Goal: Transaction & Acquisition: Purchase product/service

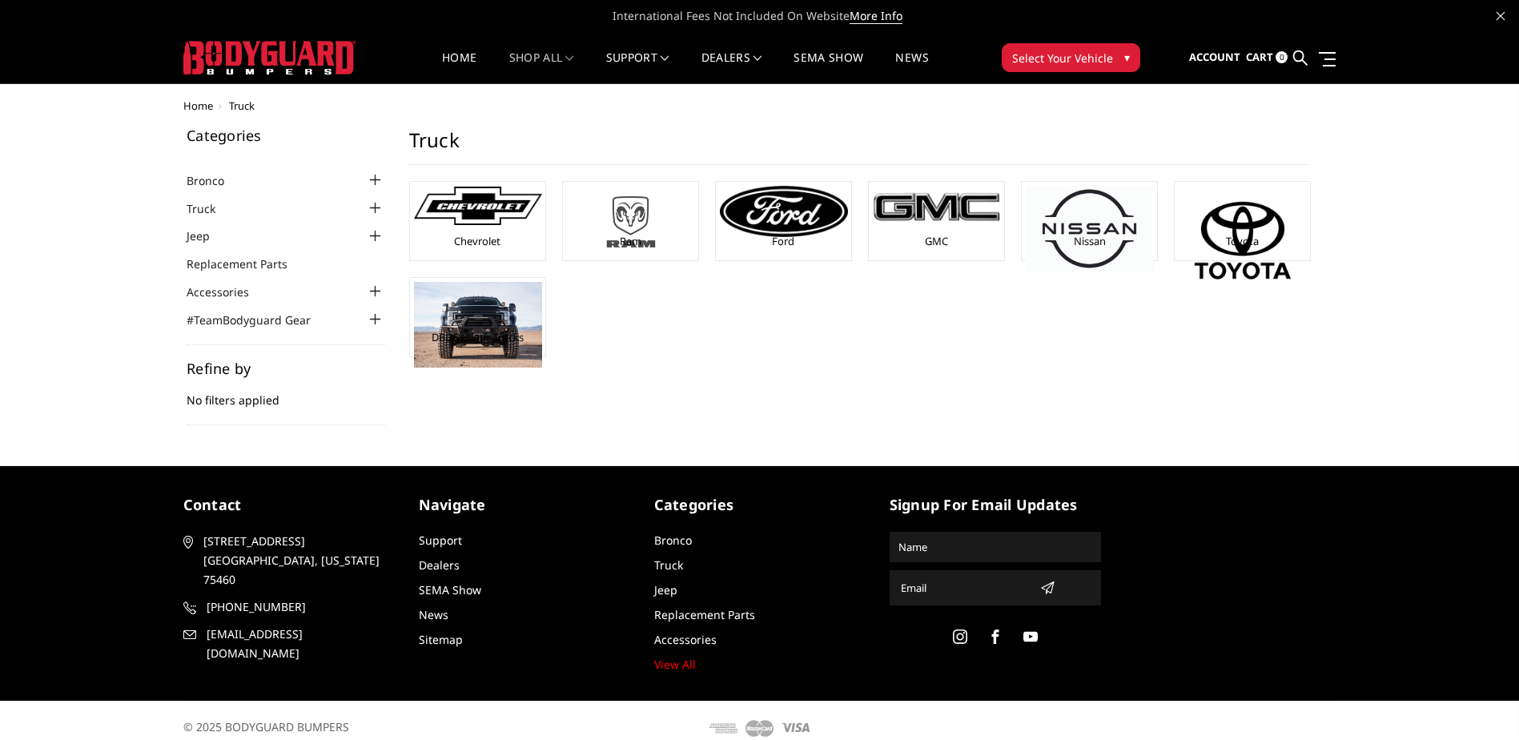
click at [636, 201] on img at bounding box center [631, 222] width 128 height 72
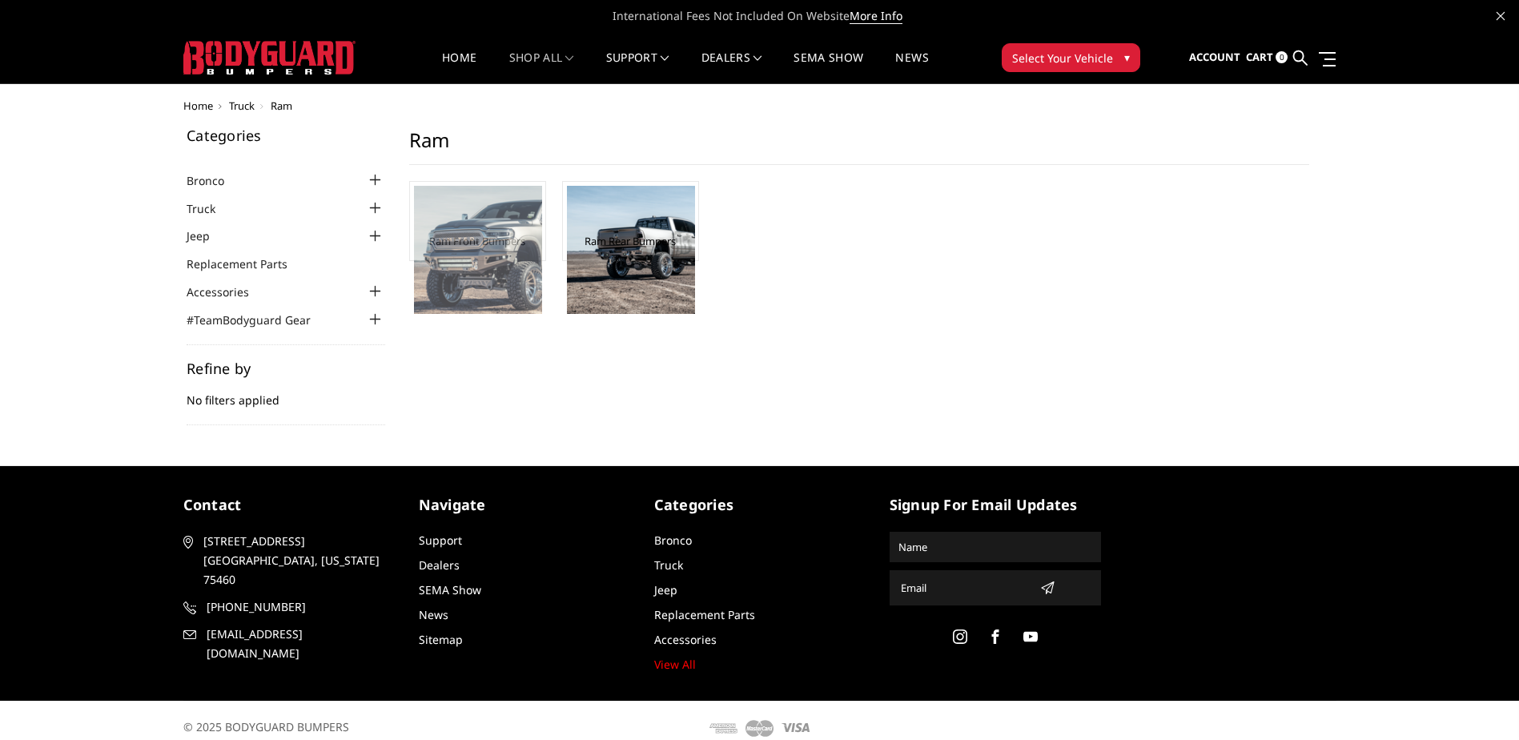
click at [480, 284] on img at bounding box center [478, 250] width 128 height 128
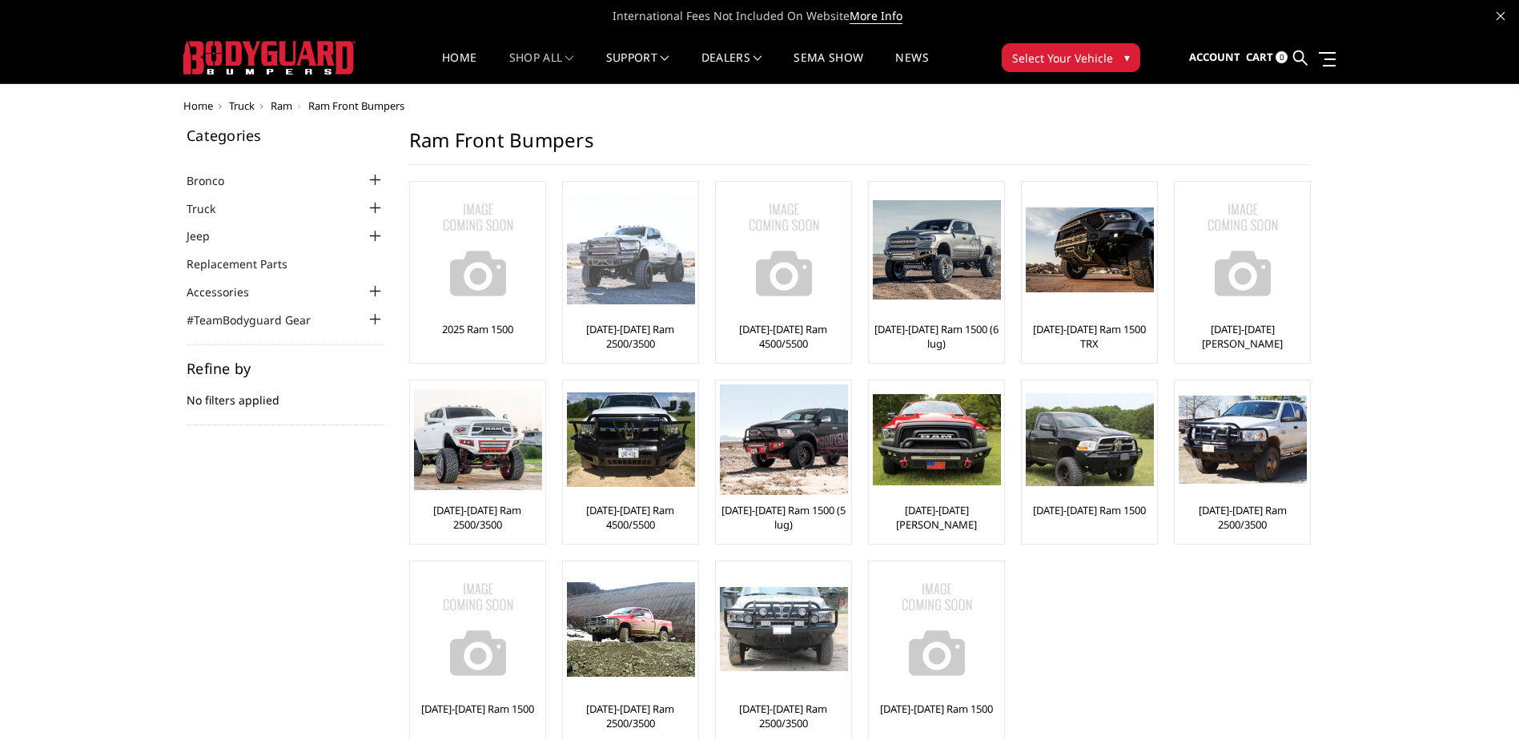
click at [631, 294] on img at bounding box center [631, 250] width 128 height 110
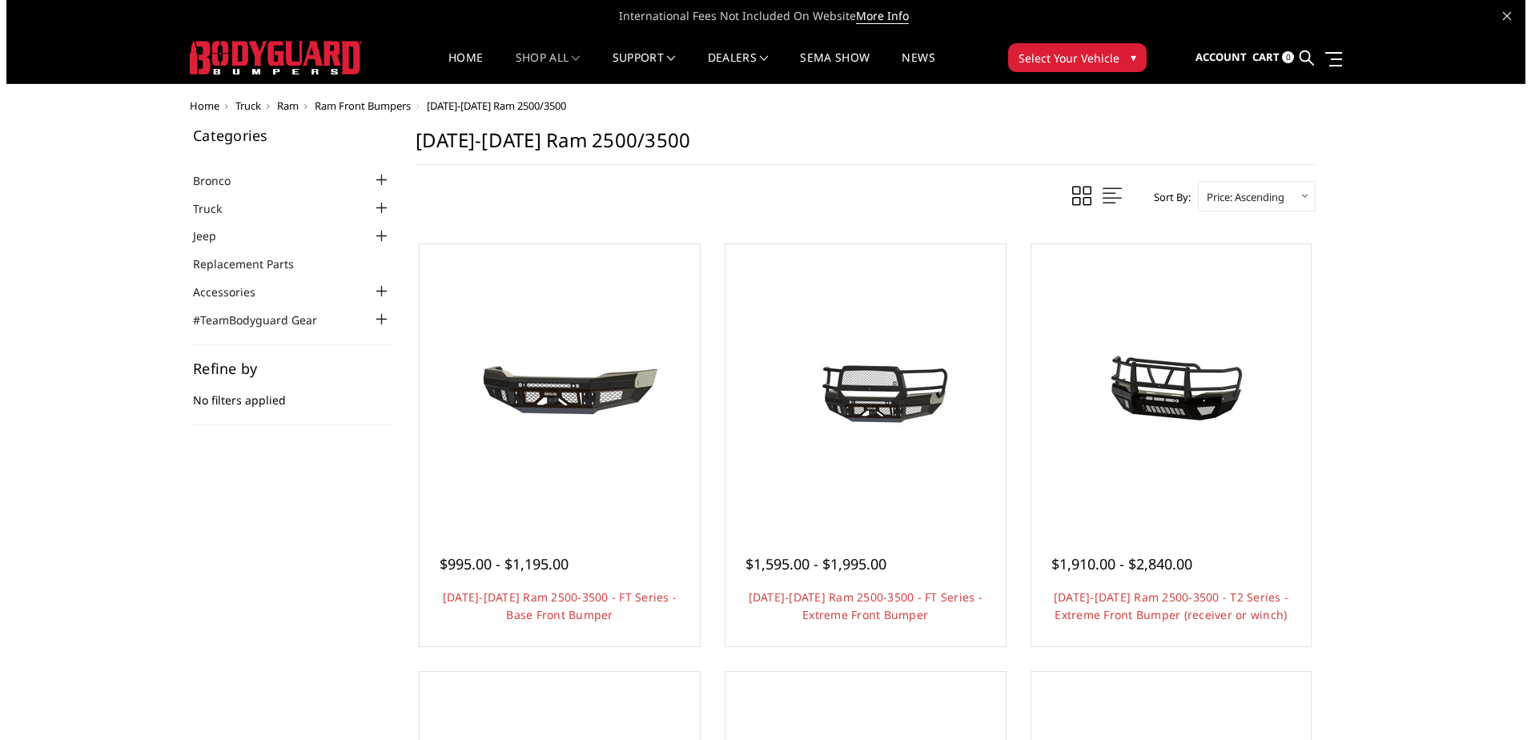
scroll to position [80, 0]
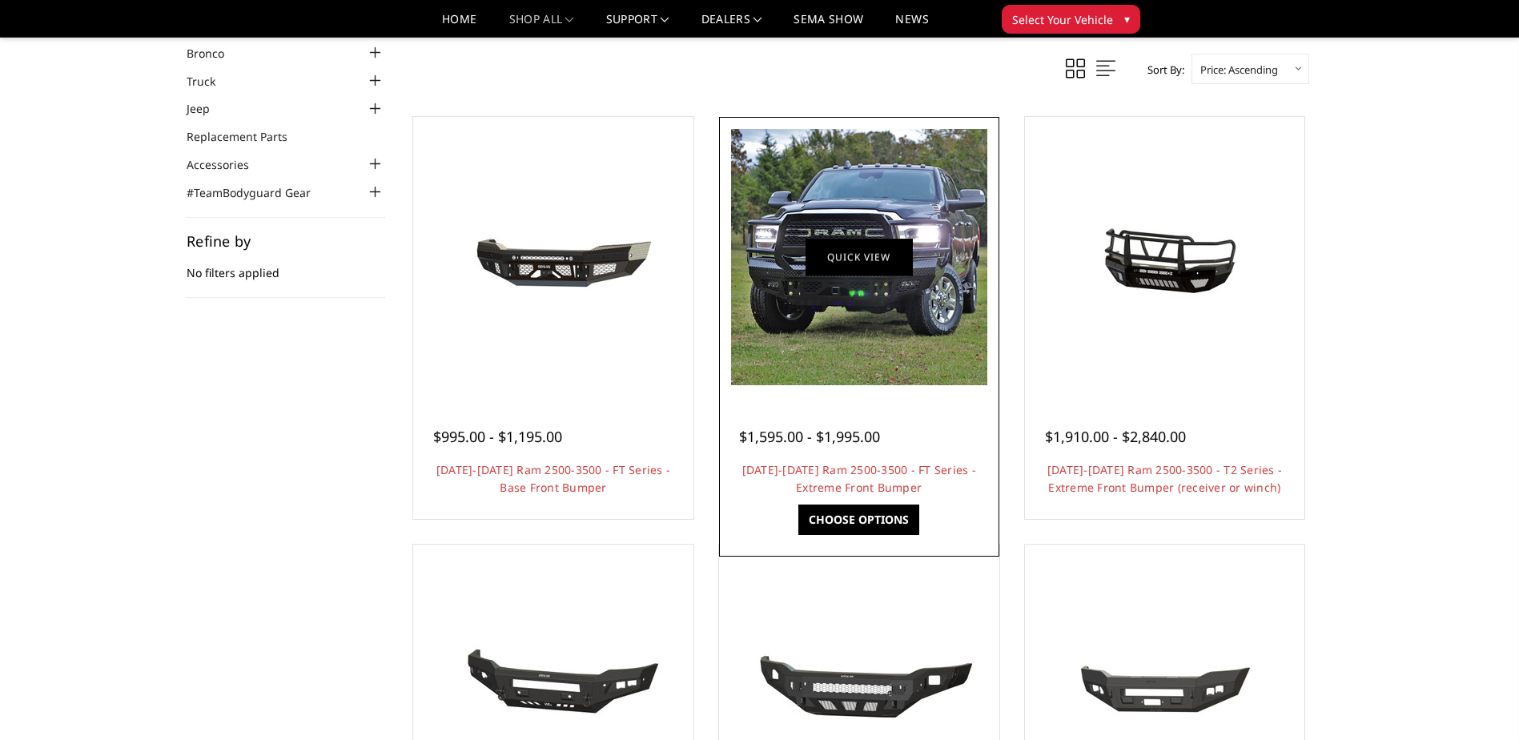
click at [858, 248] on link "Quick view" at bounding box center [859, 257] width 107 height 38
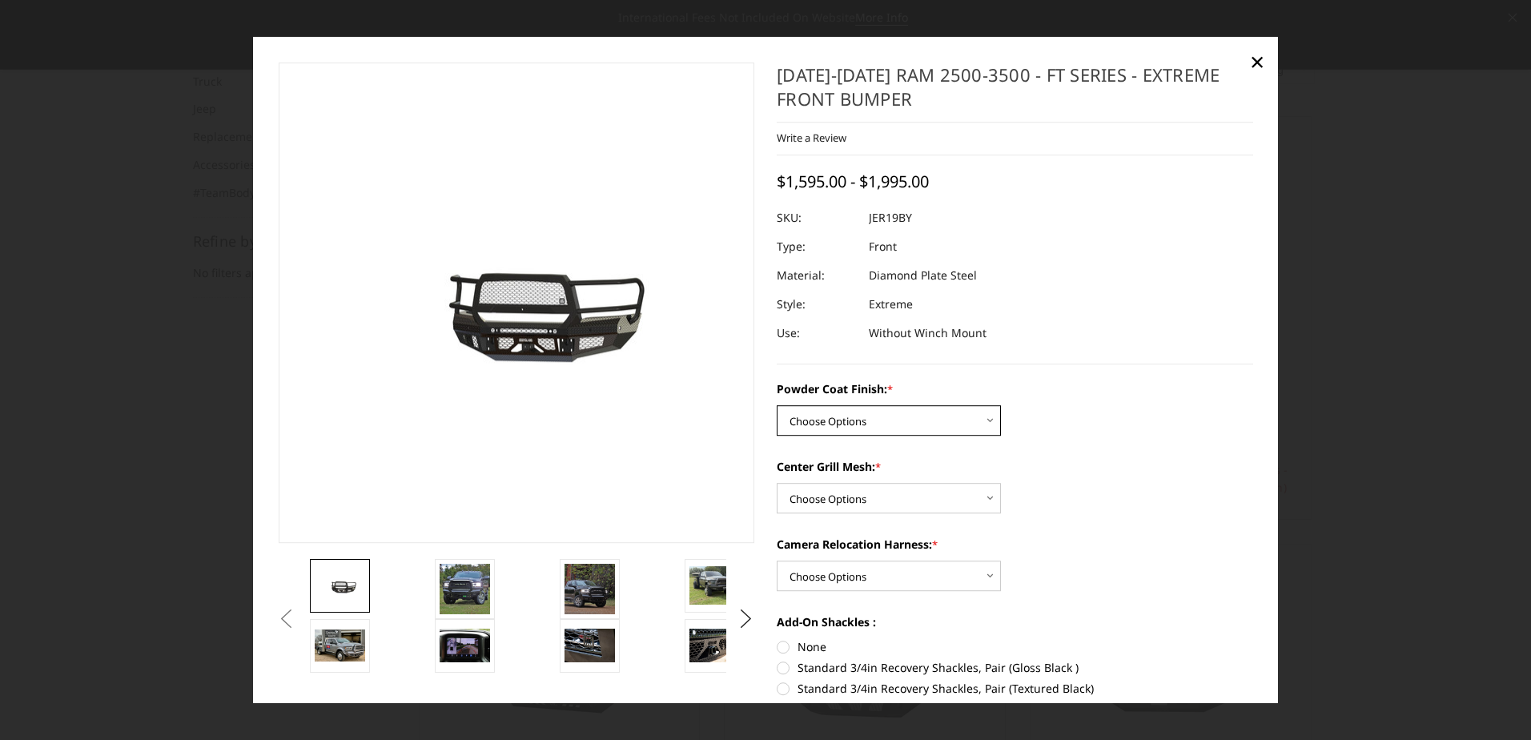
click at [924, 416] on select "Choose Options Bare Metal Gloss Black Powder Coat Textured Black Powder Coat" at bounding box center [889, 421] width 224 height 30
select select "3215"
click at [777, 406] on select "Choose Options Bare Metal Gloss Black Powder Coat Textured Black Powder Coat" at bounding box center [889, 421] width 224 height 30
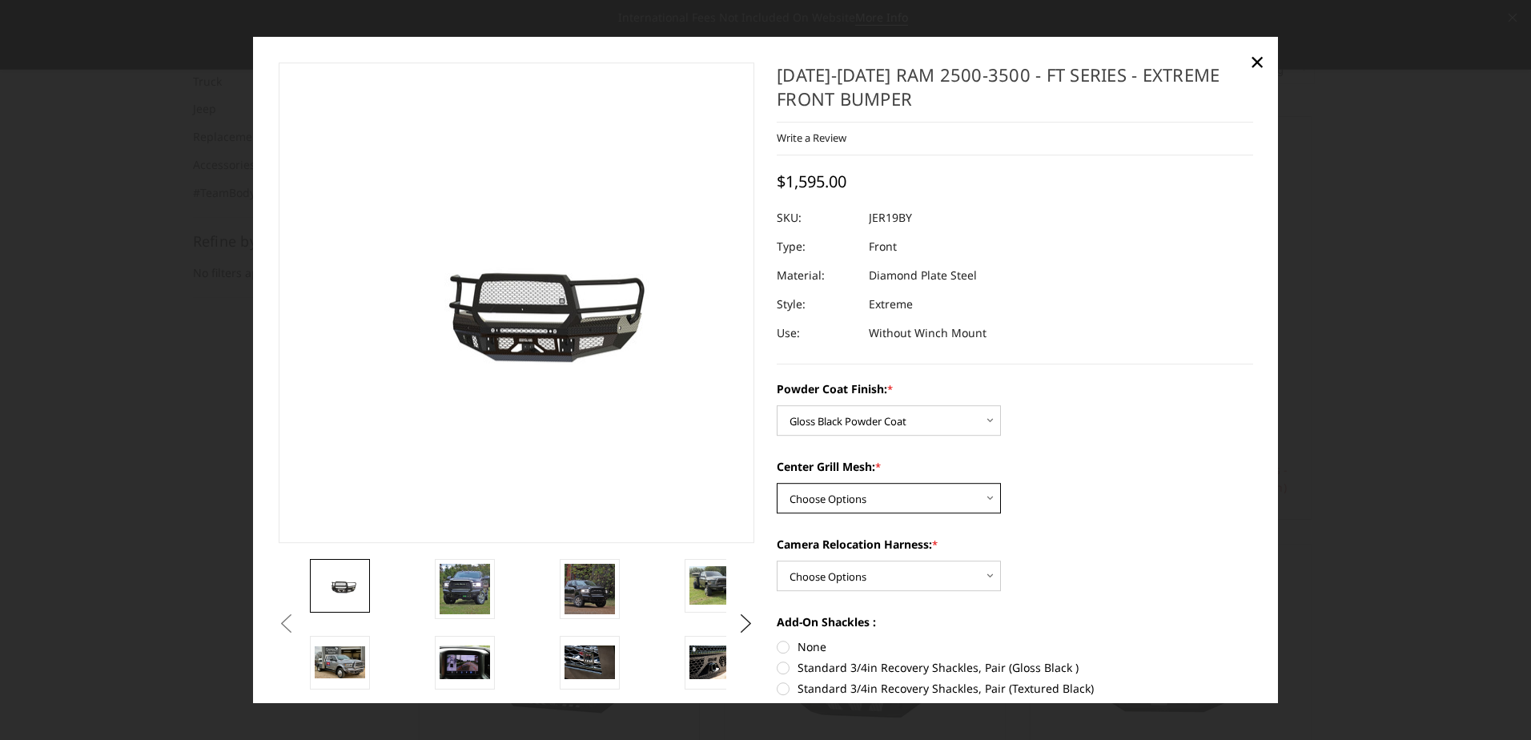
click at [938, 503] on select "Choose Options WITH Expanded Metal in Center Grill WITHOUT Expanded Metal in Ce…" at bounding box center [889, 499] width 224 height 30
click at [777, 484] on select "Choose Options WITH Expanded Metal in Center Grill WITHOUT Expanded Metal in Ce…" at bounding box center [889, 499] width 224 height 30
click at [928, 509] on select "Choose Options WITH Expanded Metal in Center Grill WITHOUT Expanded Metal in Ce…" at bounding box center [889, 499] width 224 height 30
click at [777, 484] on select "Choose Options WITH Expanded Metal in Center Grill WITHOUT Expanded Metal in Ce…" at bounding box center [889, 499] width 224 height 30
click at [903, 497] on select "Choose Options WITH Expanded Metal in Center Grill WITHOUT Expanded Metal in Ce…" at bounding box center [889, 499] width 224 height 30
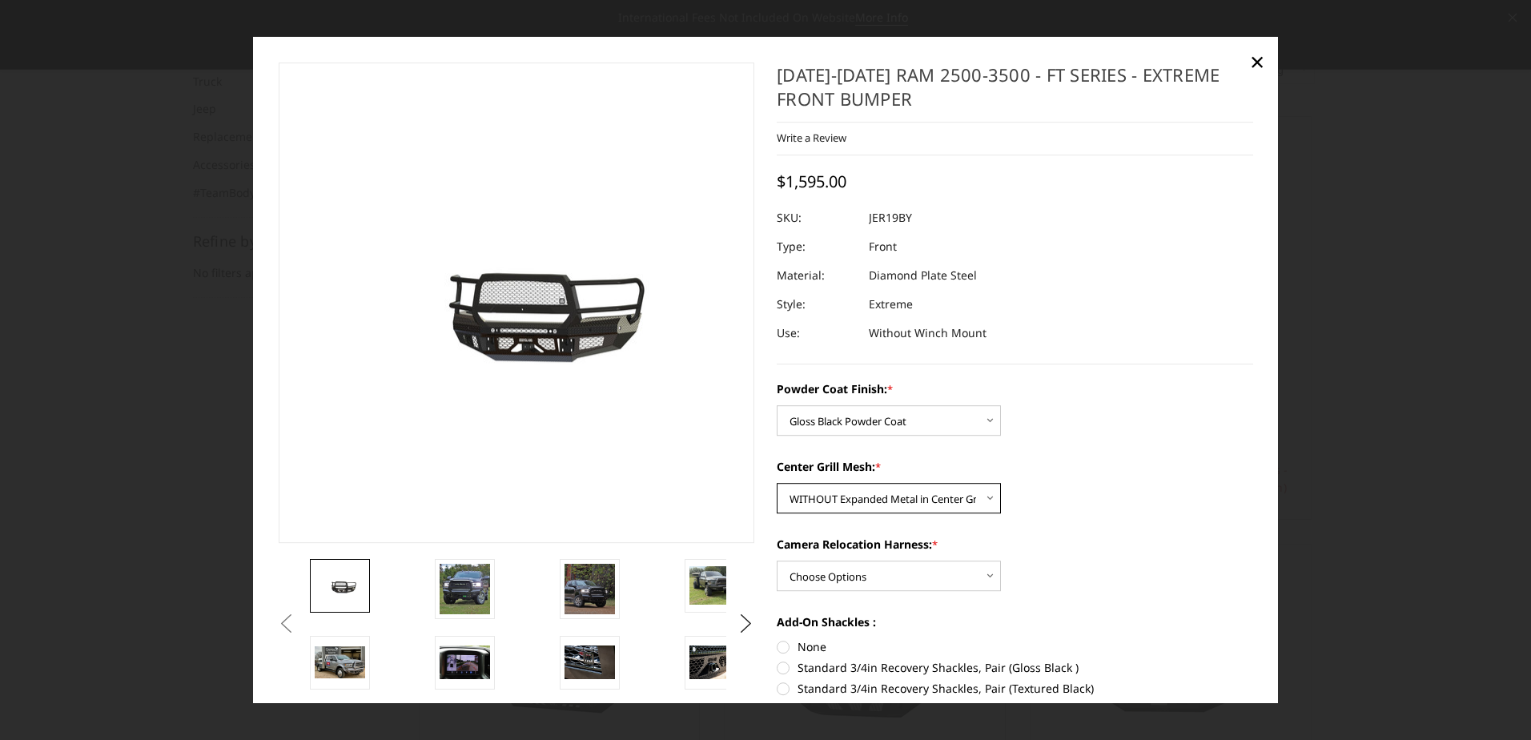
select select "3217"
click at [777, 484] on select "Choose Options WITH Expanded Metal in Center Grill WITHOUT Expanded Metal in Ce…" at bounding box center [889, 499] width 224 height 30
click at [925, 568] on select "Choose Options WITH Camera Relocation Harness WITHOUT Camera Relocation Harness" at bounding box center [889, 576] width 224 height 30
select select "3220"
click at [777, 561] on select "Choose Options WITH Camera Relocation Harness WITHOUT Camera Relocation Harness" at bounding box center [889, 576] width 224 height 30
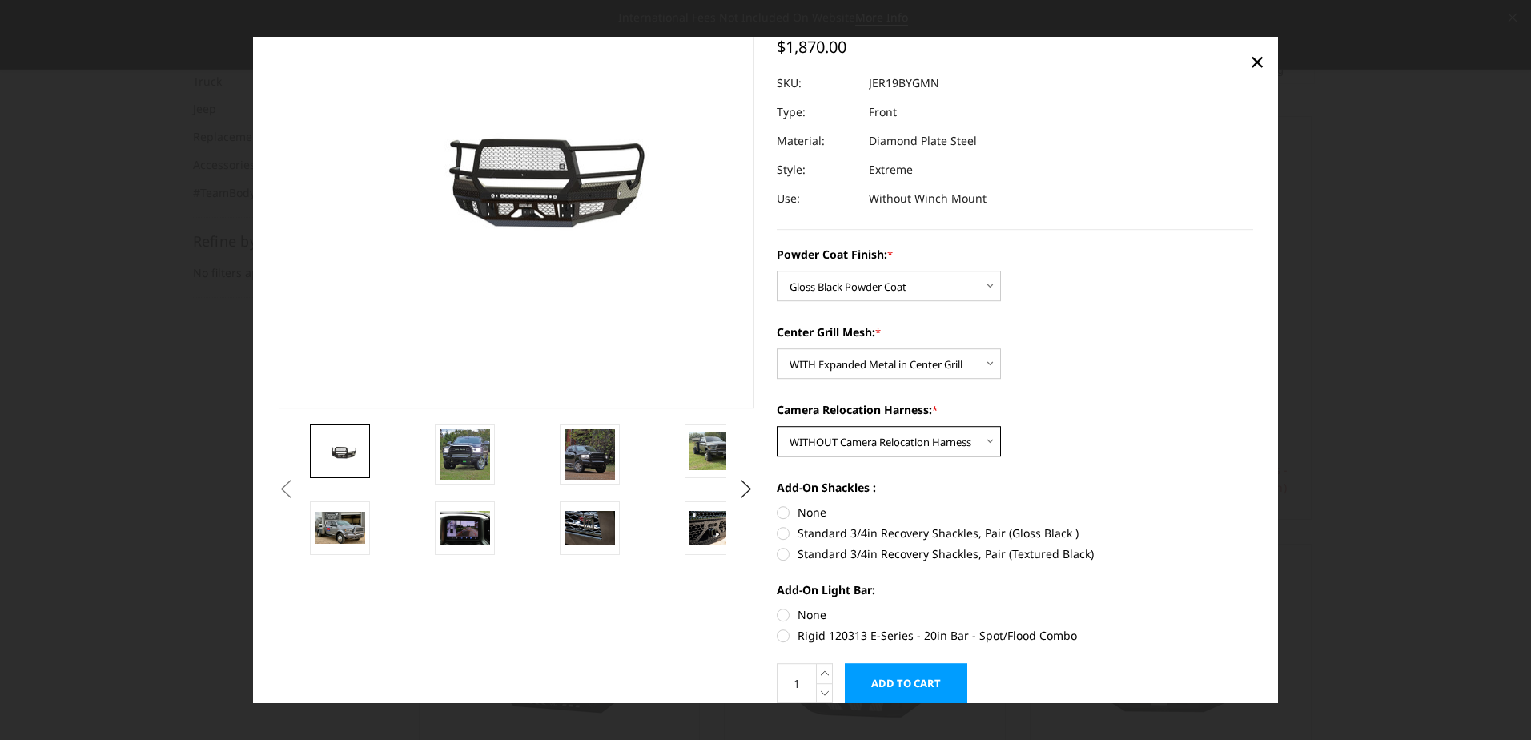
scroll to position [160, 0]
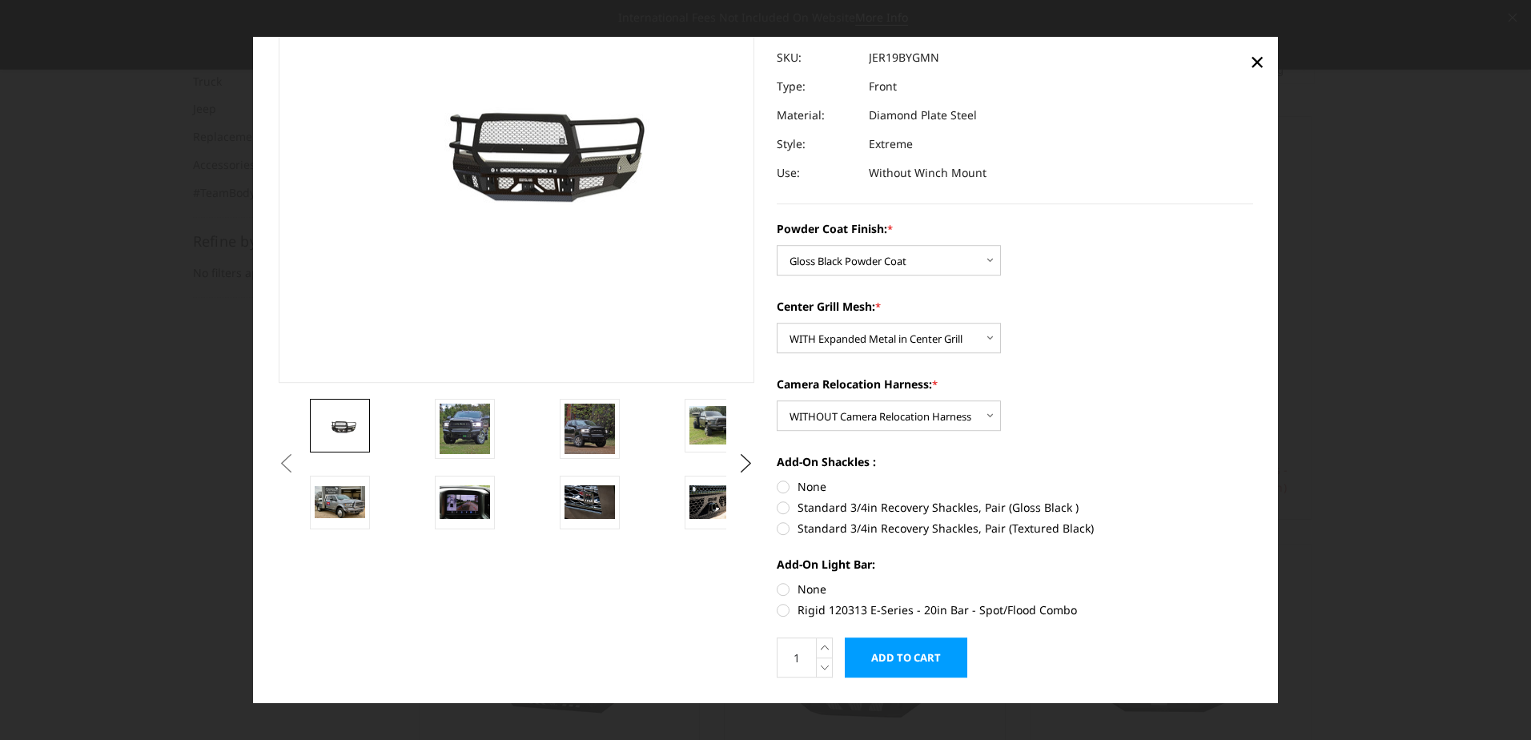
click at [777, 484] on label "None" at bounding box center [1015, 487] width 476 height 17
click at [777, 480] on input "None" at bounding box center [777, 479] width 1 height 1
radio input "true"
click at [782, 589] on label "None" at bounding box center [1015, 589] width 476 height 17
click at [777, 582] on input "None" at bounding box center [777, 581] width 1 height 1
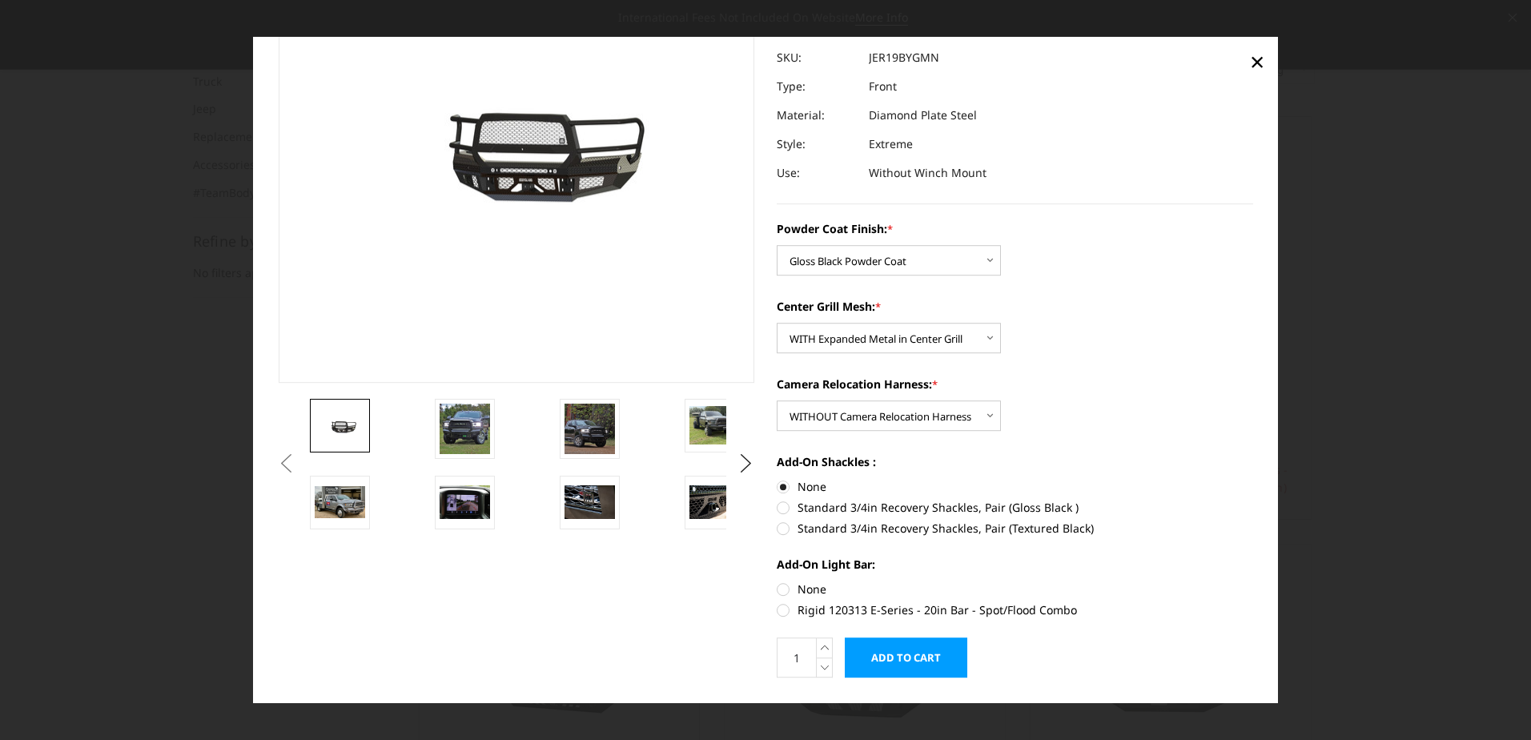
radio input "true"
click at [781, 592] on label "None" at bounding box center [1015, 589] width 476 height 17
click at [777, 582] on input "None" at bounding box center [777, 581] width 1 height 1
click at [778, 590] on label "None" at bounding box center [1015, 589] width 476 height 17
click at [777, 582] on input "None" at bounding box center [777, 581] width 1 height 1
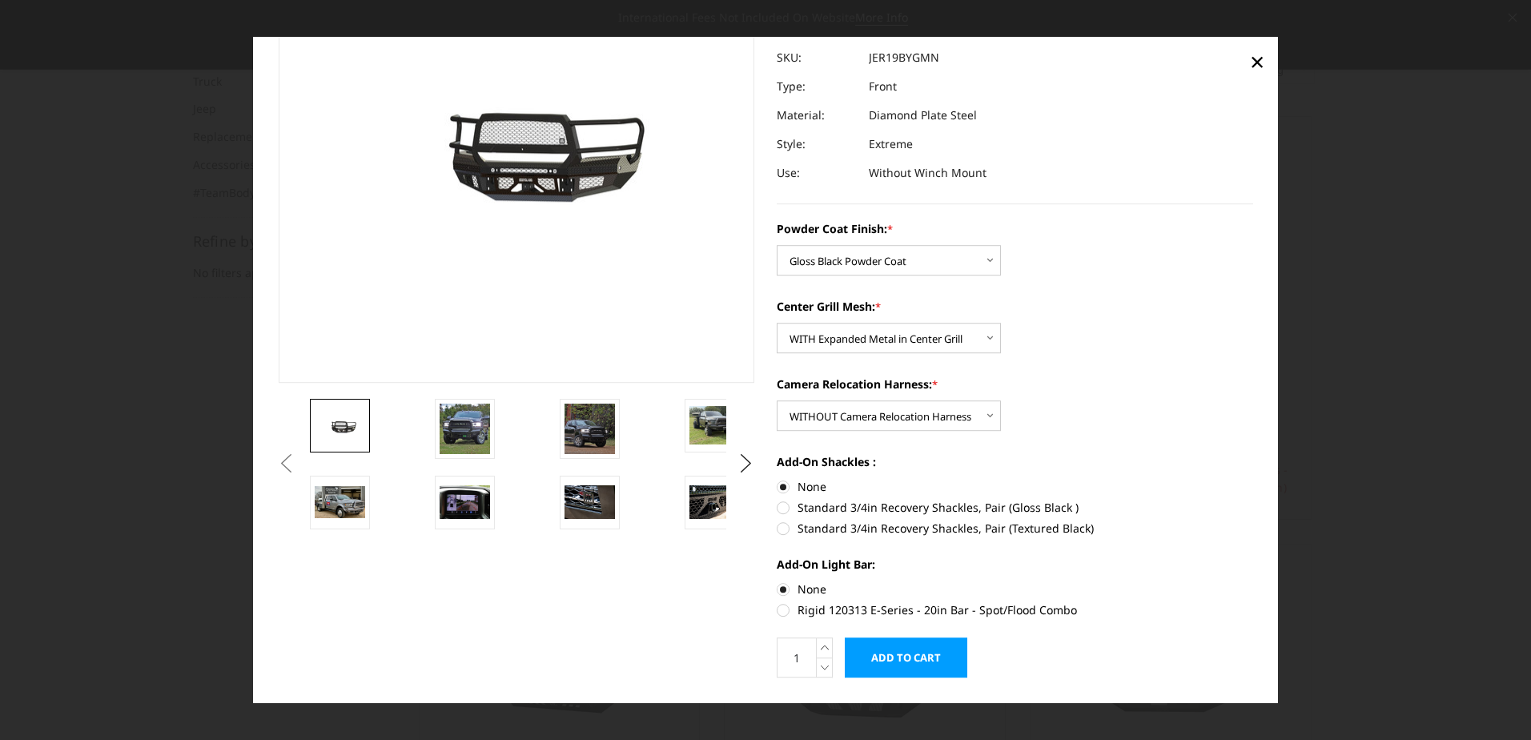
click at [778, 609] on label "Rigid 120313 E-Series - 20in Bar - Spot/Flood Combo" at bounding box center [1015, 610] width 476 height 17
click at [1253, 582] on input "Rigid 120313 E-Series - 20in Bar - Spot/Flood Combo" at bounding box center [1253, 581] width 1 height 1
radio input "true"
click at [777, 591] on label "None" at bounding box center [1015, 589] width 476 height 17
click at [777, 582] on input "None" at bounding box center [777, 581] width 1 height 1
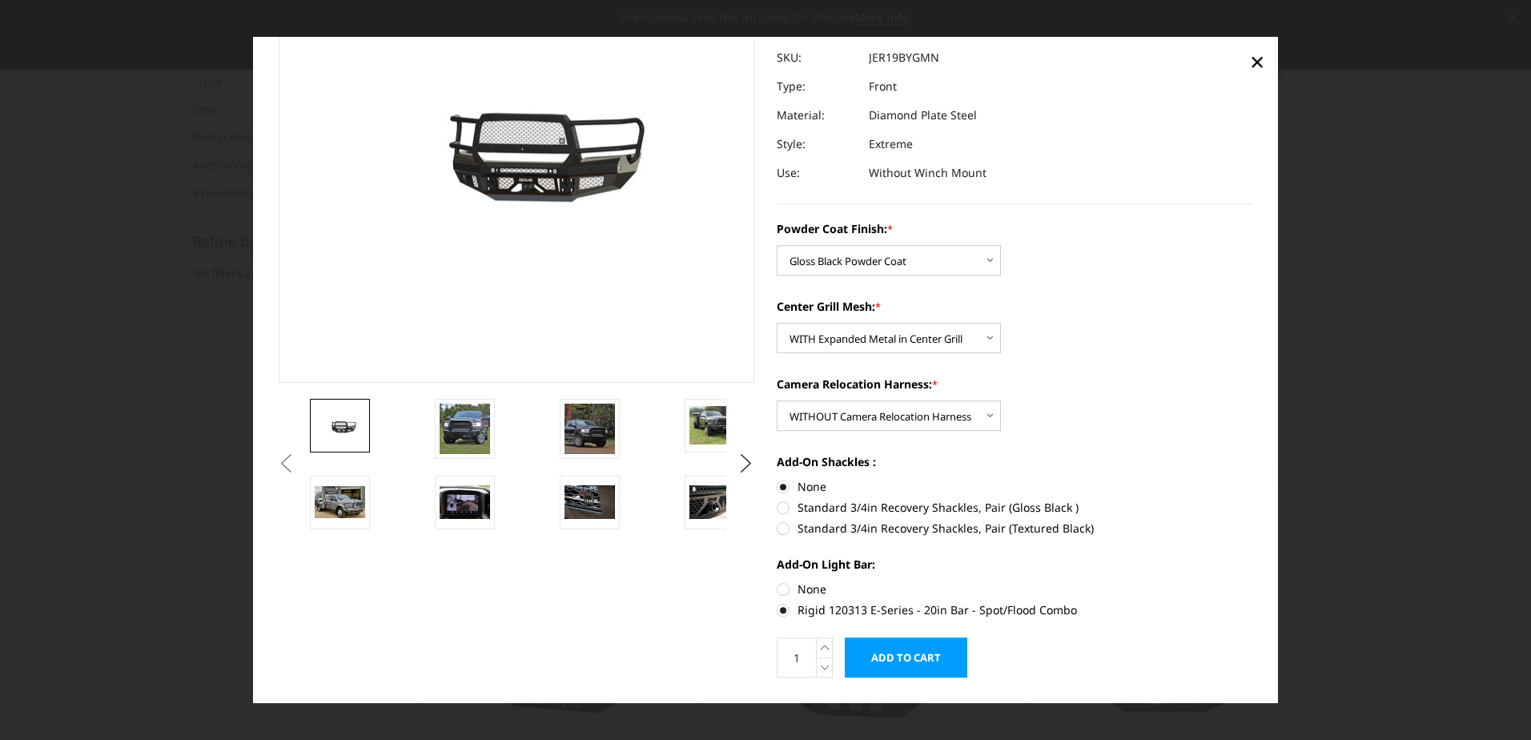
radio input "true"
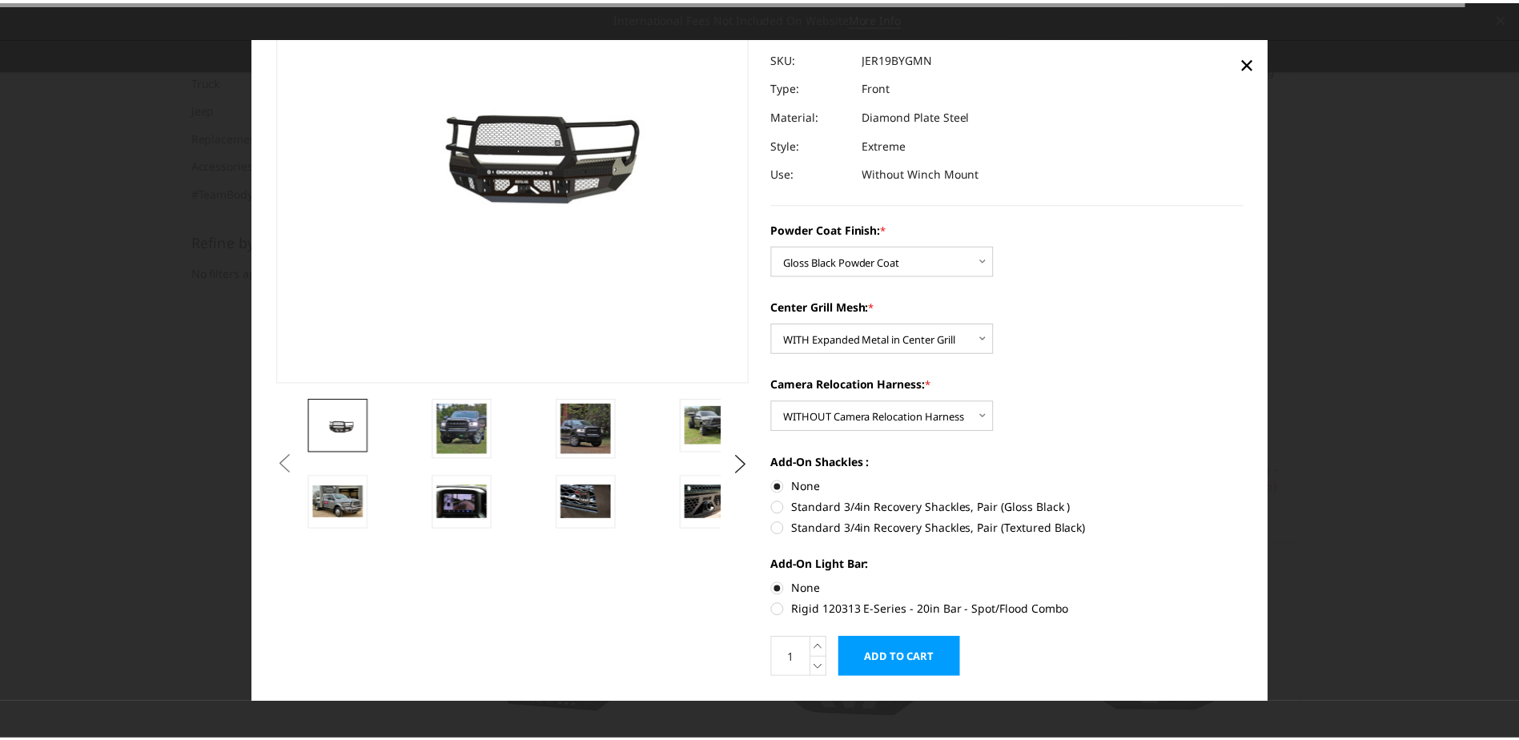
scroll to position [0, 0]
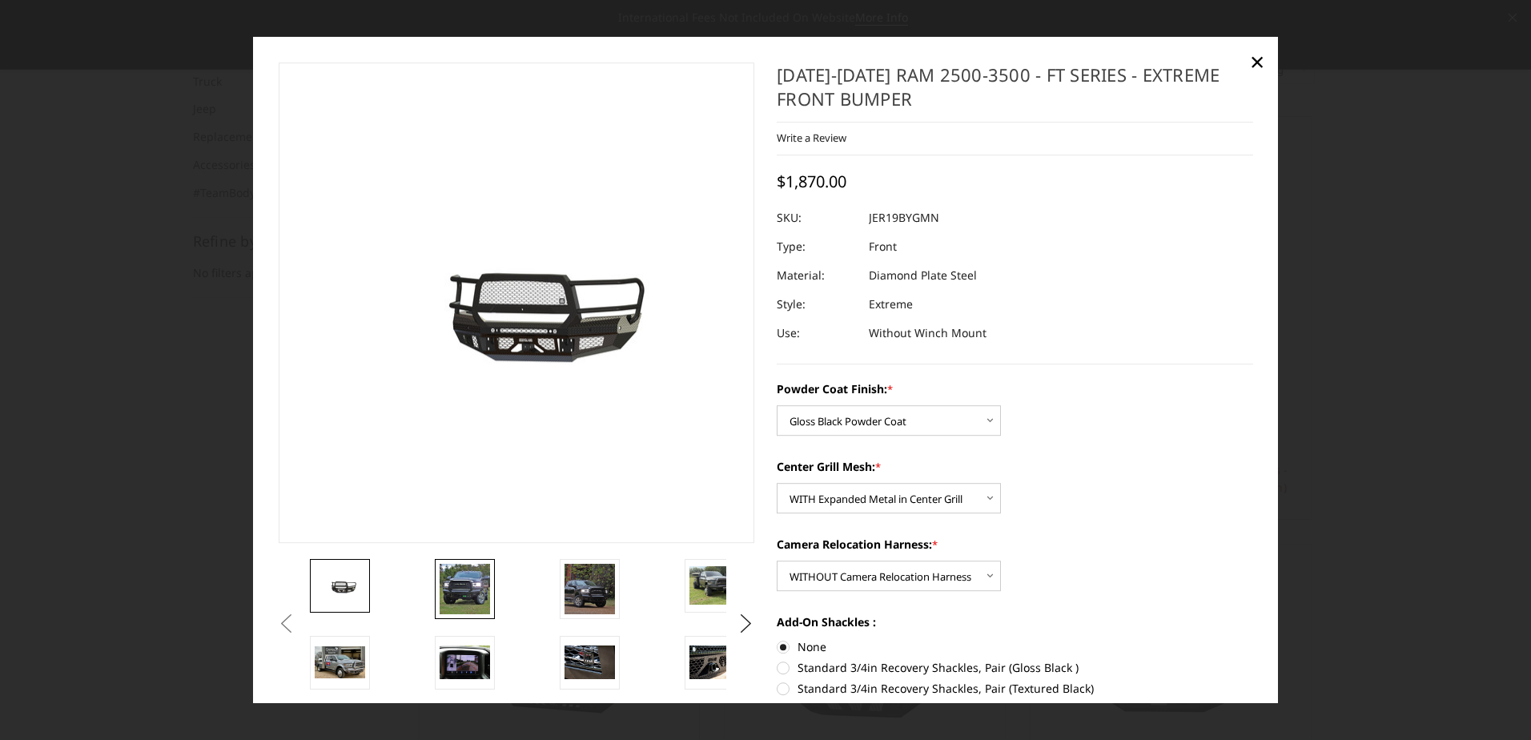
click at [482, 572] on img at bounding box center [465, 589] width 50 height 50
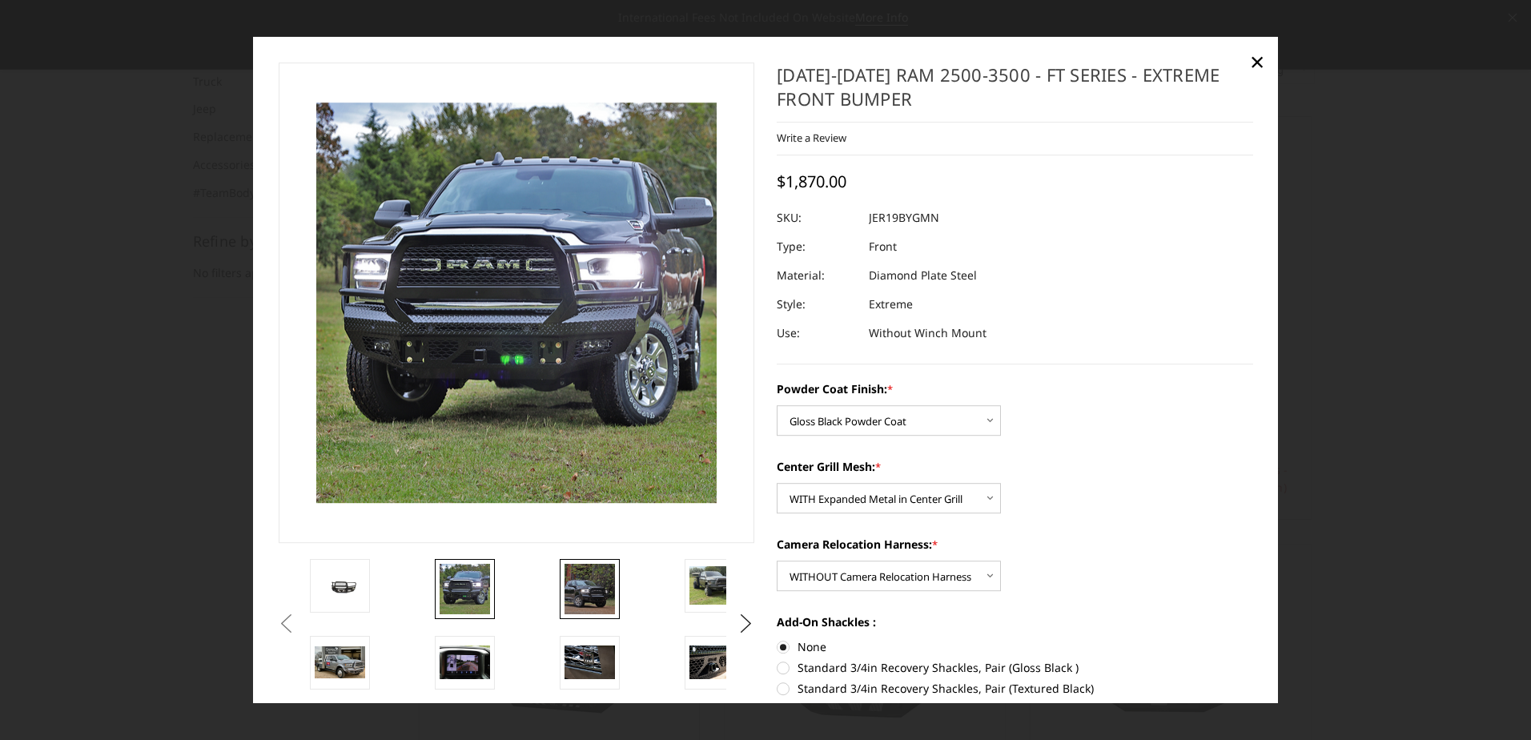
click at [591, 584] on img at bounding box center [589, 589] width 50 height 50
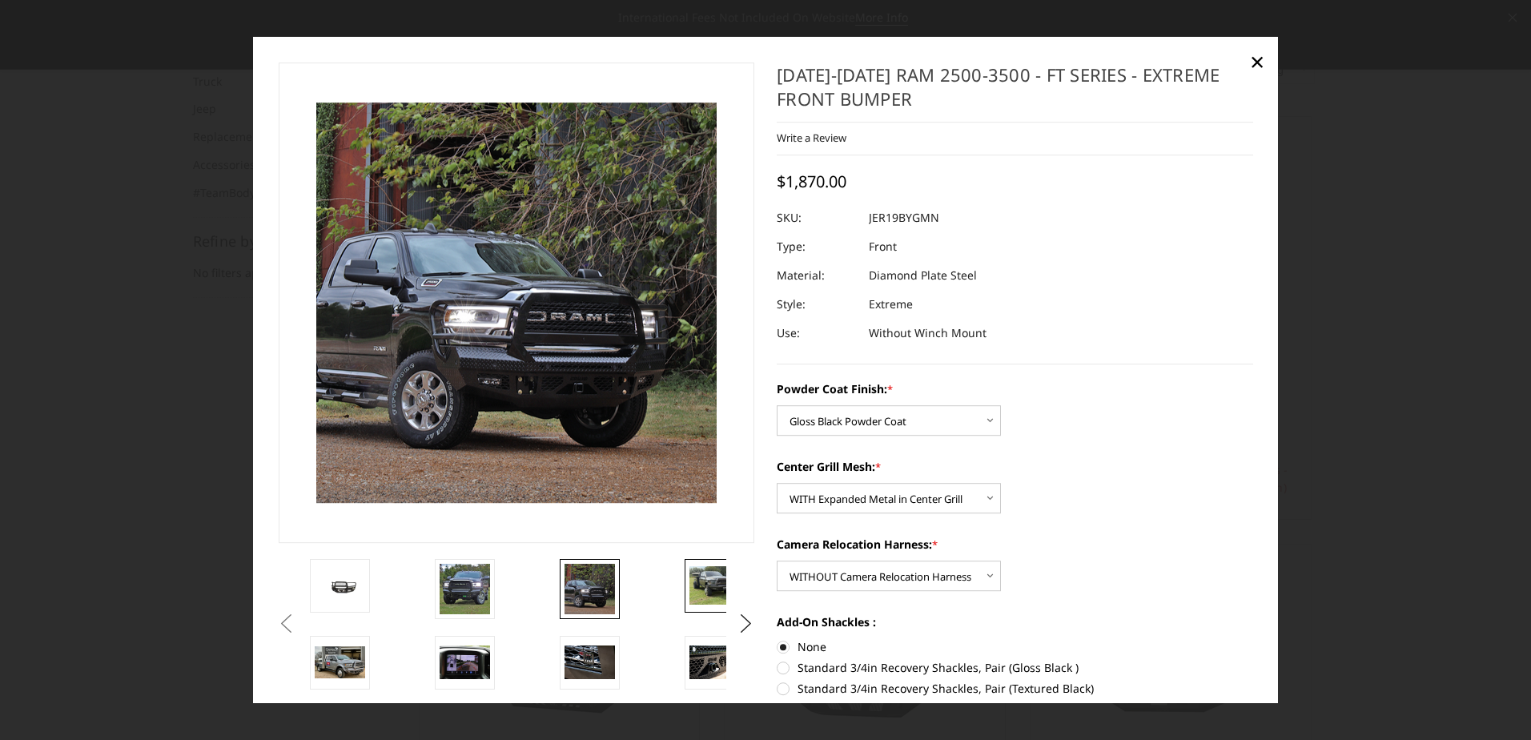
click at [709, 582] on img at bounding box center [714, 586] width 50 height 38
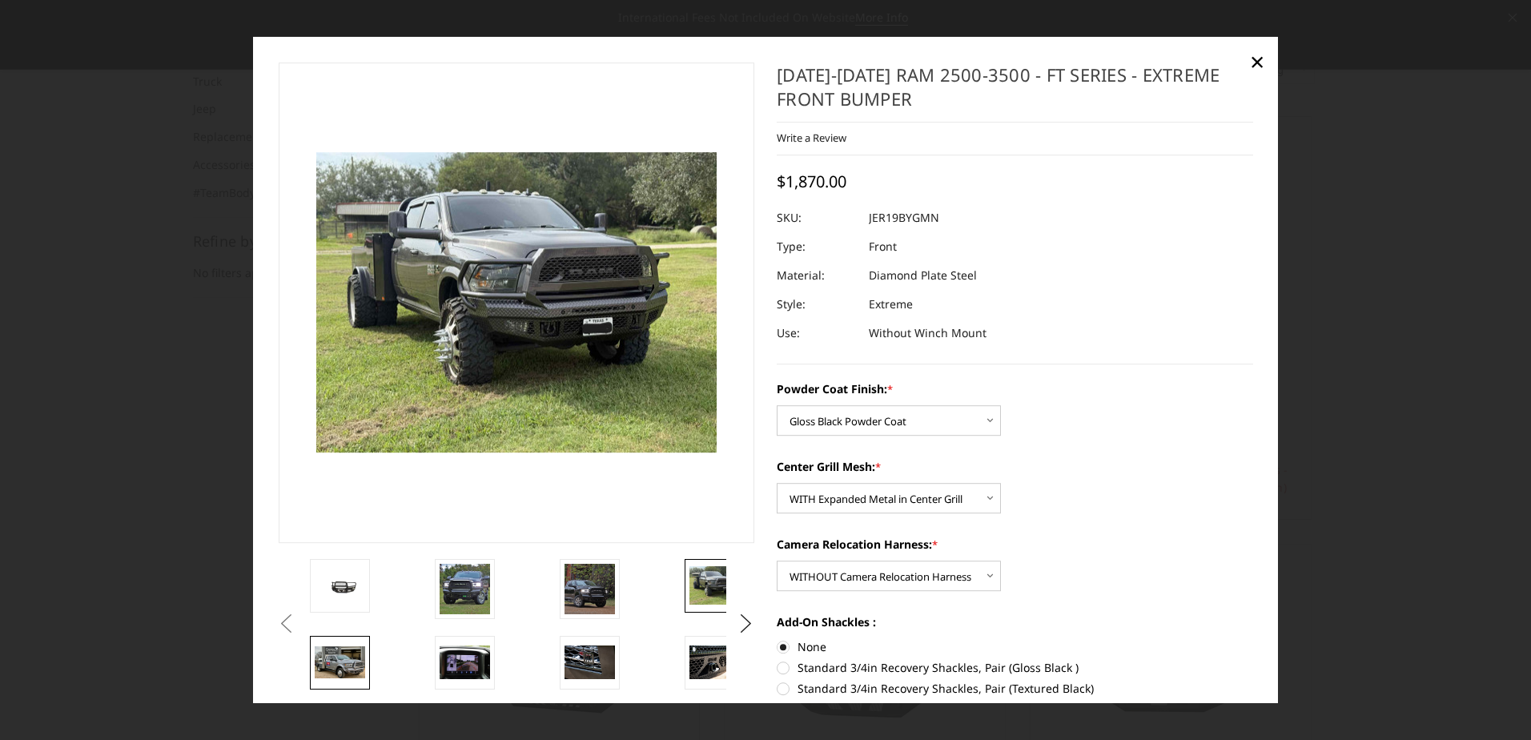
click at [339, 655] on img at bounding box center [340, 662] width 50 height 32
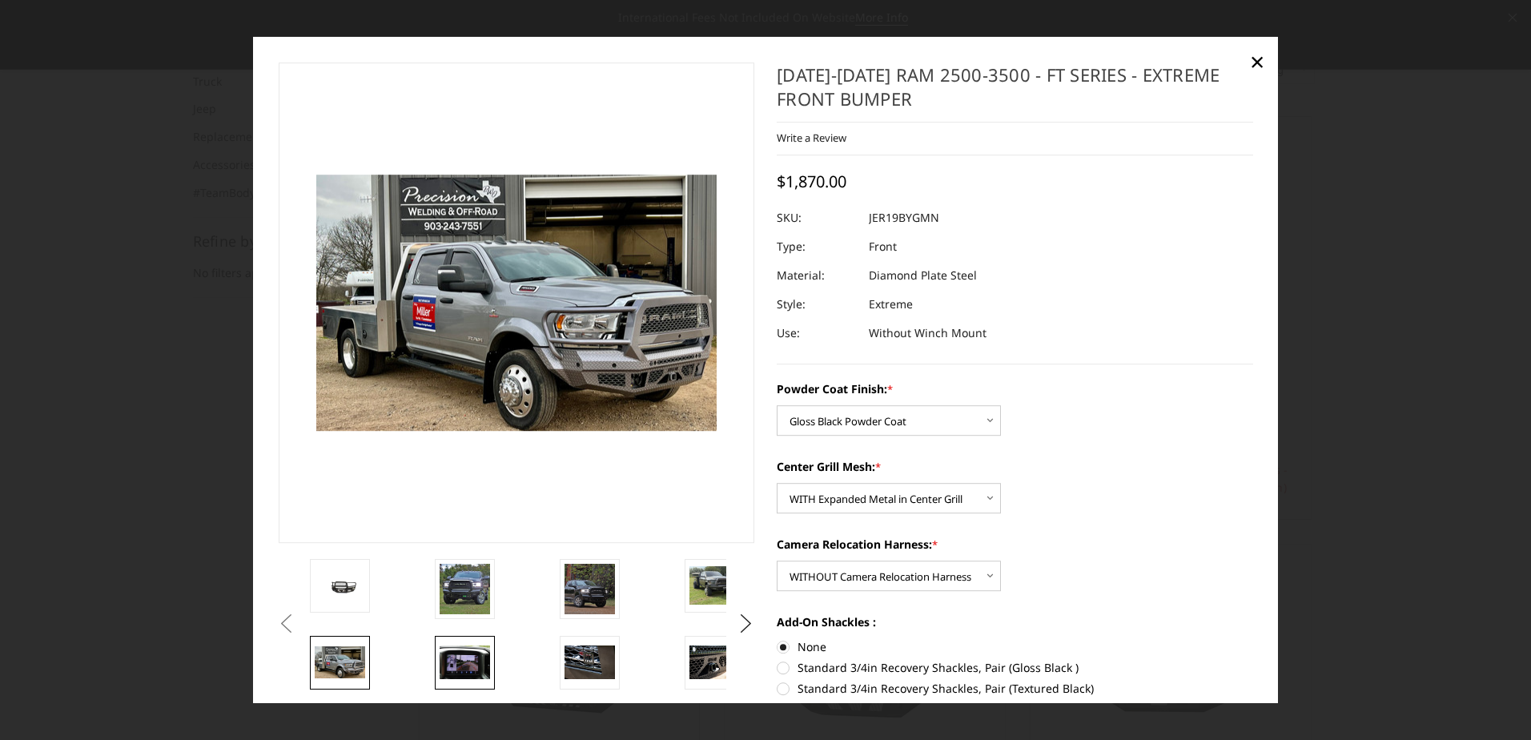
click at [460, 661] on img at bounding box center [465, 662] width 50 height 34
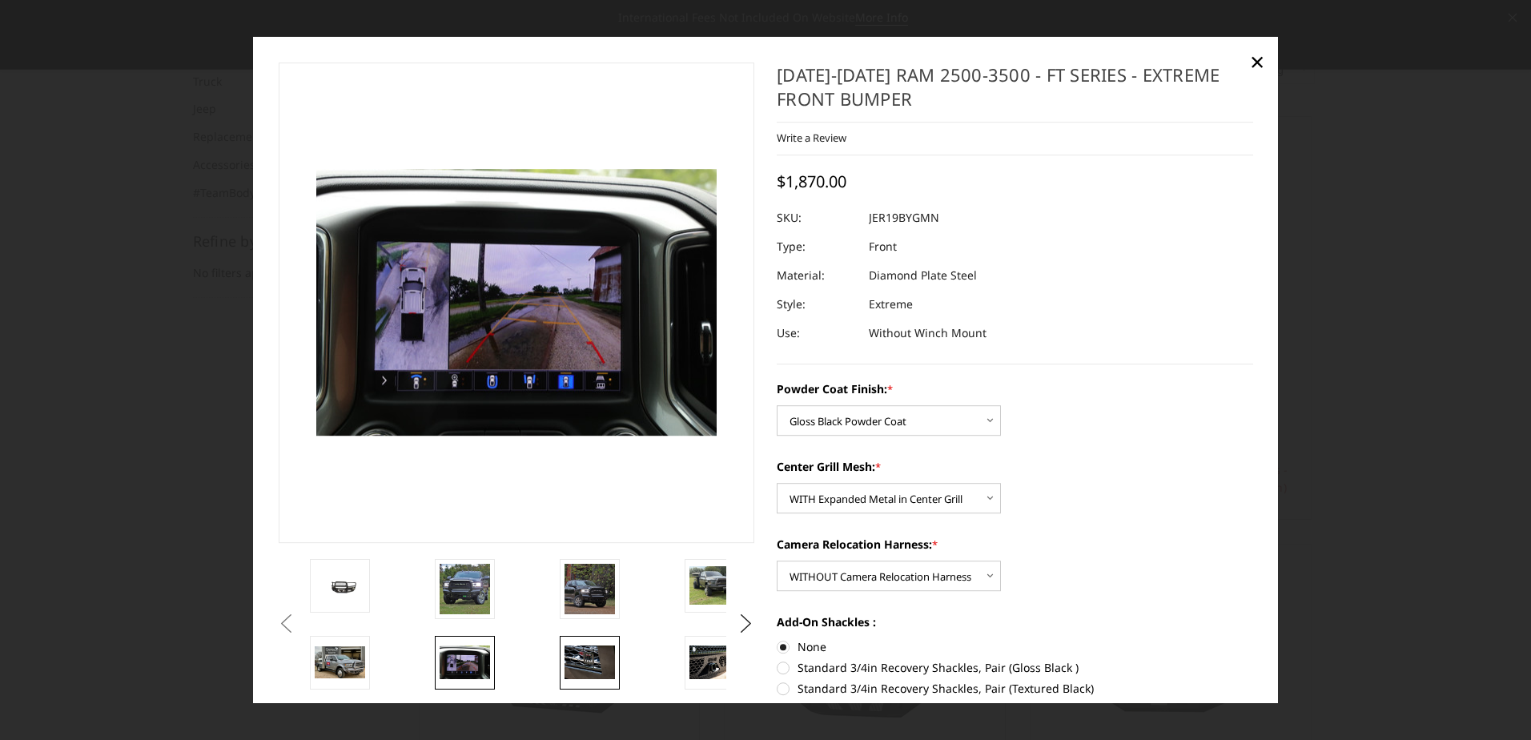
click at [574, 673] on img at bounding box center [589, 662] width 50 height 34
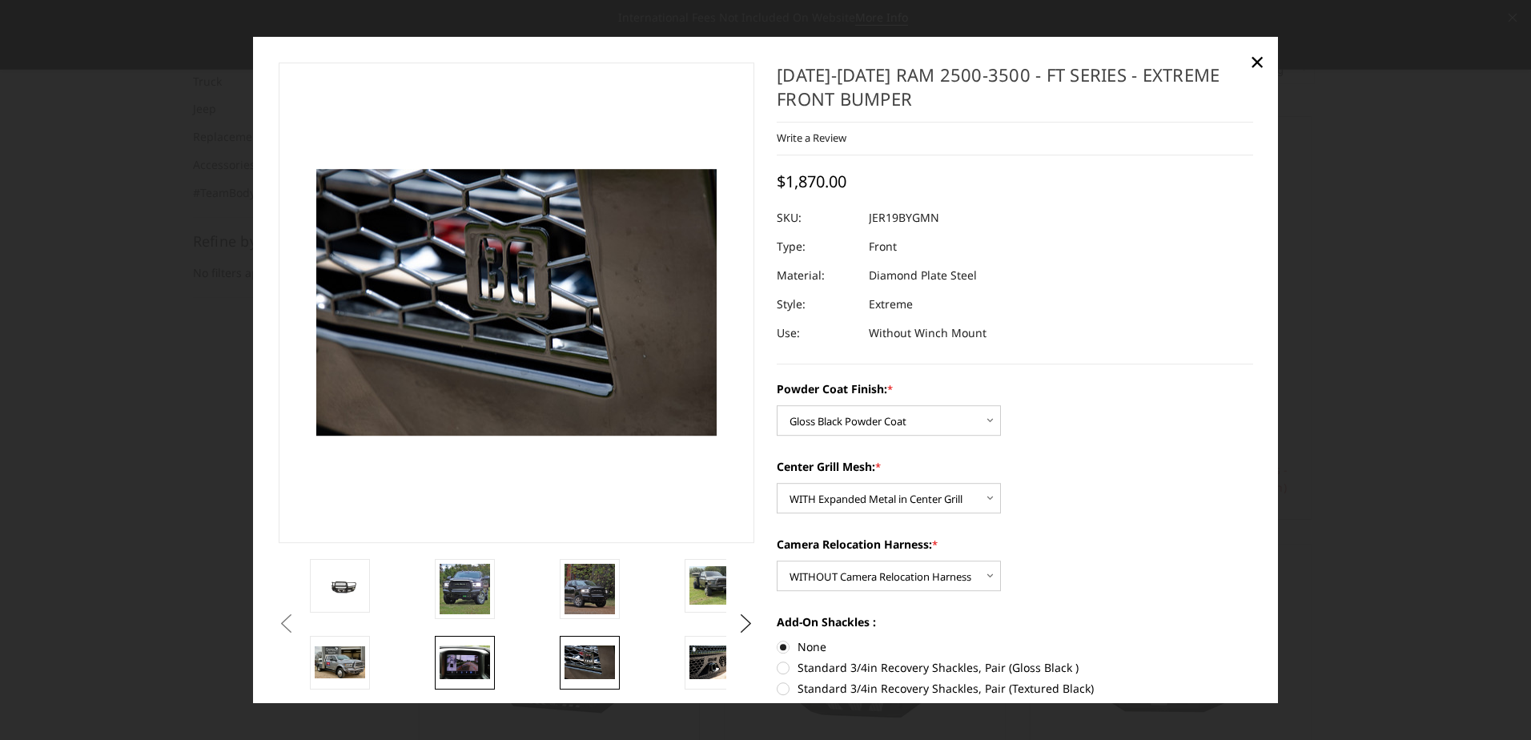
click at [455, 638] on link at bounding box center [465, 663] width 60 height 54
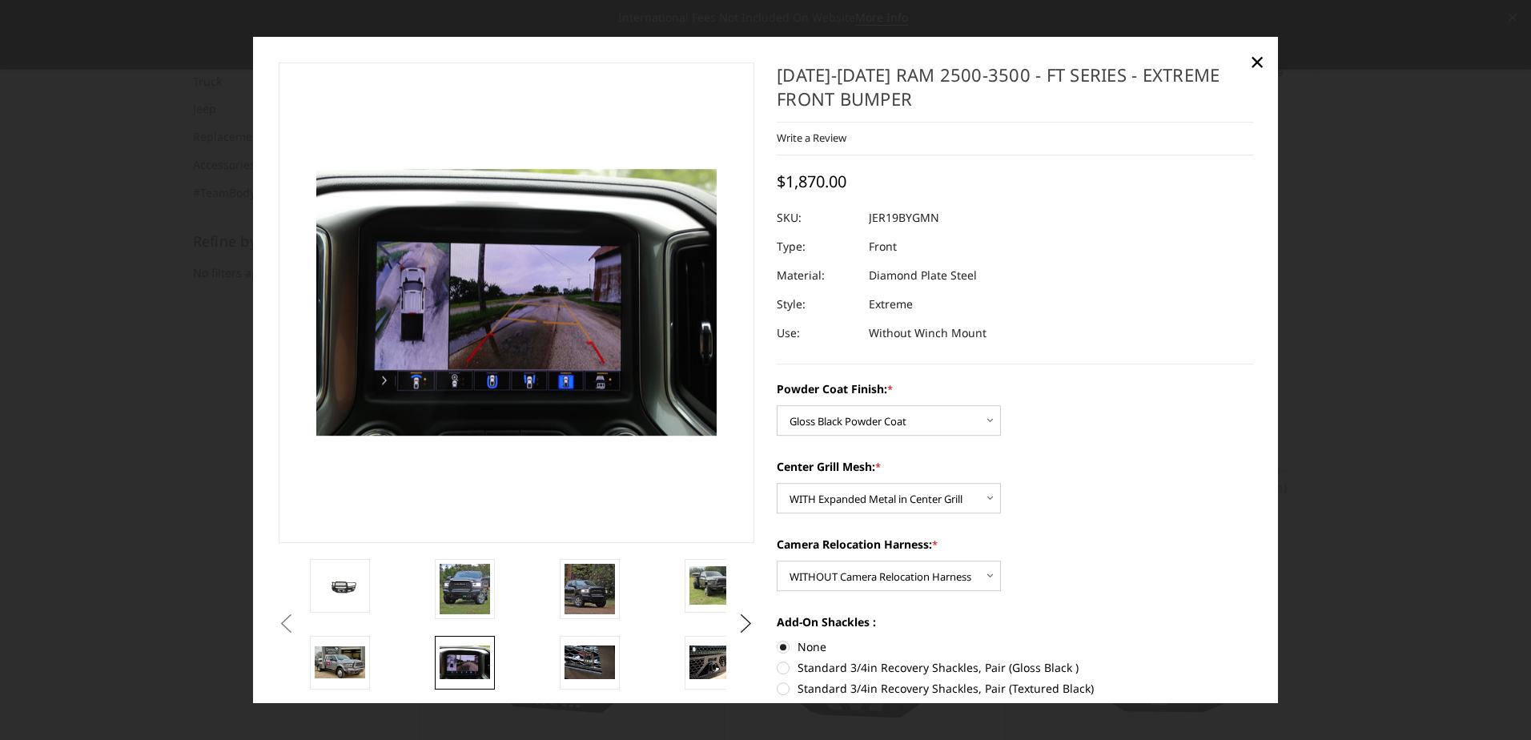
click at [377, 654] on li at bounding box center [369, 663] width 125 height 54
click at [360, 654] on img at bounding box center [340, 662] width 50 height 32
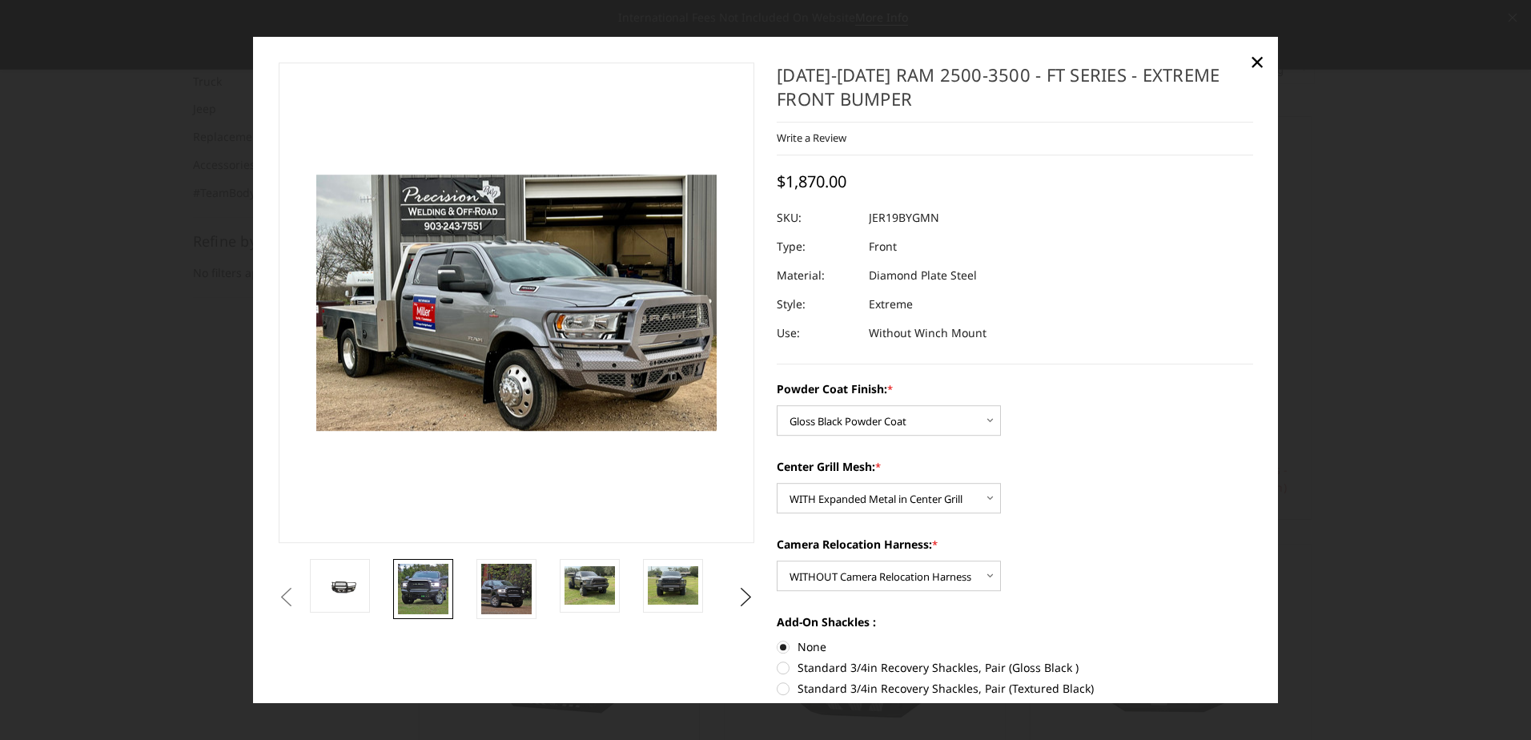
click at [407, 593] on img at bounding box center [423, 589] width 50 height 50
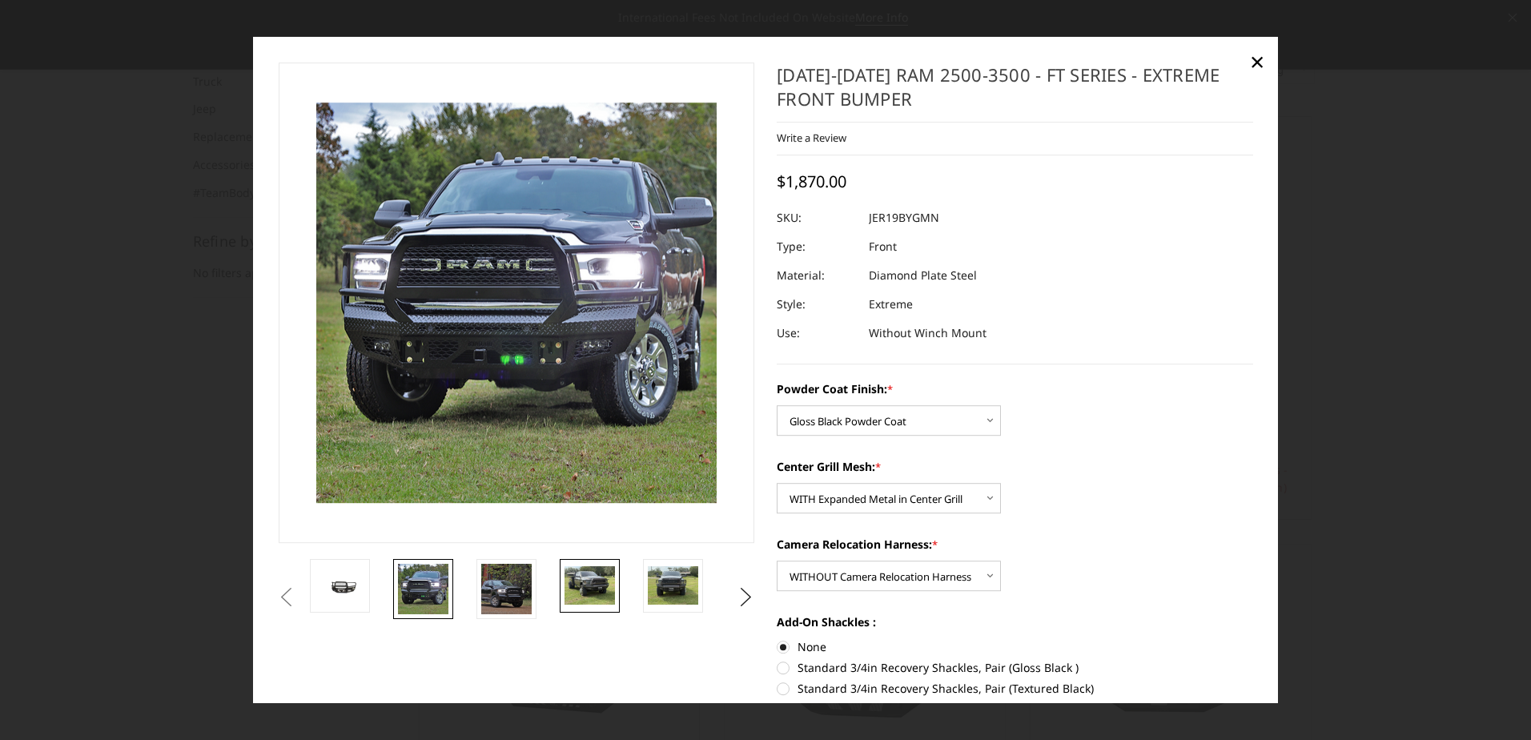
click at [582, 589] on img at bounding box center [589, 586] width 50 height 38
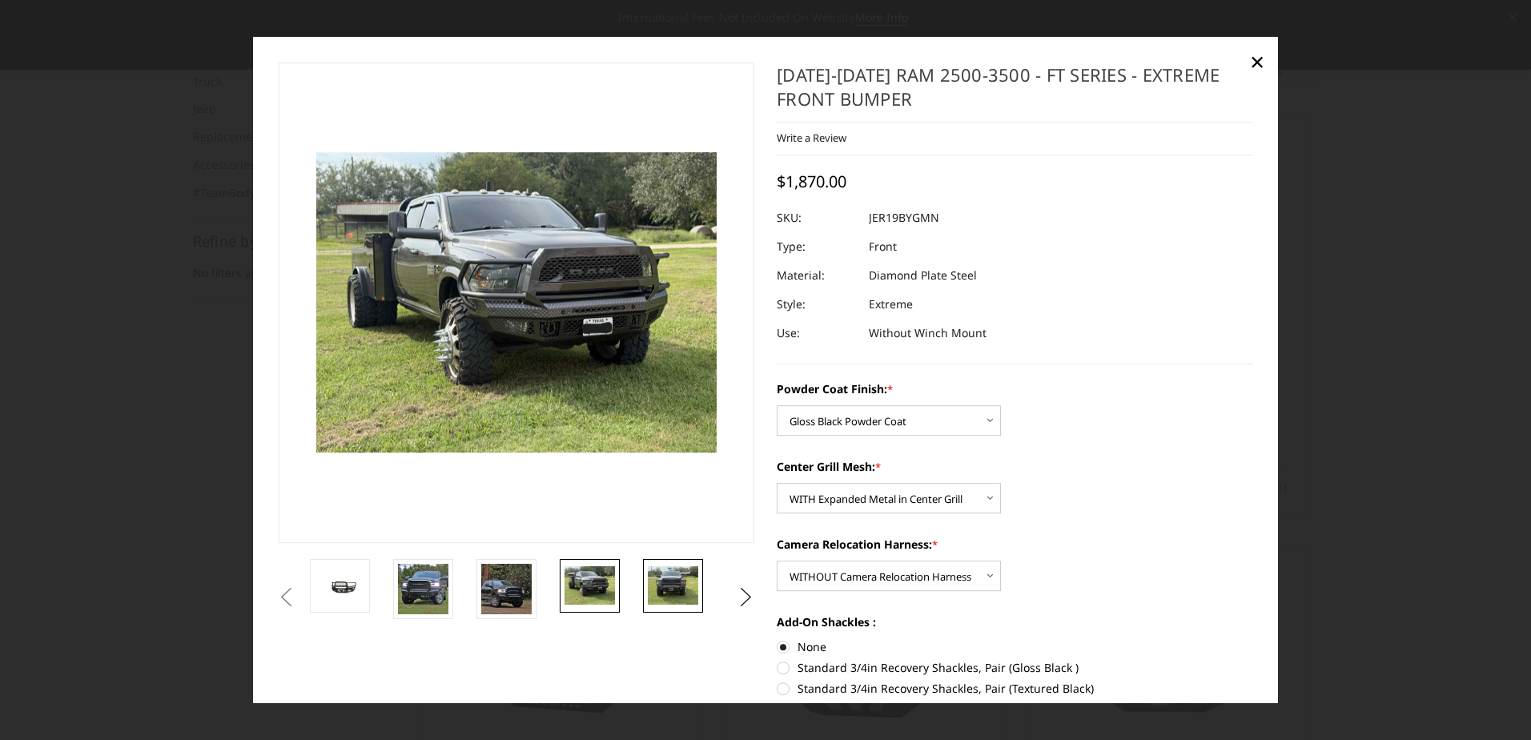
click at [653, 593] on img at bounding box center [673, 586] width 50 height 38
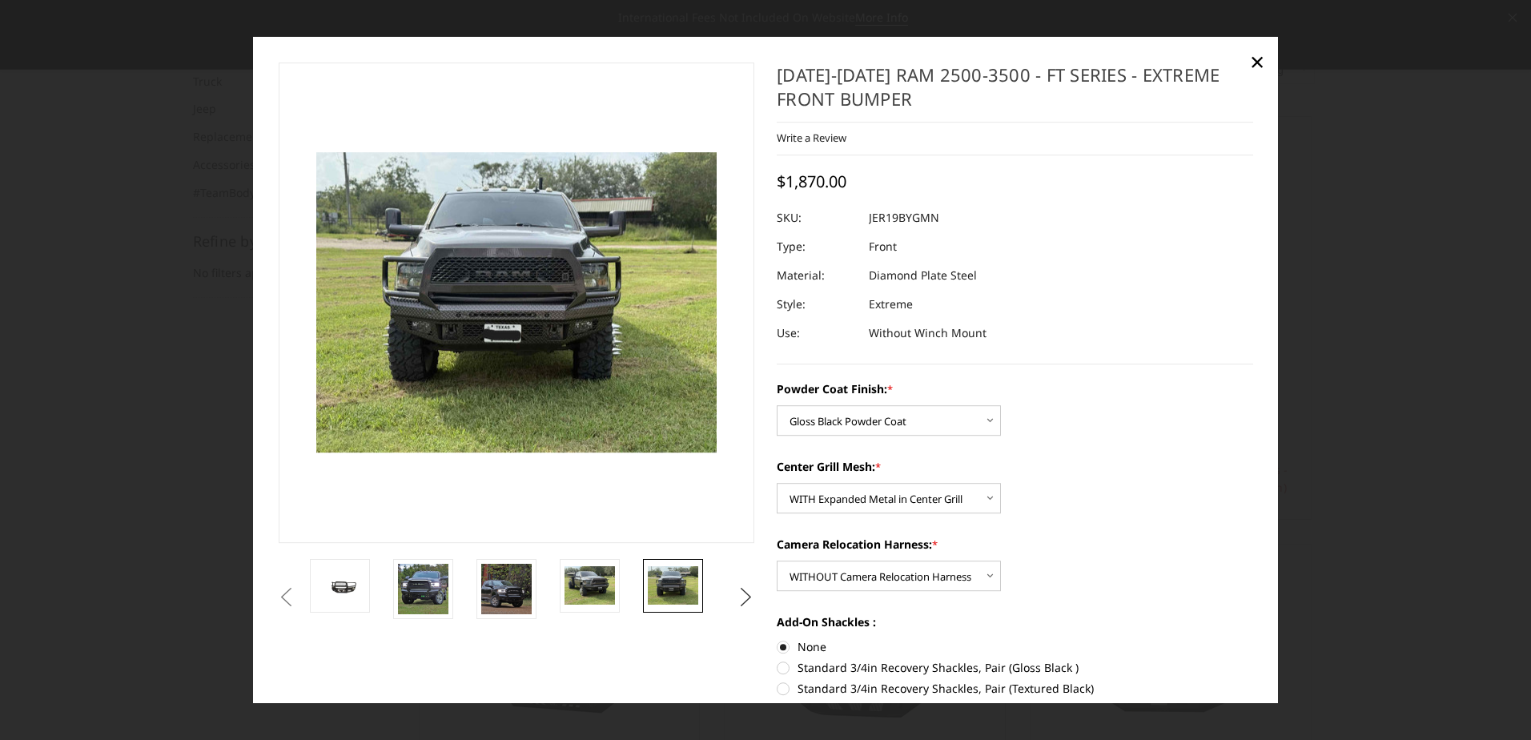
click at [736, 589] on button "Next" at bounding box center [746, 597] width 24 height 24
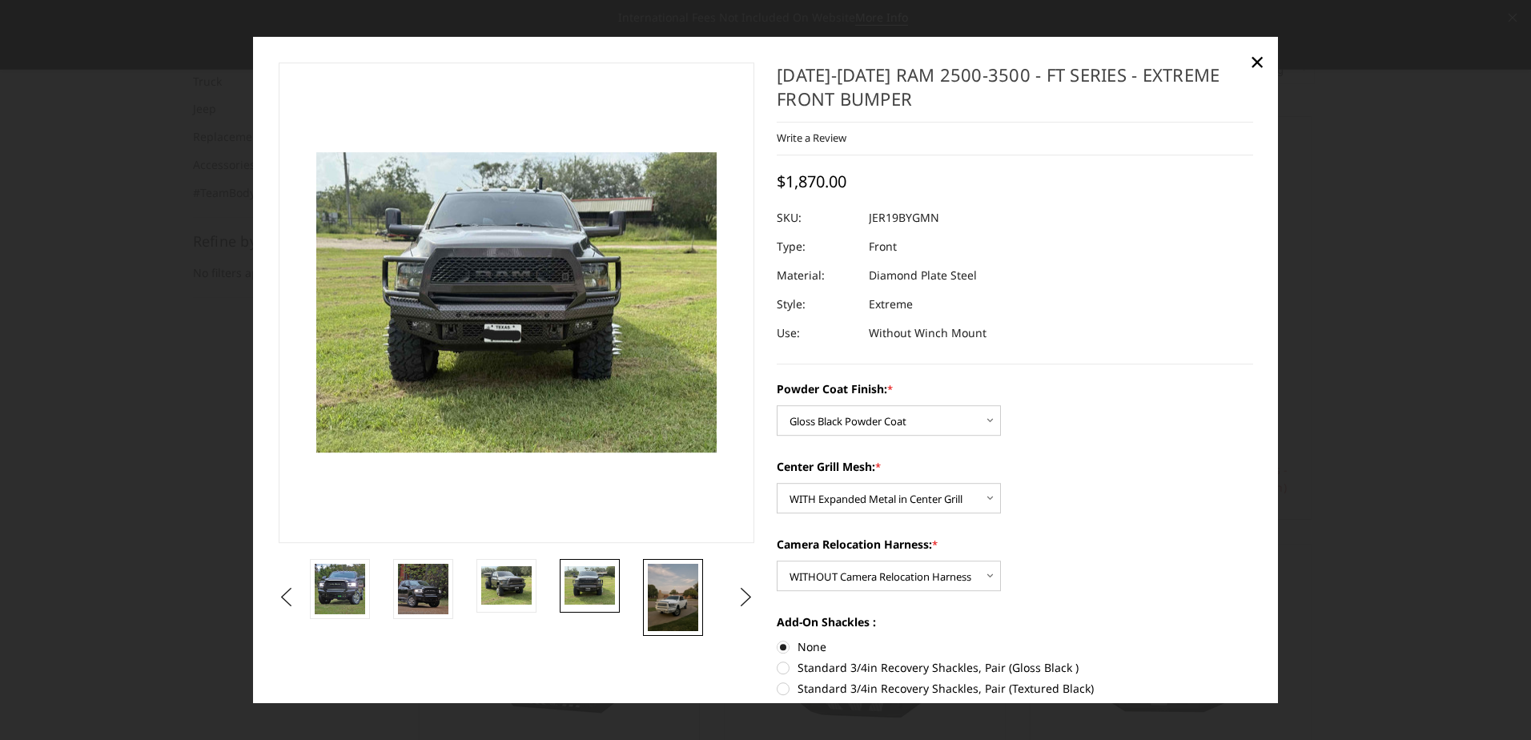
click at [648, 586] on img at bounding box center [673, 597] width 50 height 67
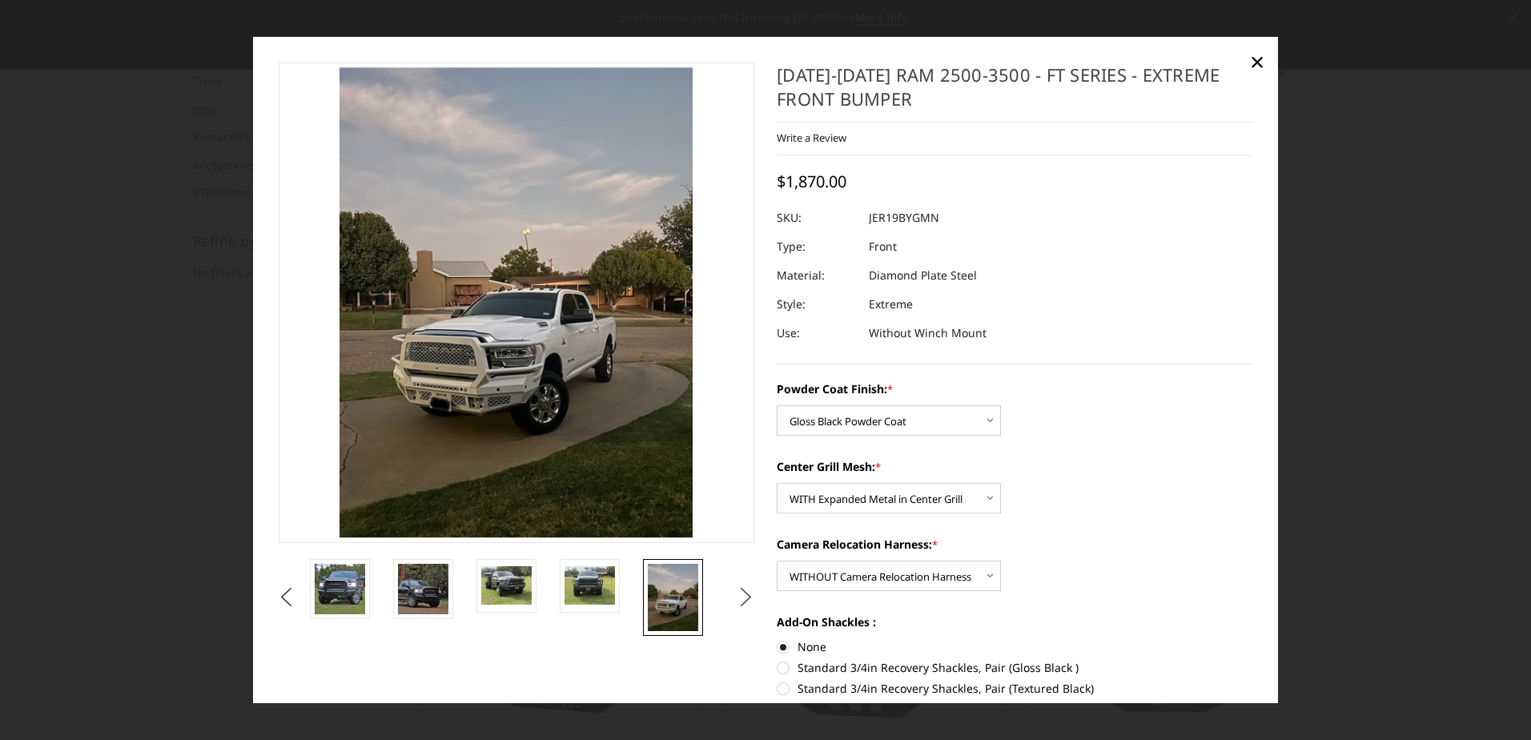
click at [734, 589] on button "Next" at bounding box center [746, 597] width 24 height 24
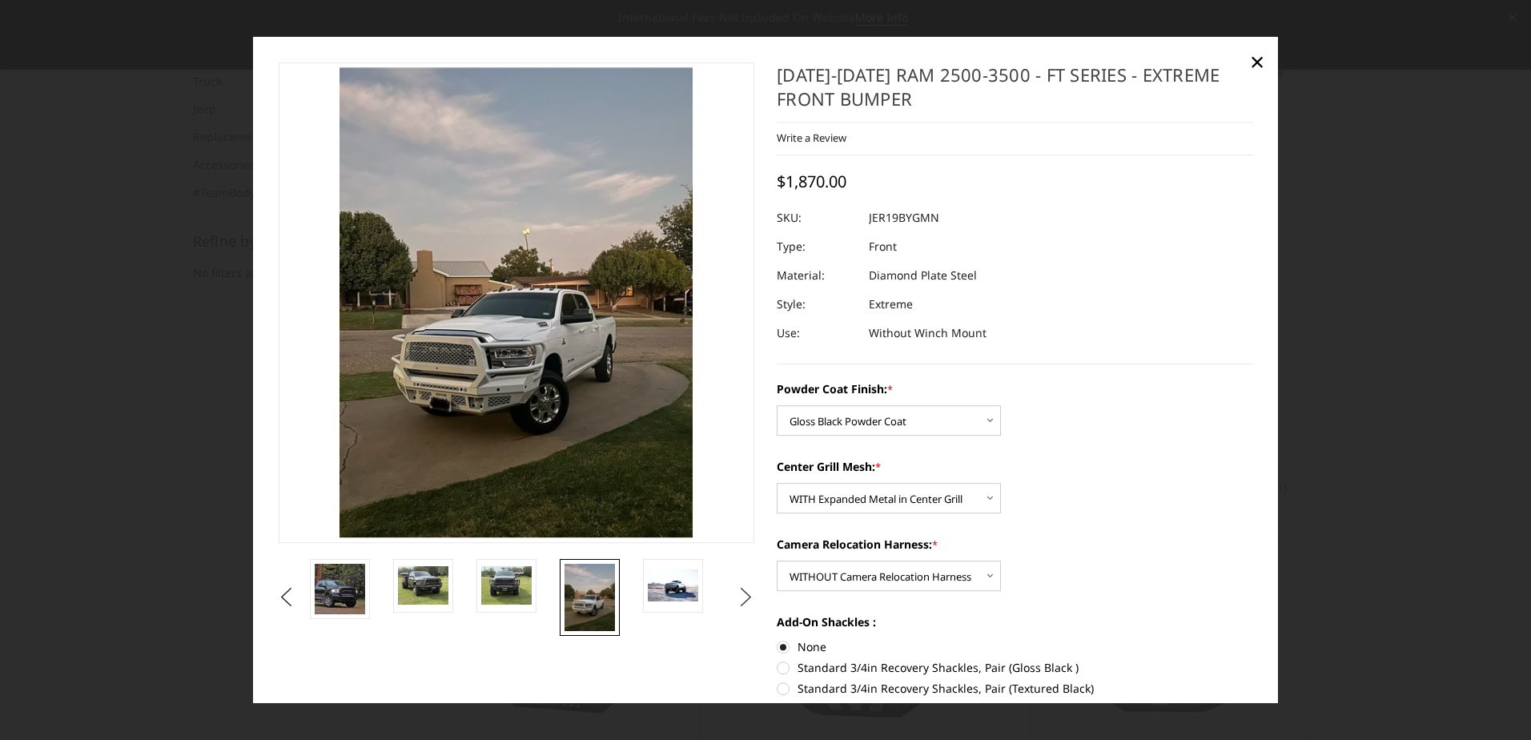
click at [734, 589] on button "Next" at bounding box center [746, 597] width 24 height 24
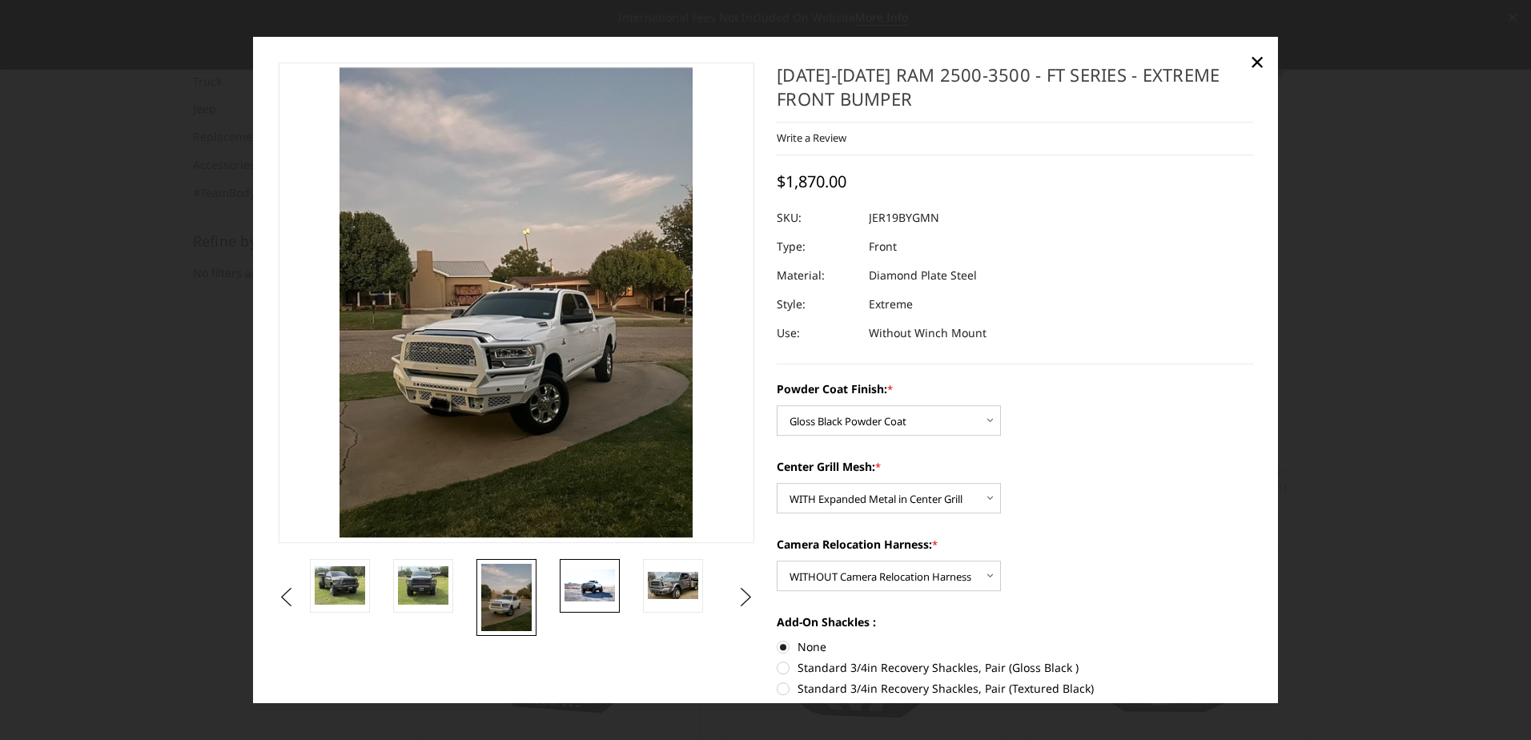
click at [570, 580] on img at bounding box center [589, 585] width 50 height 32
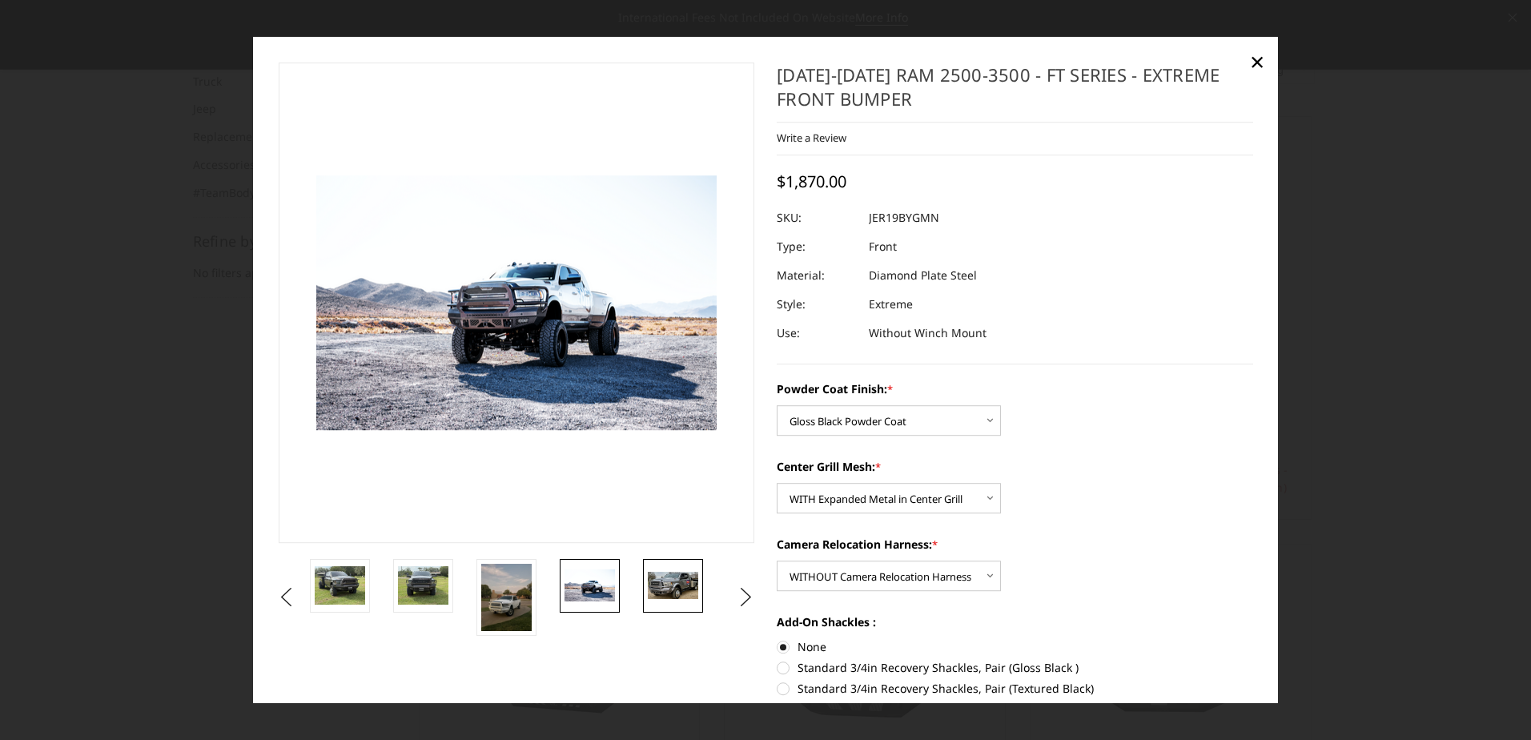
click at [668, 581] on img at bounding box center [673, 585] width 50 height 27
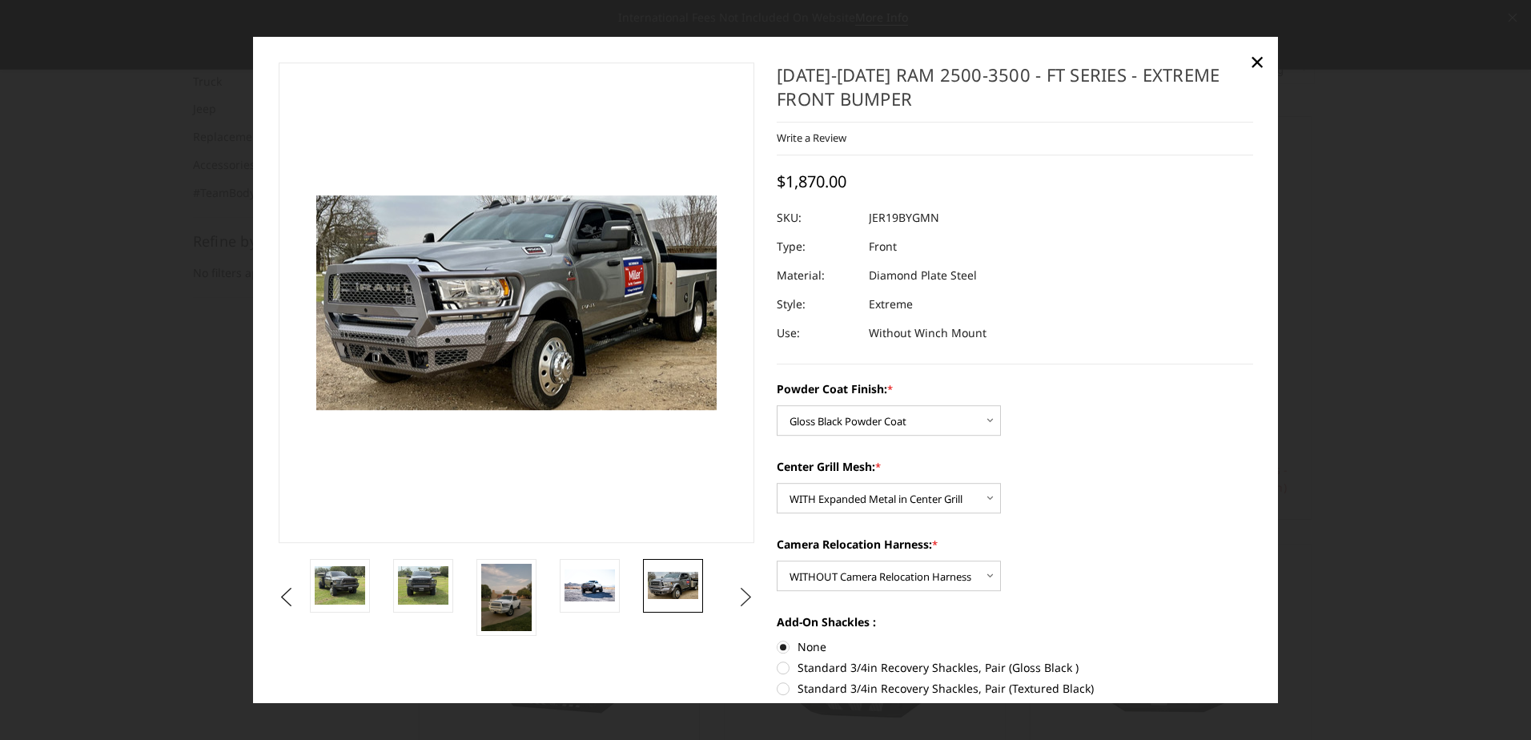
click at [734, 589] on button "Next" at bounding box center [746, 597] width 24 height 24
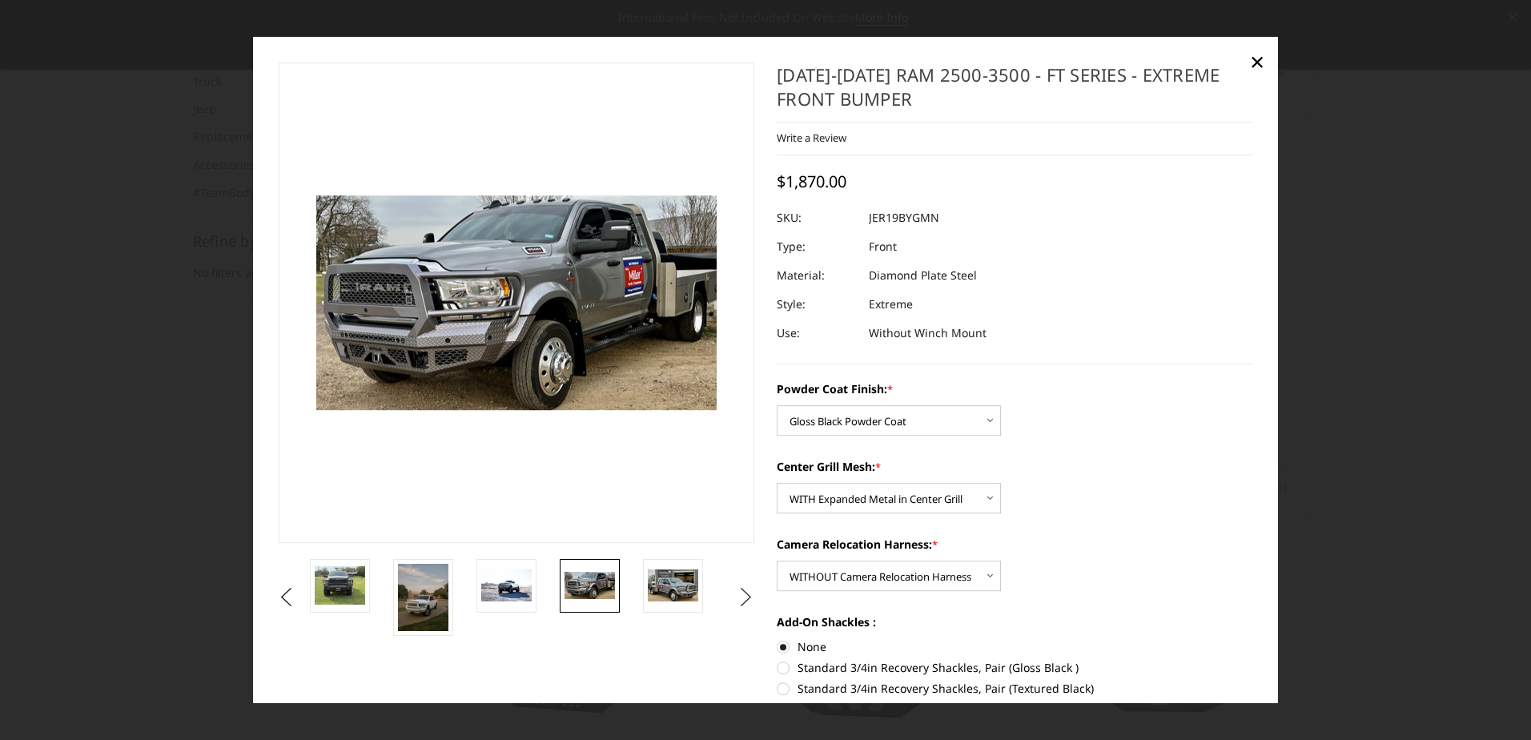
click at [734, 589] on button "Next" at bounding box center [746, 597] width 24 height 24
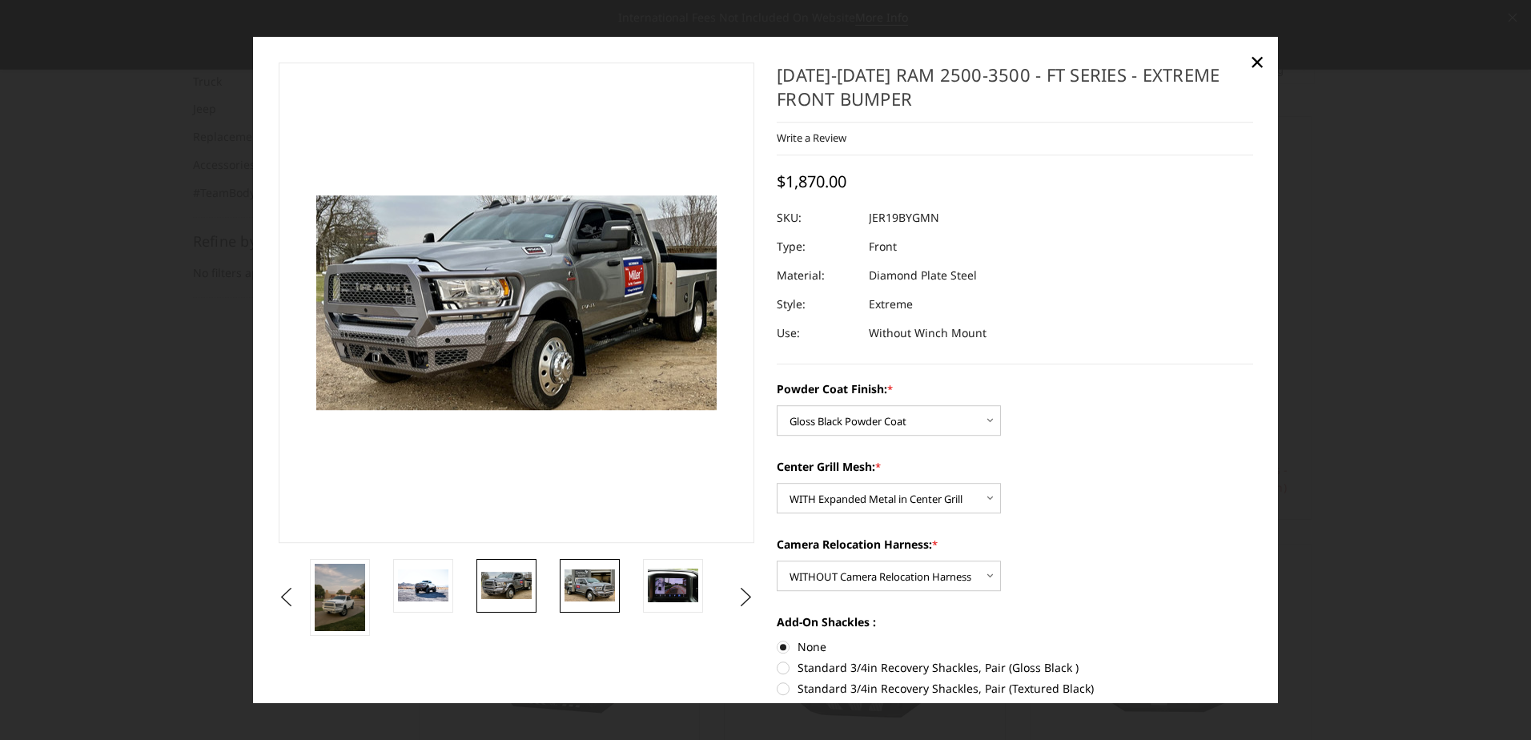
click at [617, 580] on link at bounding box center [590, 586] width 60 height 54
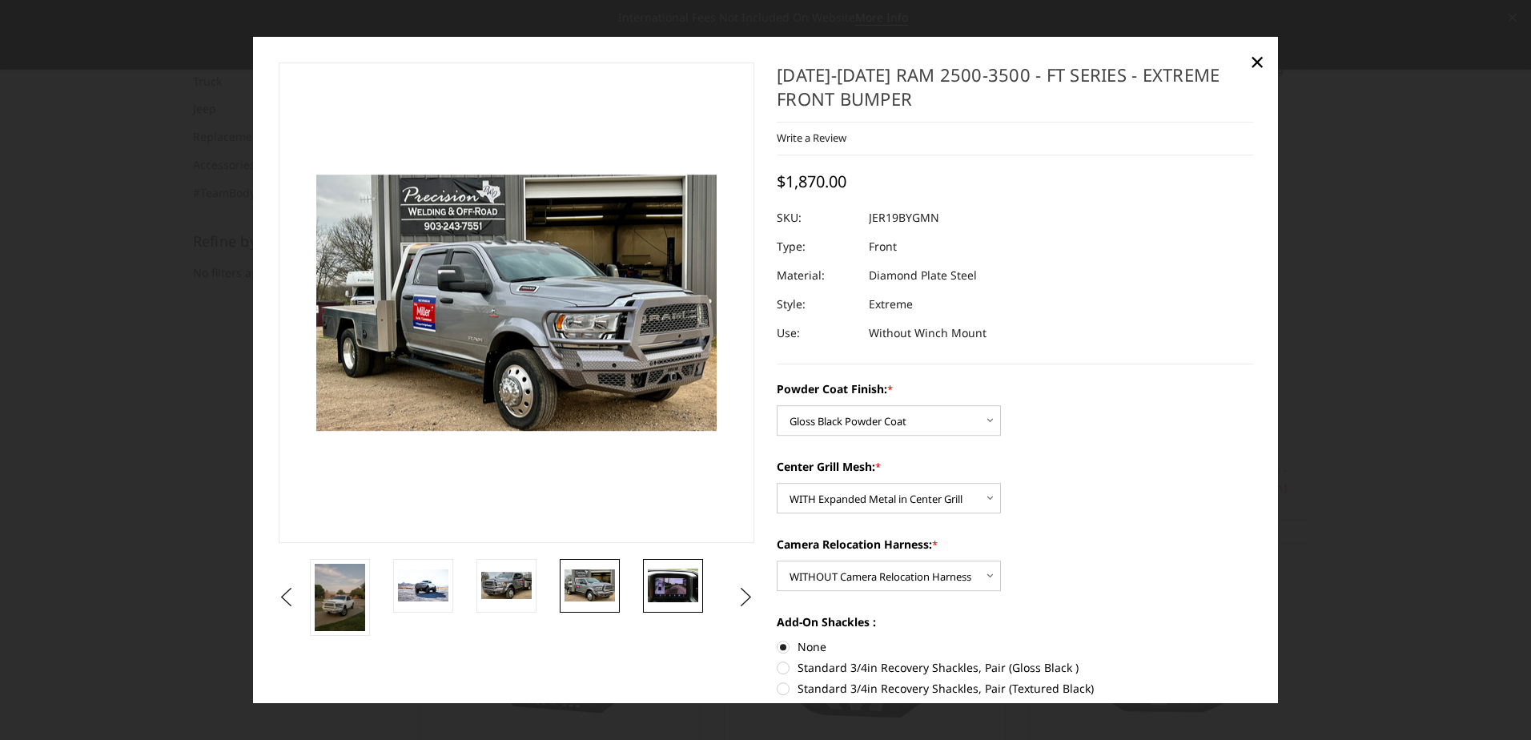
click at [660, 582] on img at bounding box center [673, 585] width 50 height 34
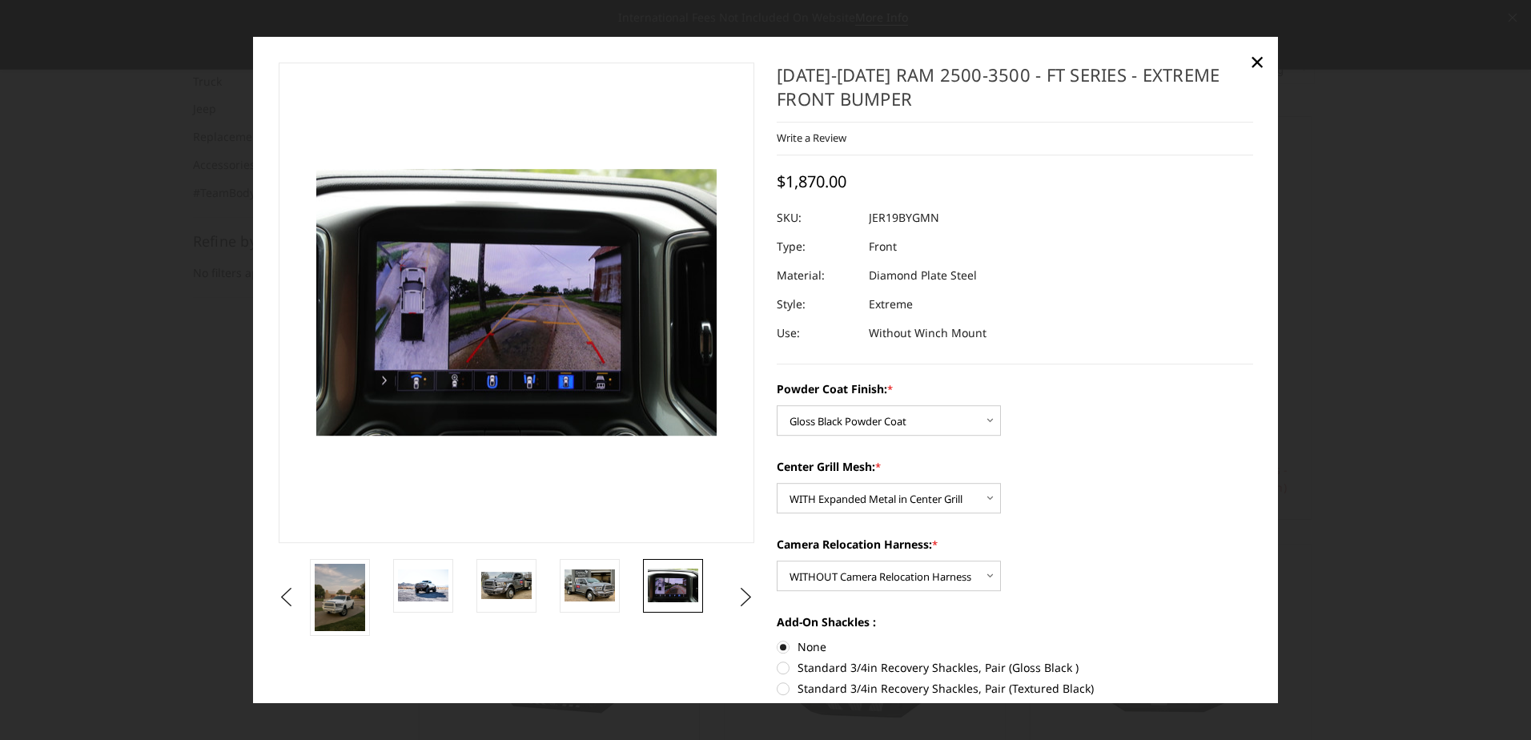
click at [660, 582] on img at bounding box center [673, 585] width 50 height 34
click at [743, 589] on button "Next" at bounding box center [746, 597] width 24 height 24
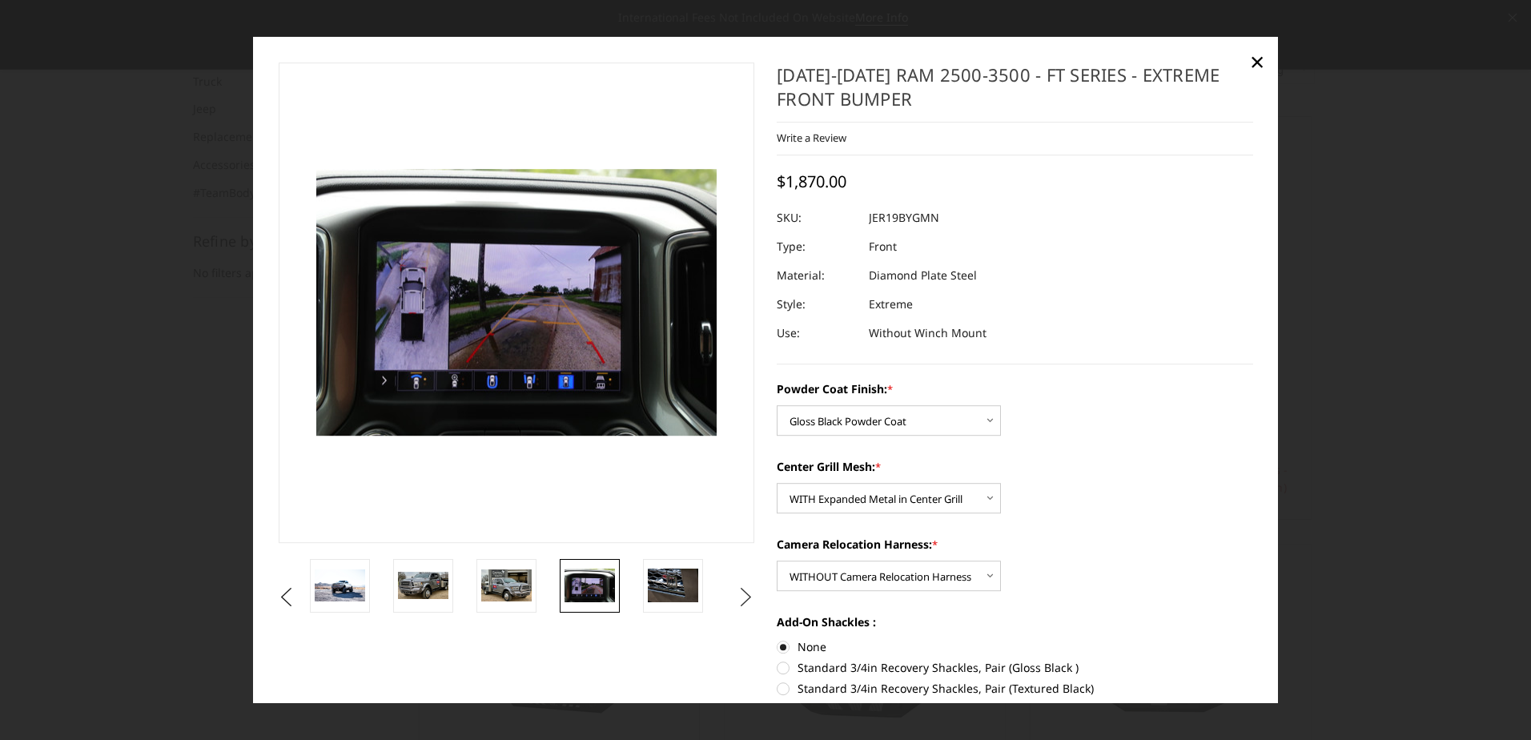
click at [743, 589] on button "Next" at bounding box center [746, 597] width 24 height 24
click at [653, 585] on img at bounding box center [673, 585] width 50 height 34
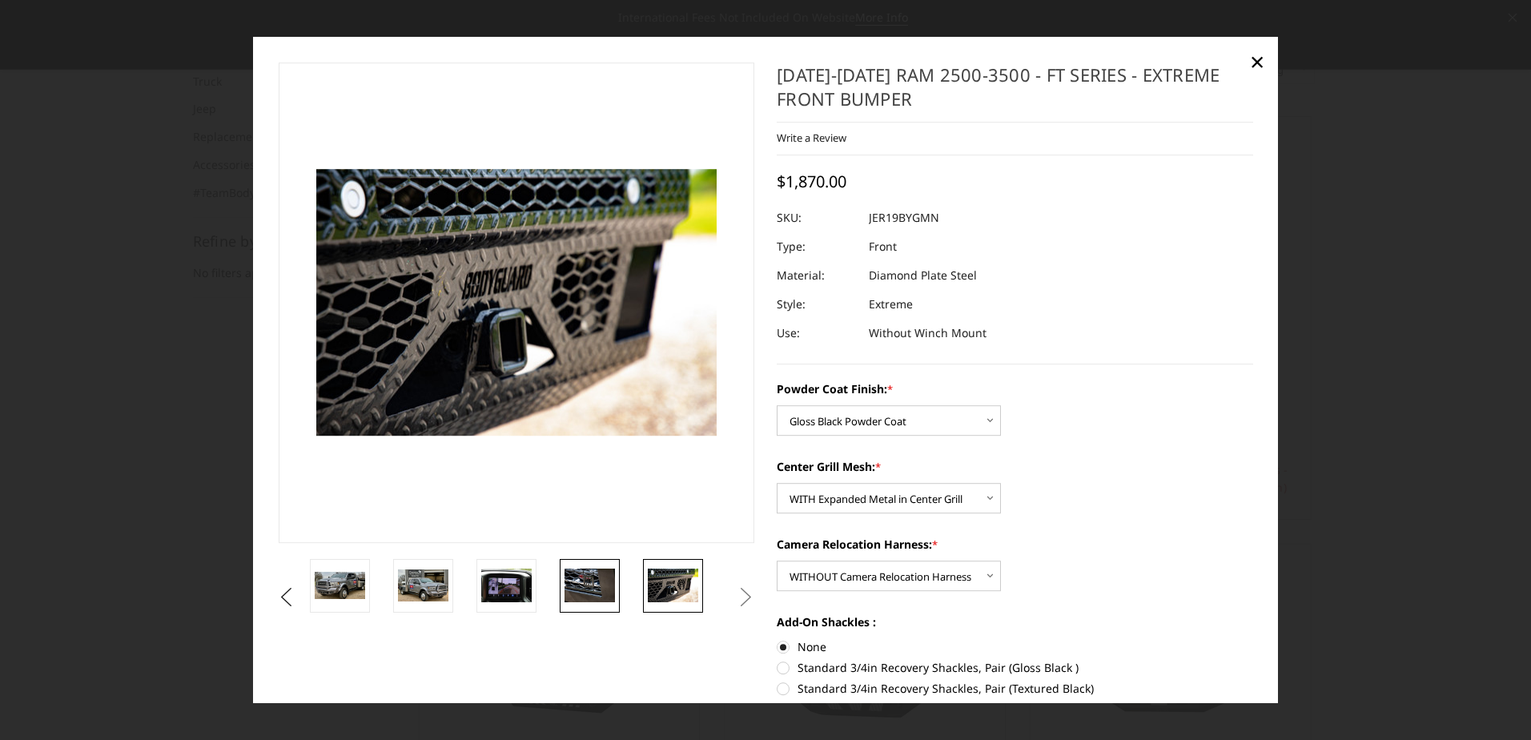
click at [583, 577] on img at bounding box center [589, 585] width 50 height 34
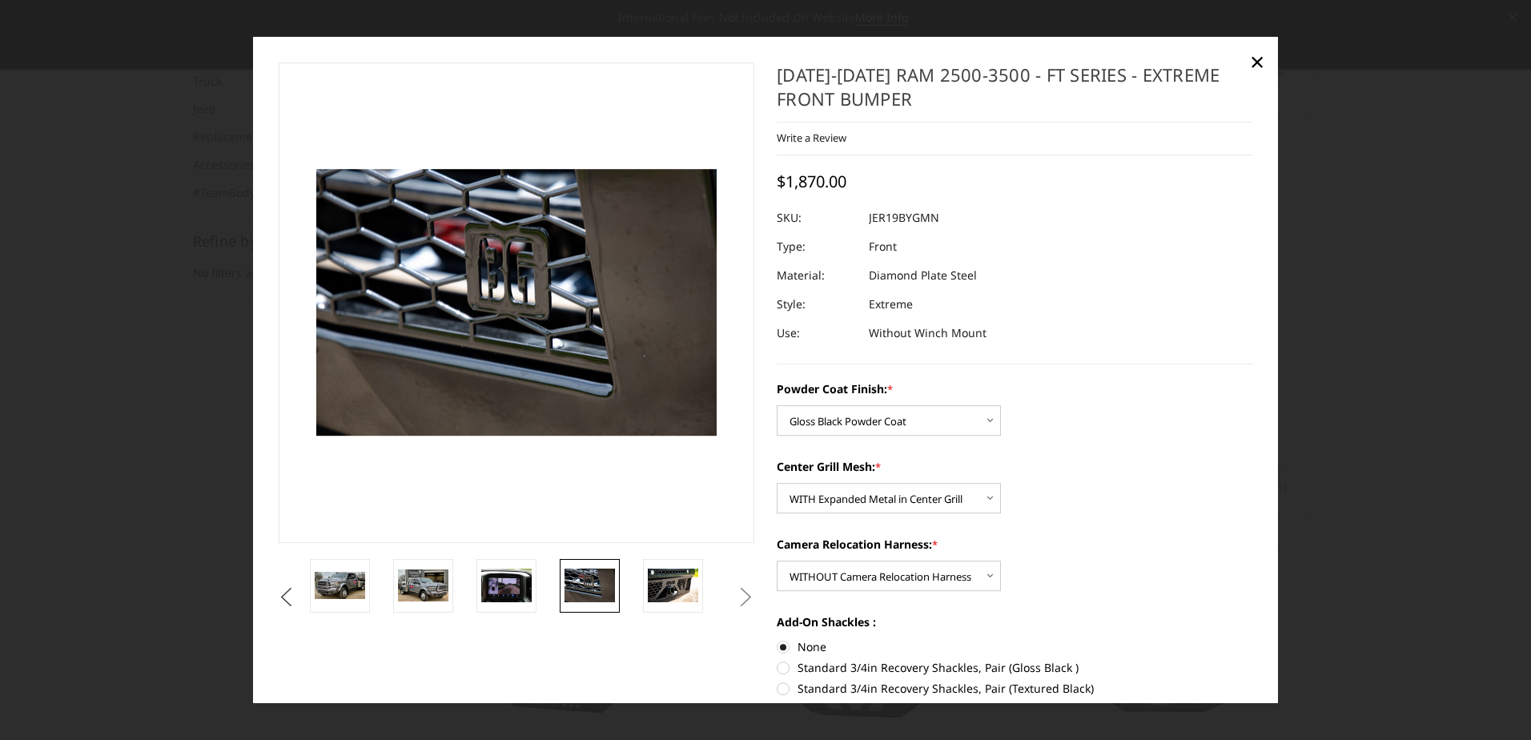
click at [299, 596] on button "Previous" at bounding box center [287, 597] width 24 height 24
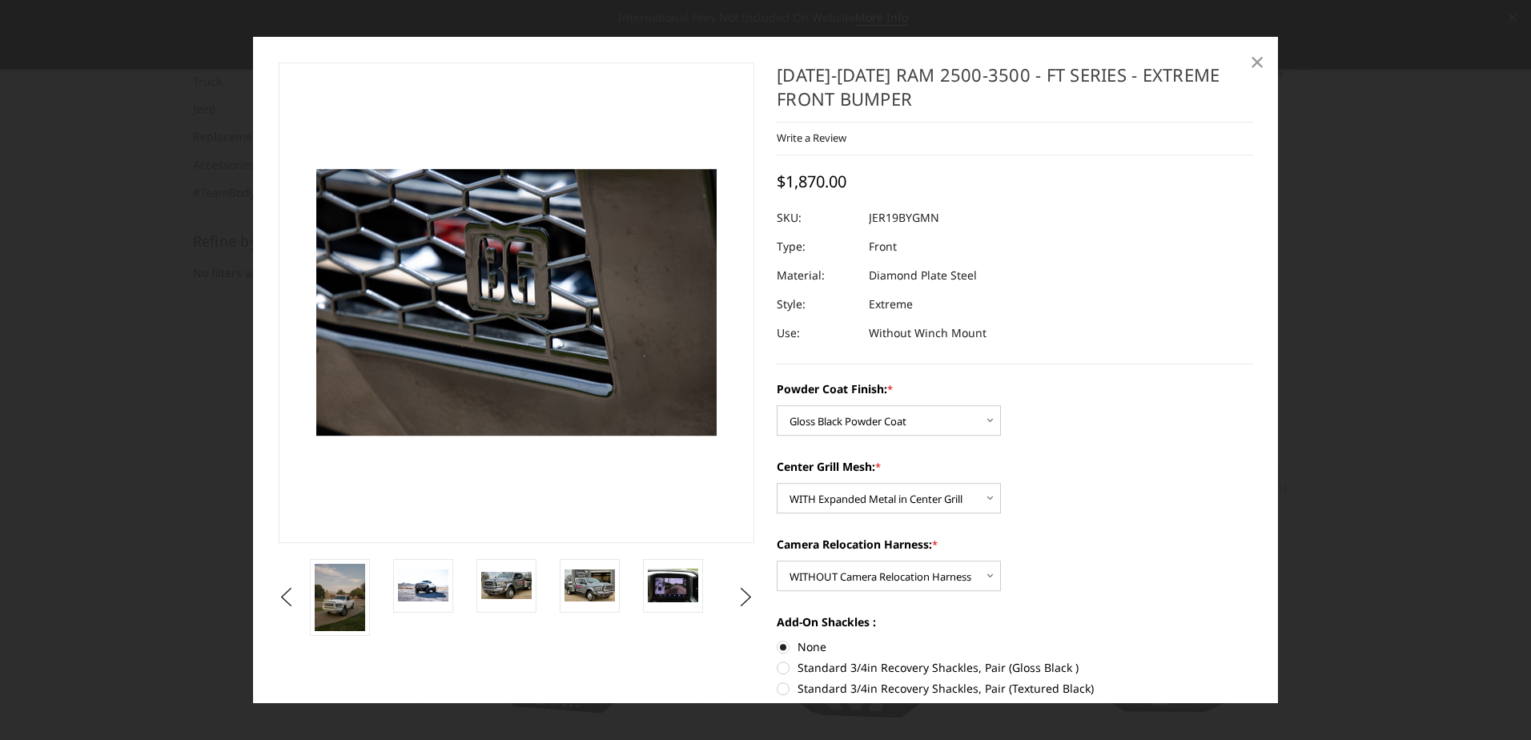
click at [1257, 62] on span "×" at bounding box center [1257, 61] width 14 height 34
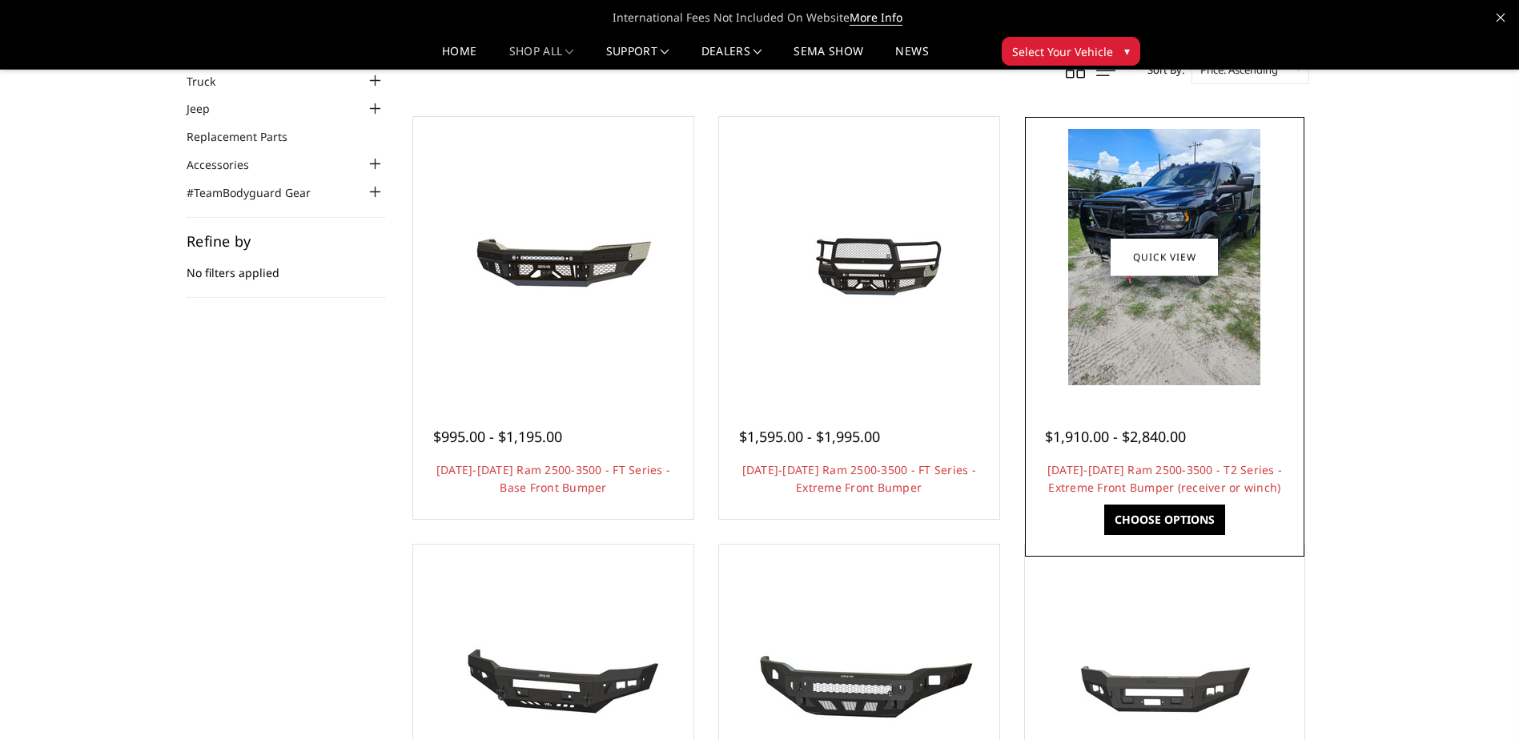
click at [1184, 377] on img at bounding box center [1164, 257] width 192 height 256
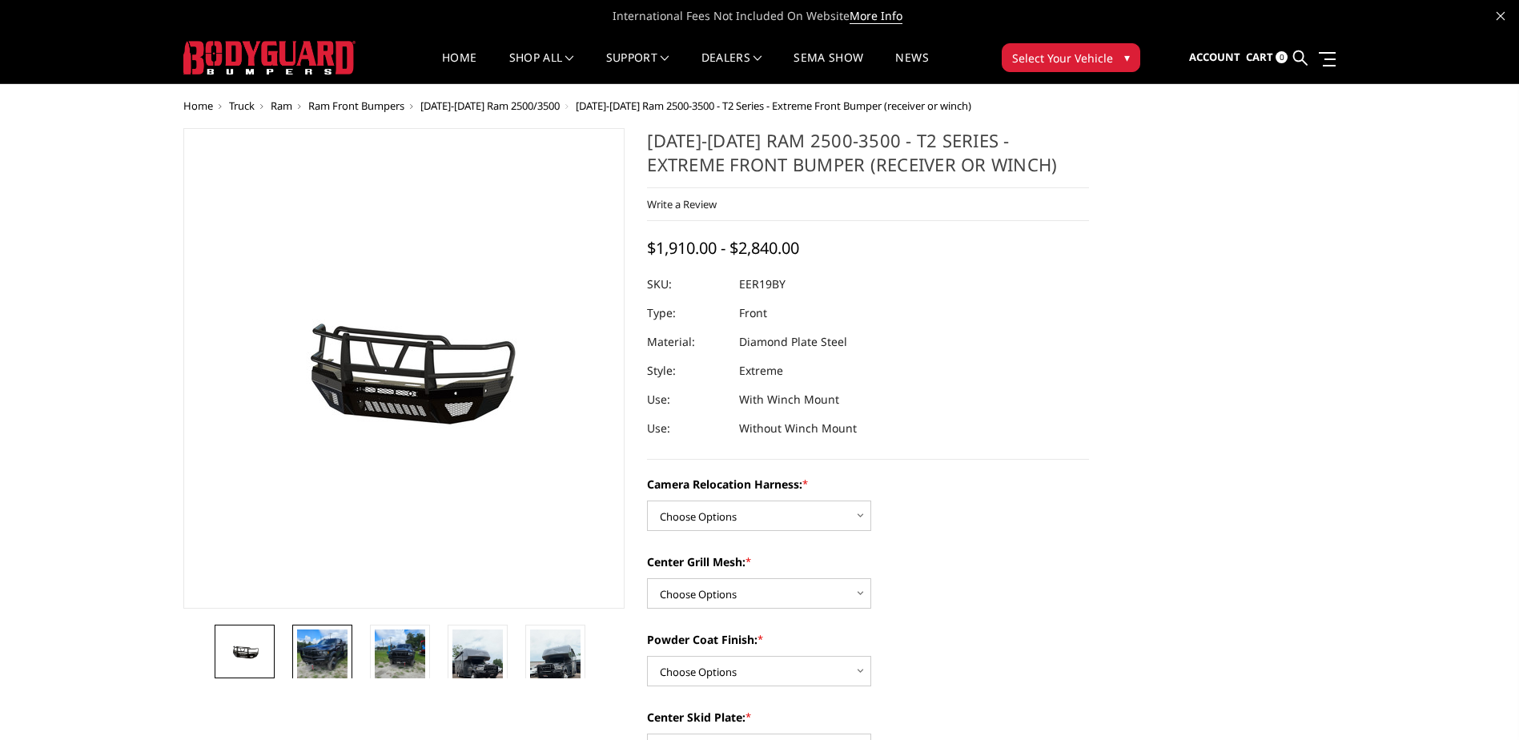
click at [310, 655] on img at bounding box center [322, 662] width 50 height 67
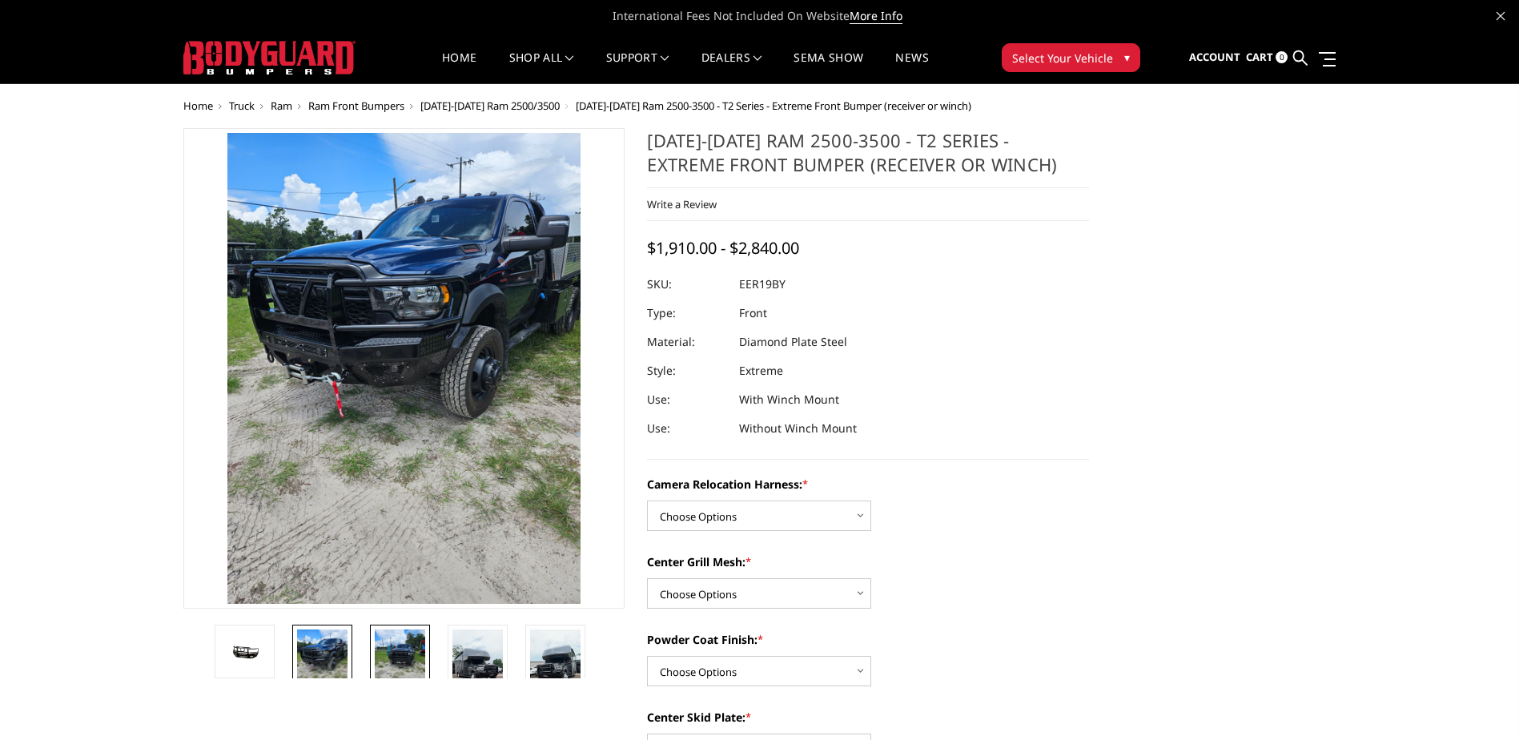
click at [406, 652] on img at bounding box center [400, 662] width 50 height 67
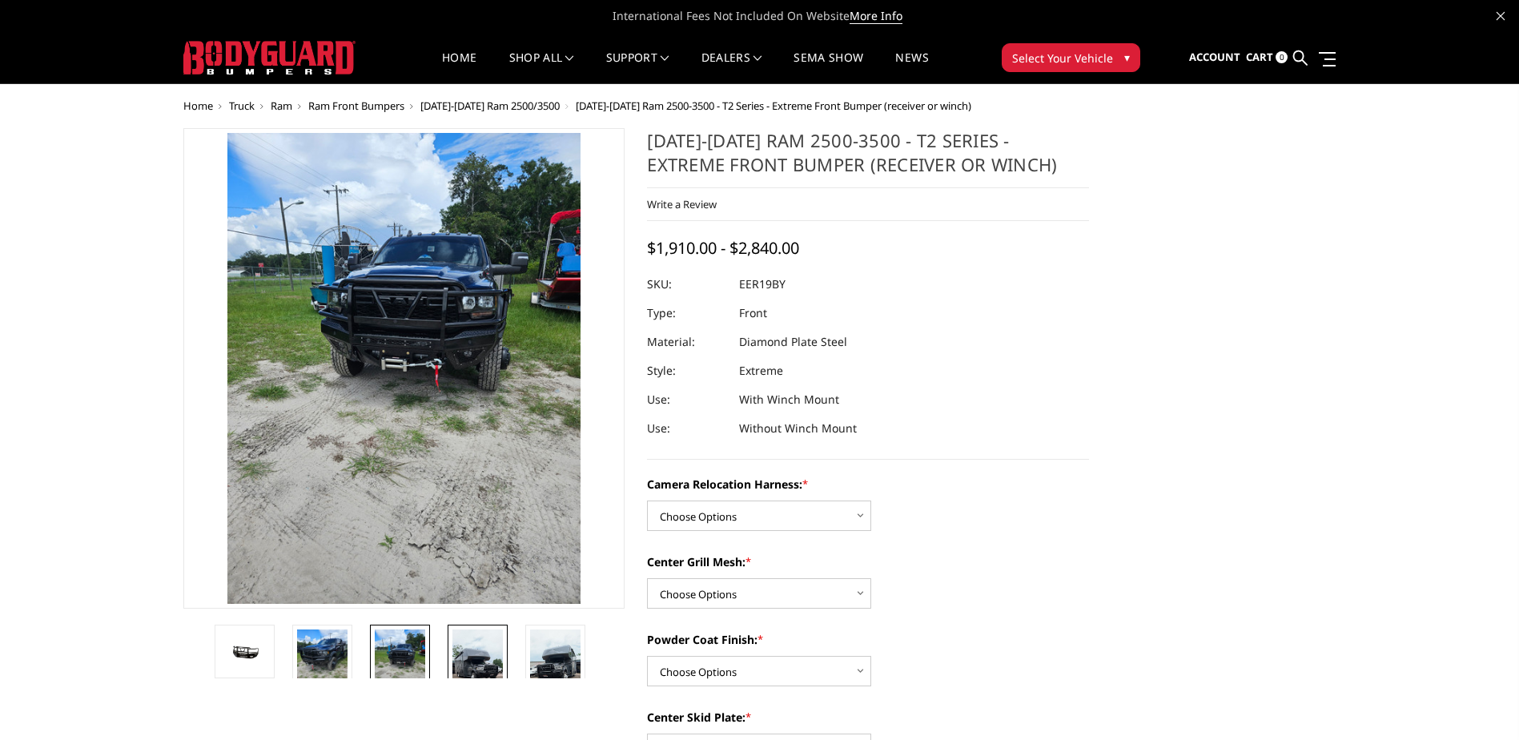
click at [468, 672] on img at bounding box center [477, 674] width 50 height 90
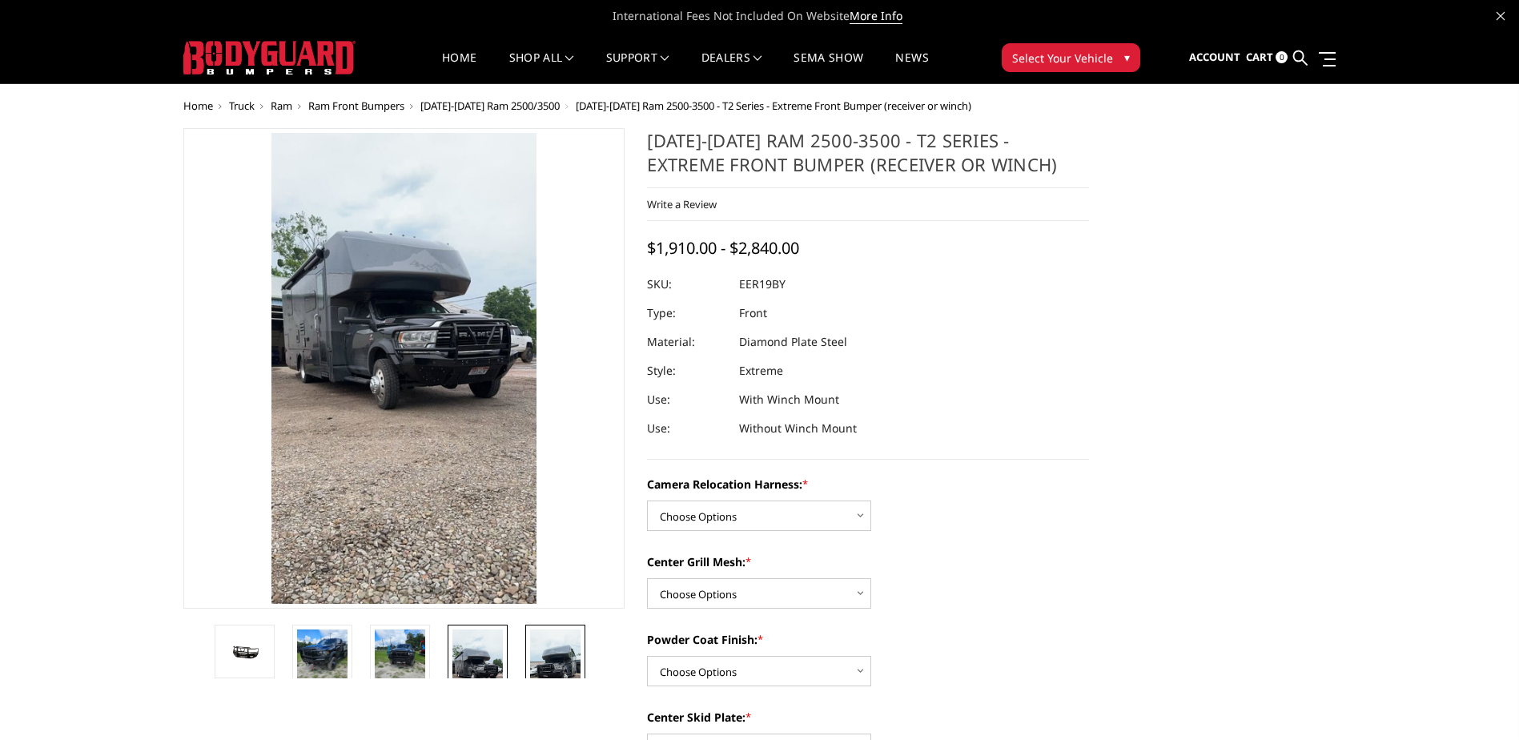
click at [537, 665] on img at bounding box center [555, 674] width 50 height 90
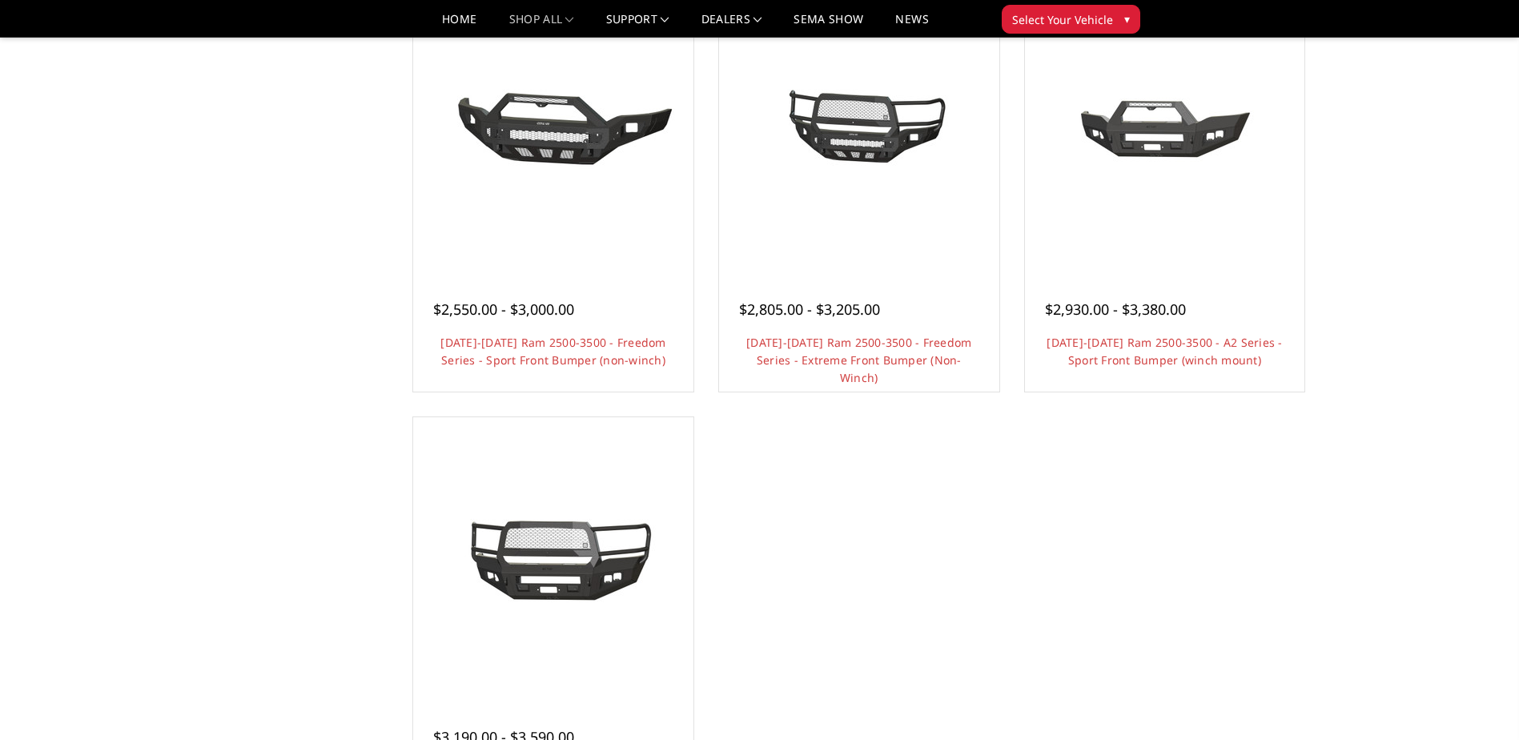
scroll to position [1088, 0]
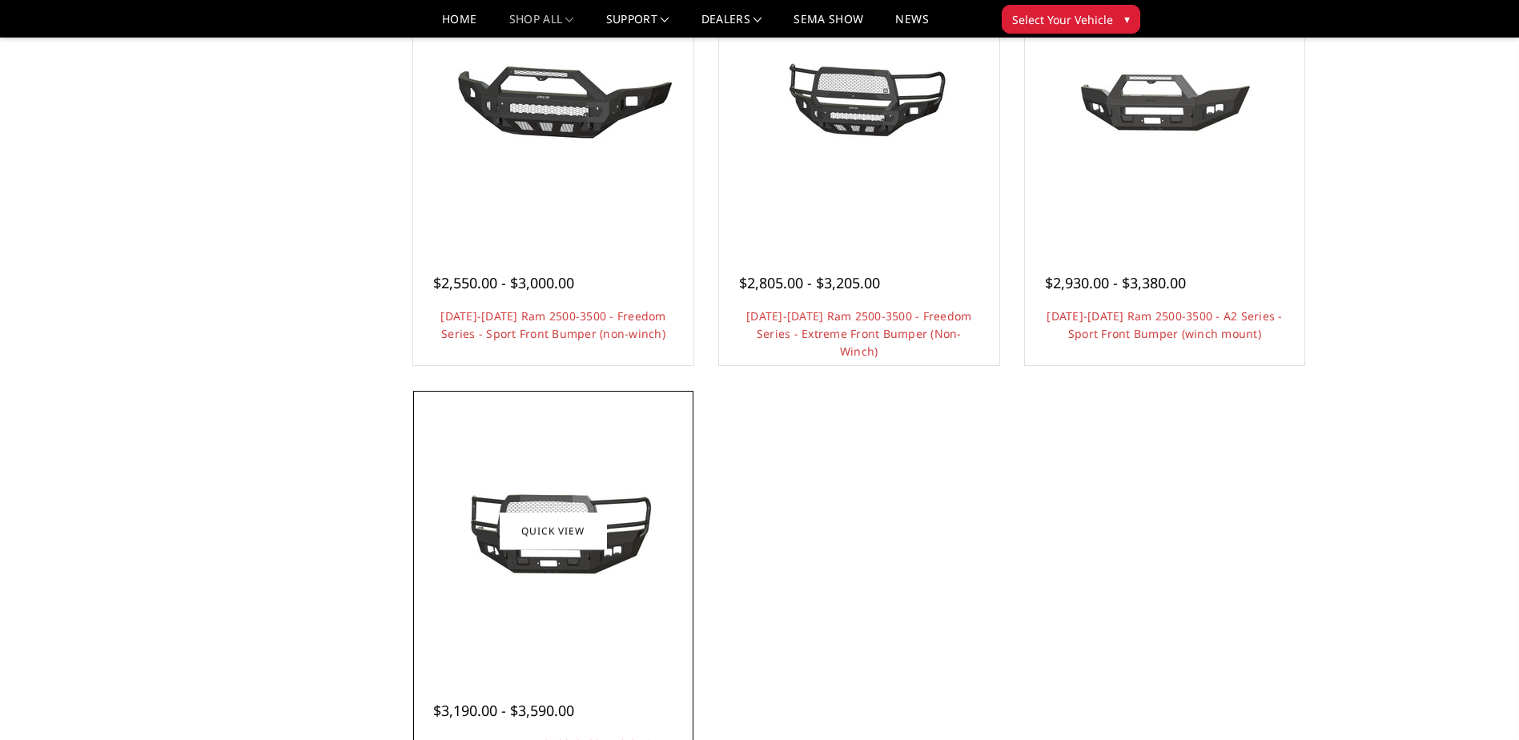
click at [621, 462] on div at bounding box center [553, 531] width 272 height 272
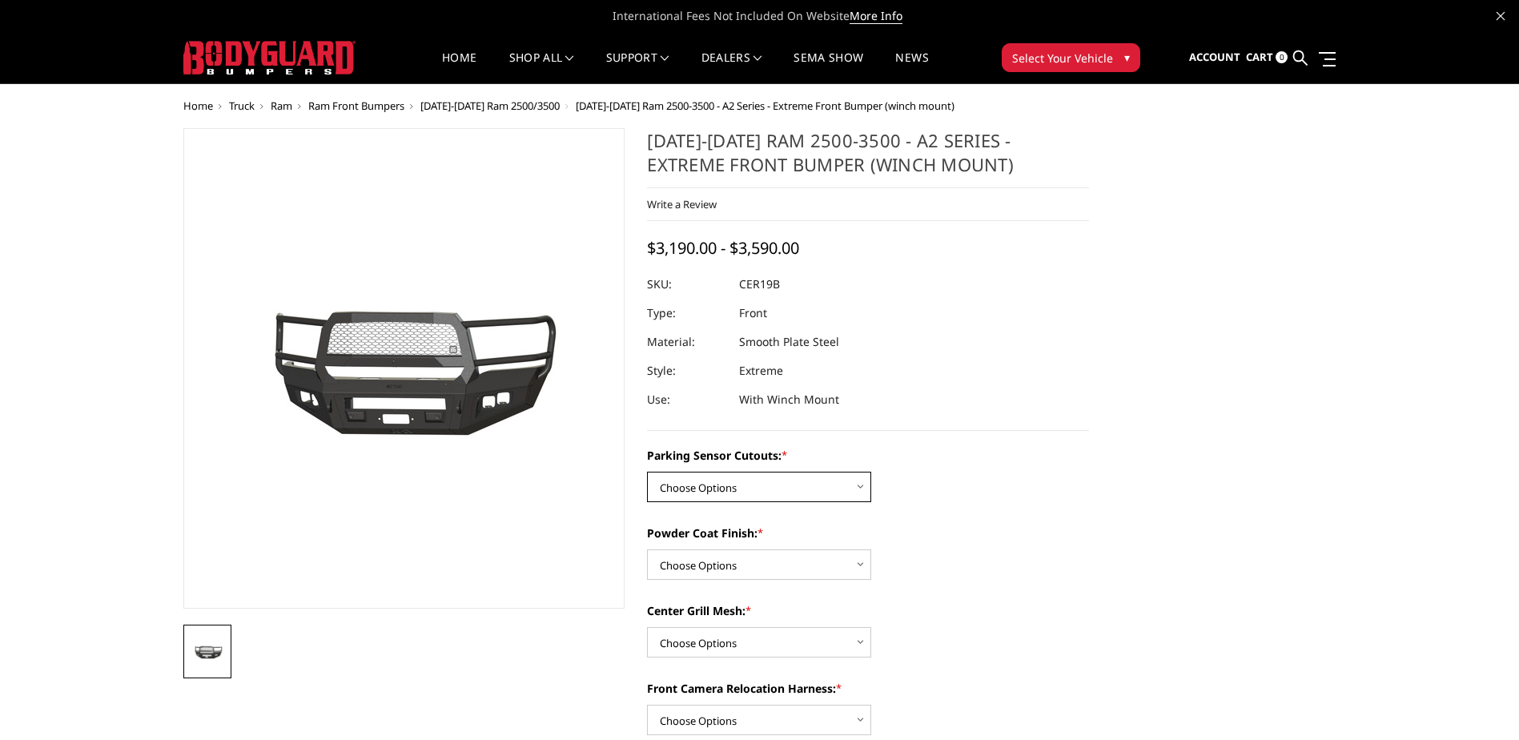
click at [802, 482] on select "Choose Options No - Without Parking Sensor Cutouts Yes - With Parking Sensor Cu…" at bounding box center [759, 487] width 224 height 30
select select "1879"
click at [647, 472] on select "Choose Options No - Without Parking Sensor Cutouts Yes - With Parking Sensor Cu…" at bounding box center [759, 487] width 224 height 30
click at [765, 568] on select "Choose Options Bare Metal Textured Black Powder Coat" at bounding box center [759, 564] width 224 height 30
click at [647, 549] on select "Choose Options Bare Metal Textured Black Powder Coat" at bounding box center [759, 564] width 224 height 30
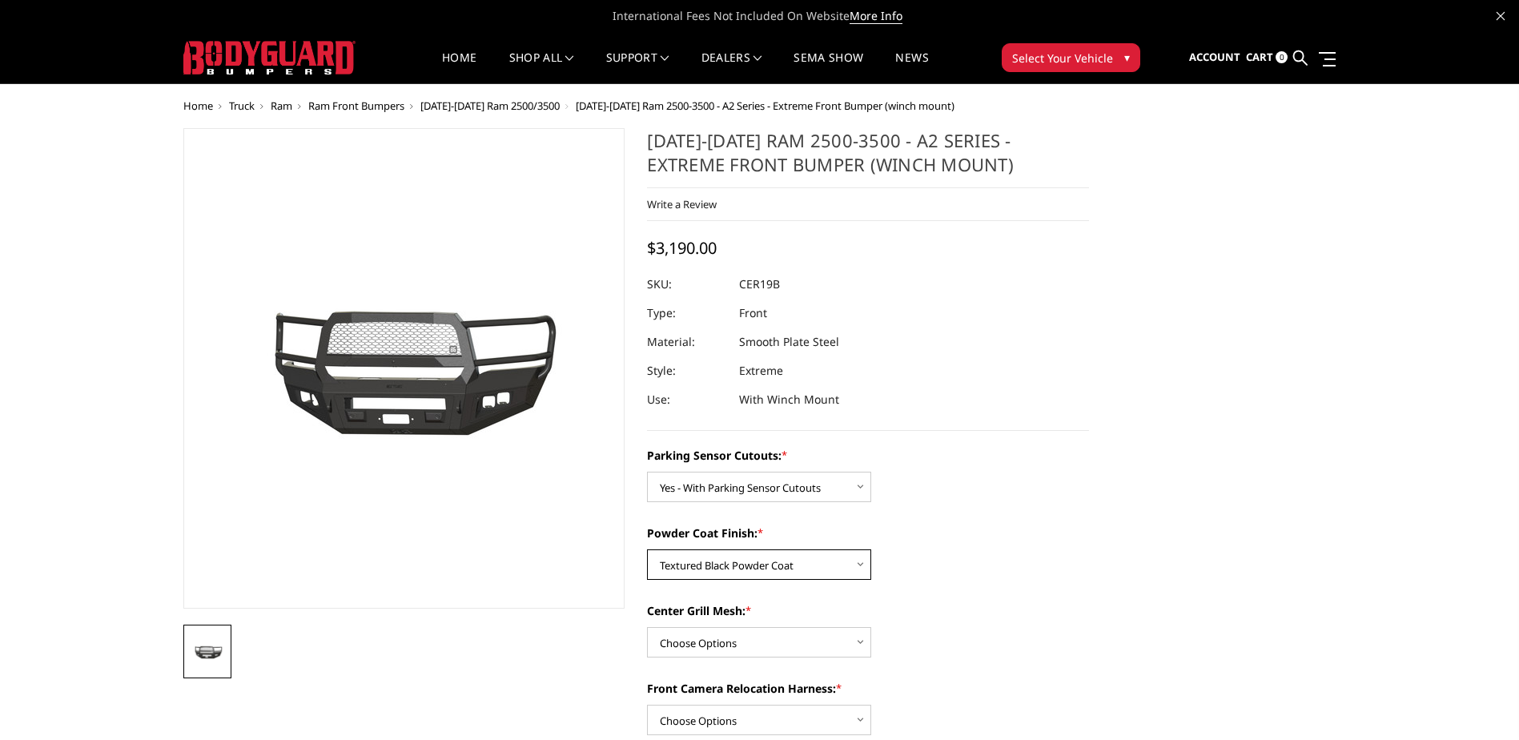
click at [733, 568] on select "Choose Options Bare Metal Textured Black Powder Coat" at bounding box center [759, 564] width 224 height 30
click at [647, 549] on select "Choose Options Bare Metal Textured Black Powder Coat" at bounding box center [759, 564] width 224 height 30
click at [736, 572] on select "Choose Options Bare Metal Textured Black Powder Coat" at bounding box center [759, 564] width 224 height 30
select select "1881"
click at [647, 549] on select "Choose Options Bare Metal Textured Black Powder Coat" at bounding box center [759, 564] width 224 height 30
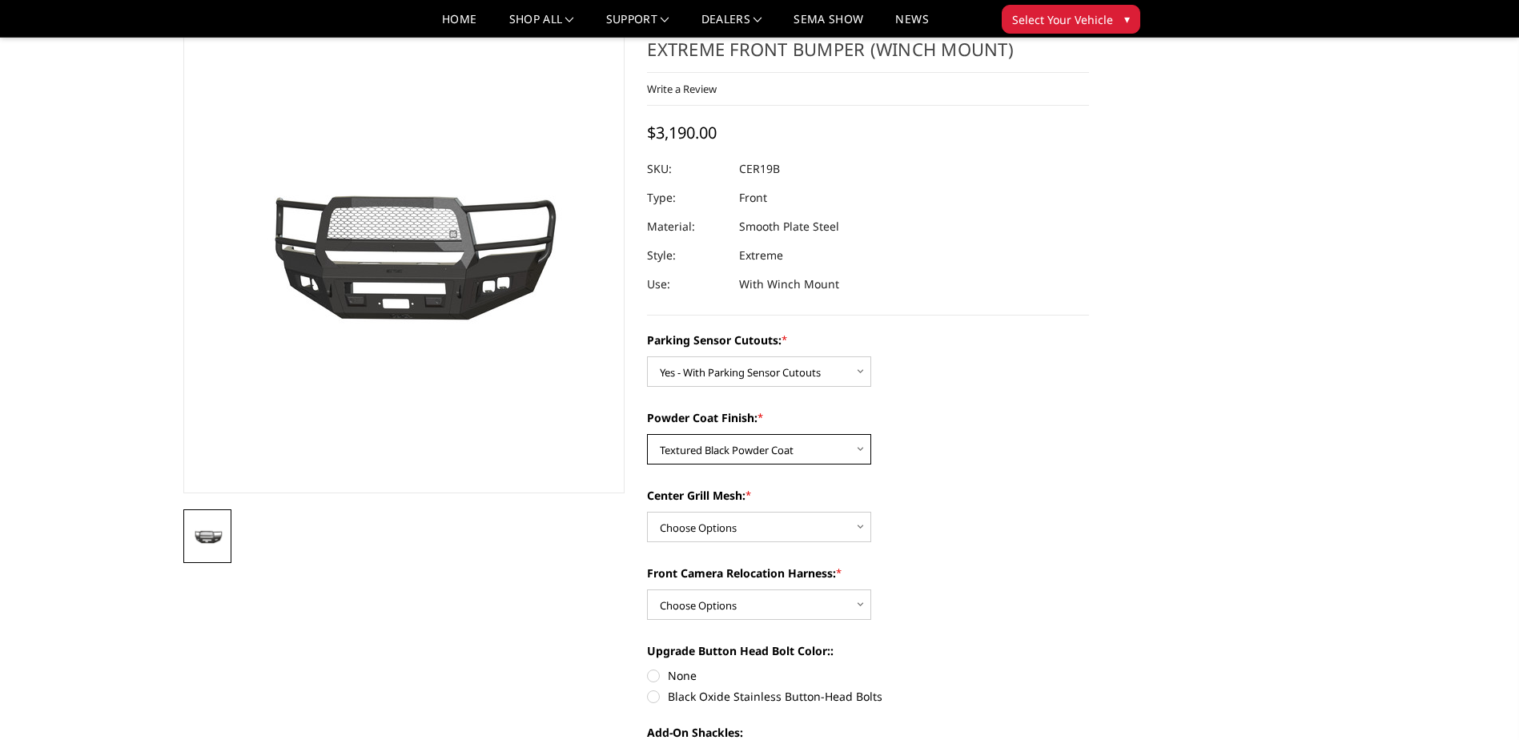
scroll to position [160, 0]
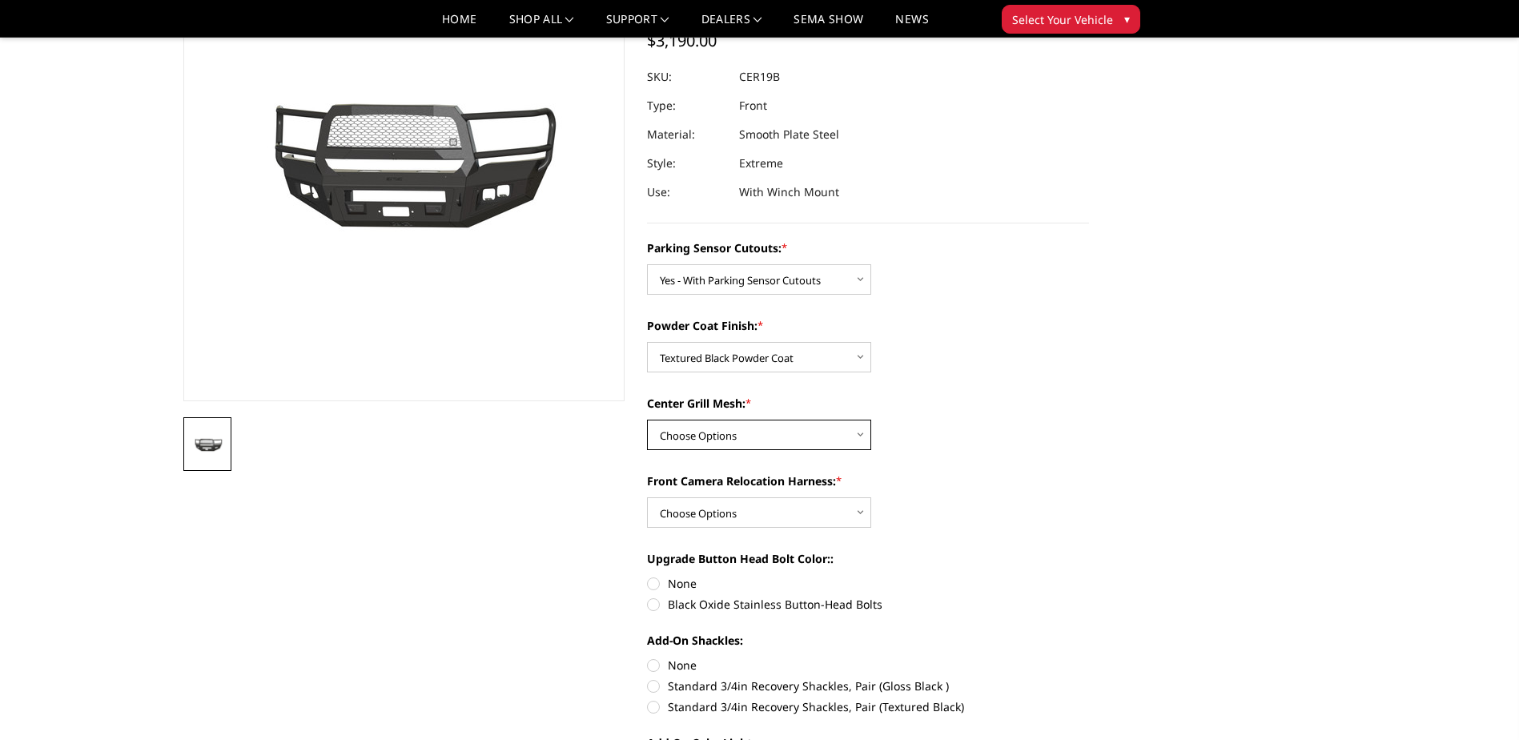
click at [756, 427] on select "Choose Options WITH Center Grill Mesh WITHOUT Center Grill Mesh" at bounding box center [759, 435] width 224 height 30
select select "1882"
click at [647, 420] on select "Choose Options WITH Center Grill Mesh WITHOUT Center Grill Mesh" at bounding box center [759, 435] width 224 height 30
click at [741, 512] on select "Choose Options WITH Front Camera Relocation Harness WITHOUT Front Camera Reloca…" at bounding box center [759, 512] width 224 height 30
select select "1885"
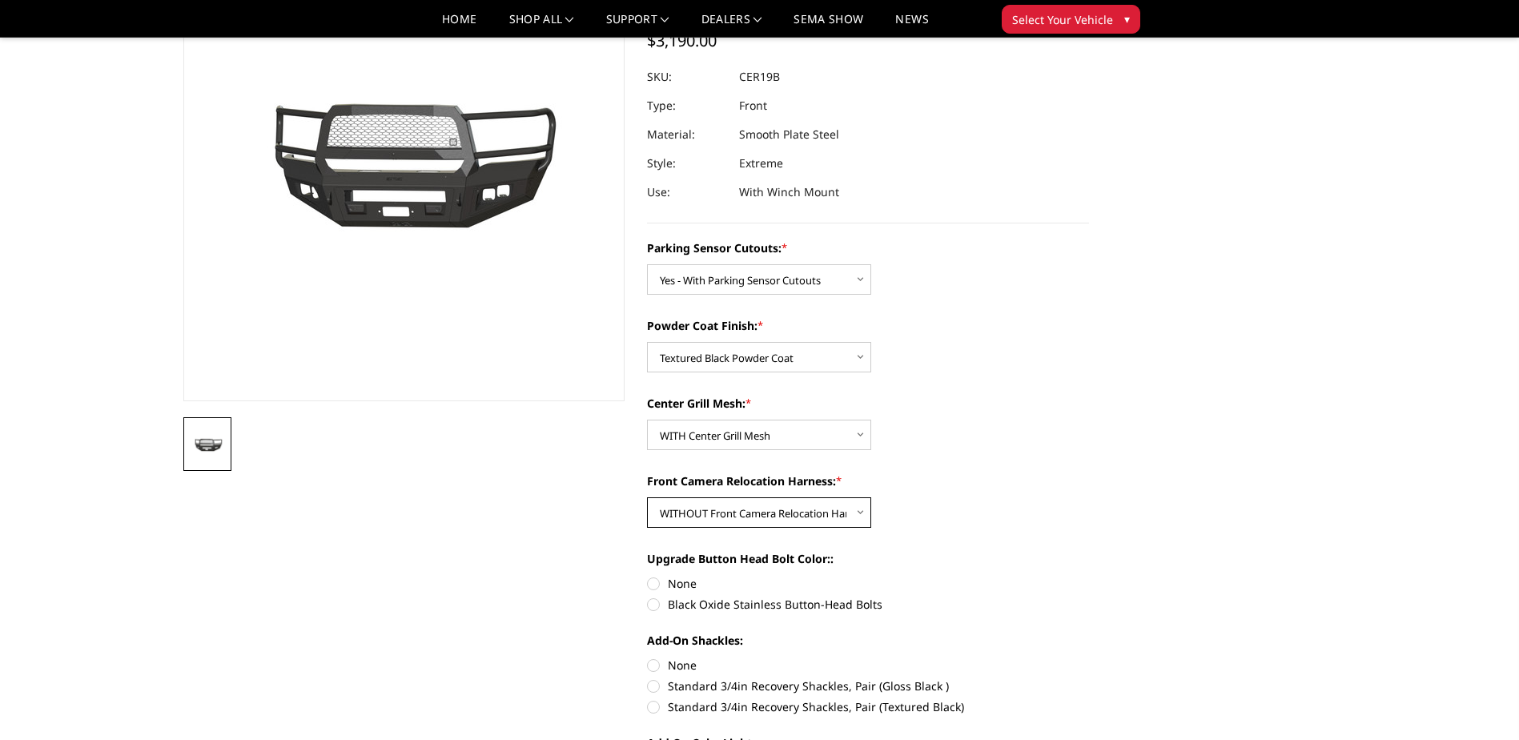
click at [647, 497] on select "Choose Options WITH Front Camera Relocation Harness WITHOUT Front Camera Reloca…" at bounding box center [759, 512] width 224 height 30
click at [653, 609] on label "Black Oxide Stainless Button-Head Bolts" at bounding box center [868, 604] width 442 height 17
click at [1089, 576] on input "Black Oxide Stainless Button-Head Bolts" at bounding box center [1089, 575] width 1 height 1
radio input "true"
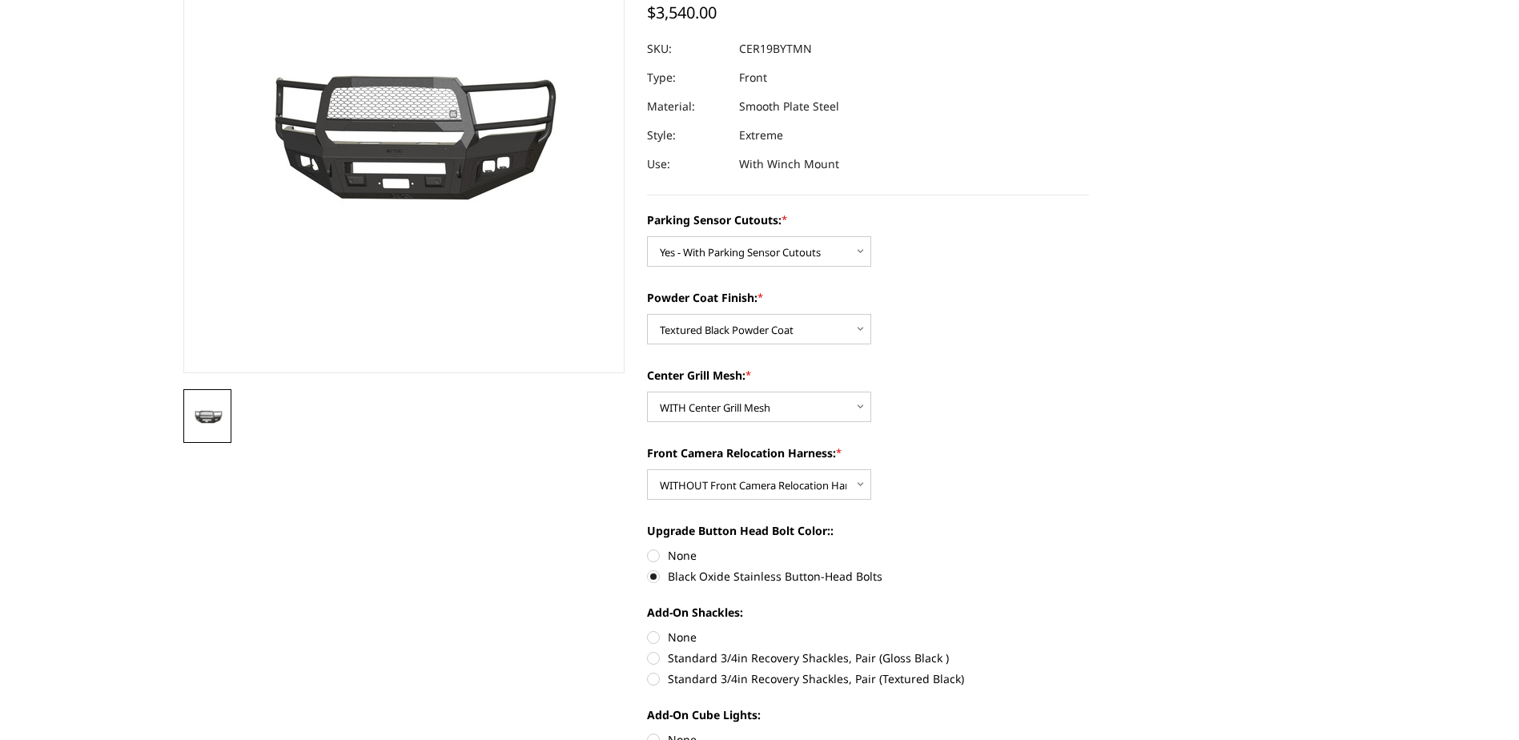
scroll to position [320, 0]
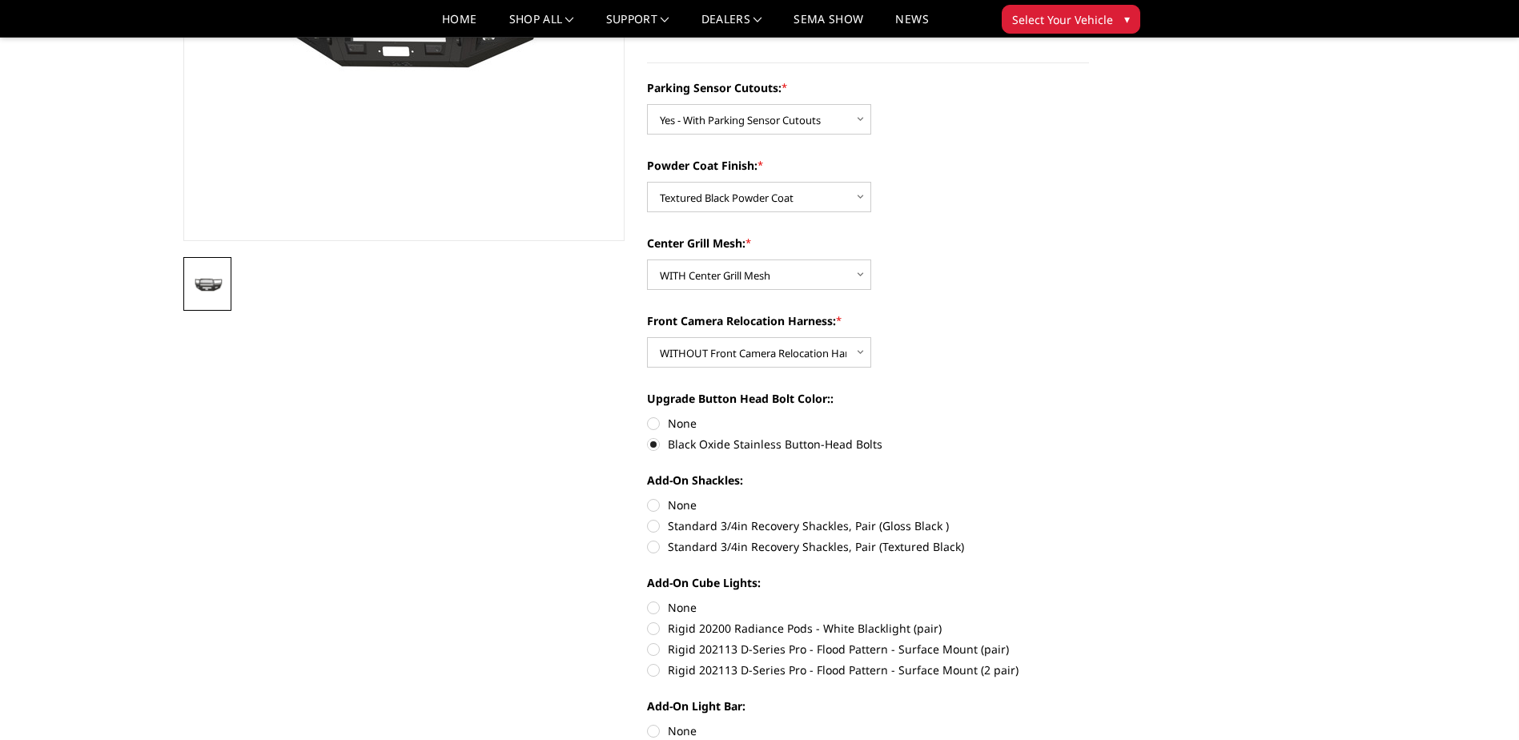
click at [649, 420] on label "None" at bounding box center [868, 423] width 442 height 17
click at [648, 416] on input "None" at bounding box center [647, 415] width 1 height 1
radio input "true"
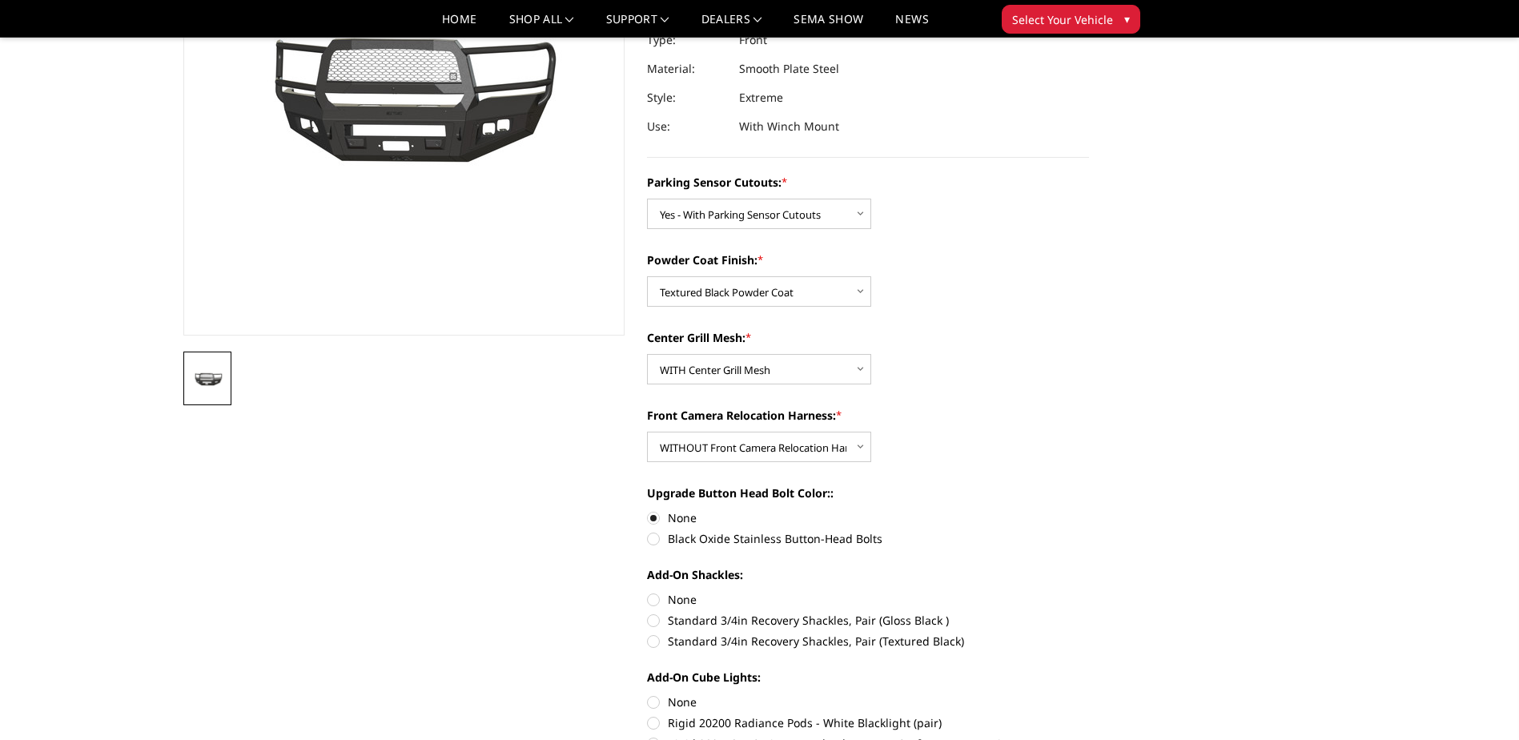
scroll to position [240, 0]
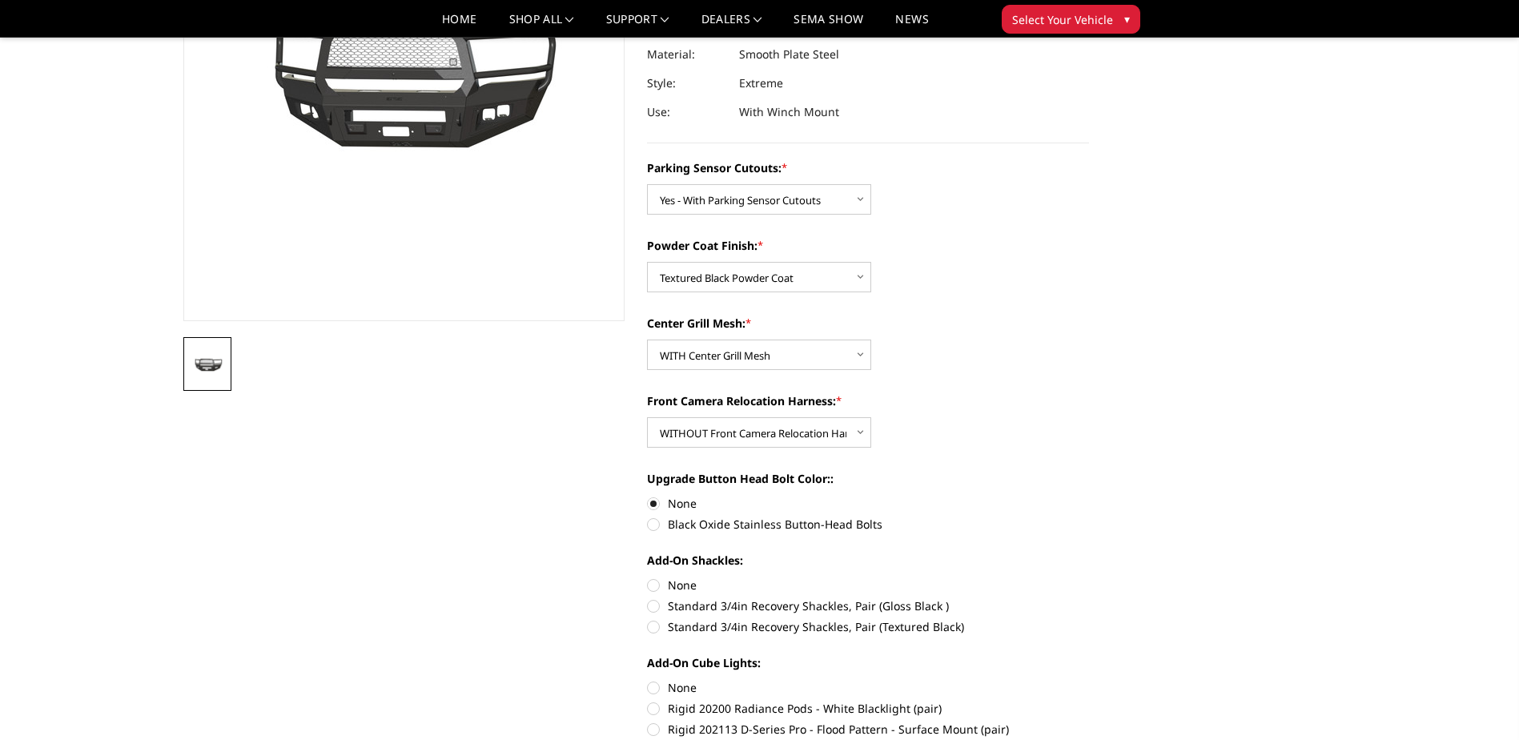
click at [649, 531] on label "Black Oxide Stainless Button-Head Bolts" at bounding box center [868, 524] width 442 height 17
click at [1089, 496] on input "Black Oxide Stainless Button-Head Bolts" at bounding box center [1089, 495] width 1 height 1
radio input "true"
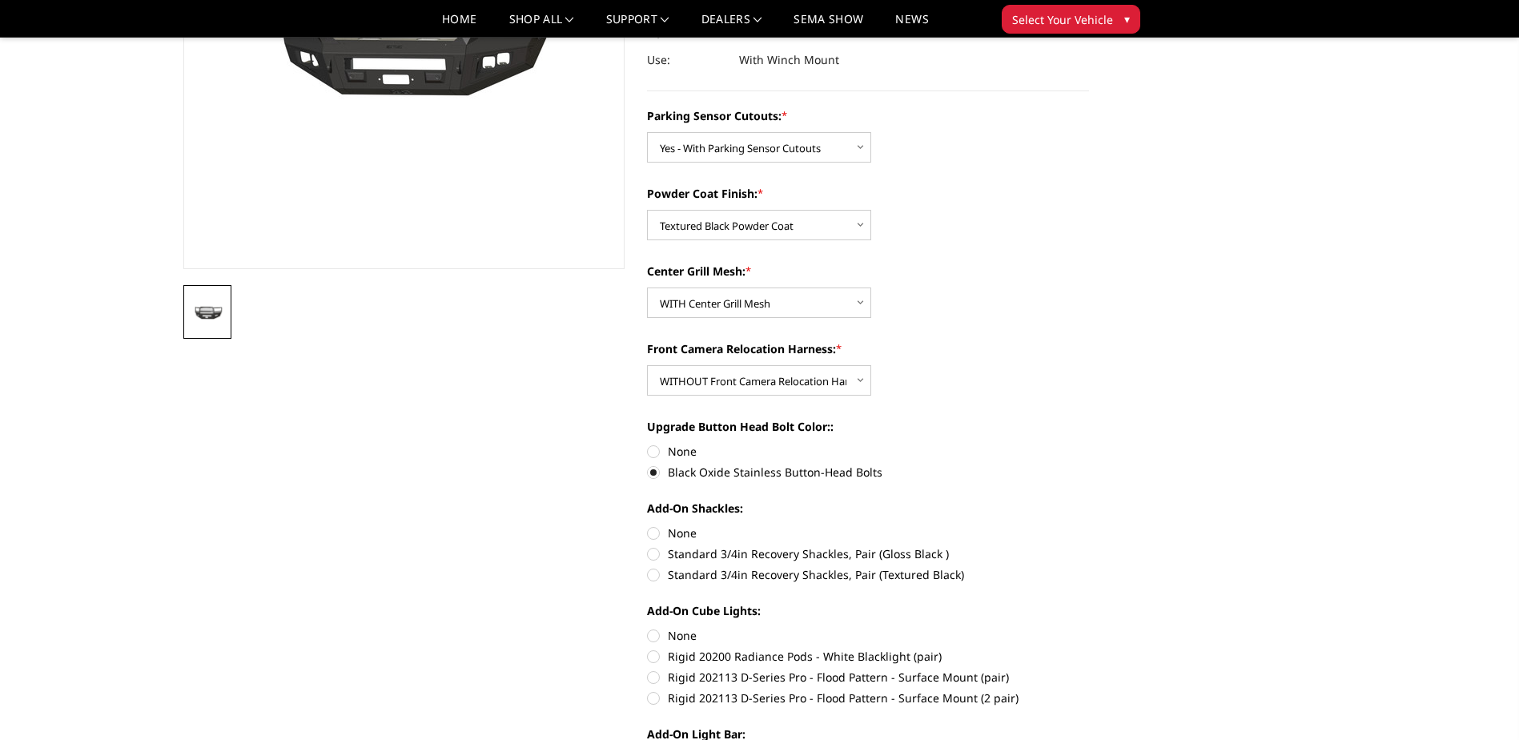
scroll to position [320, 0]
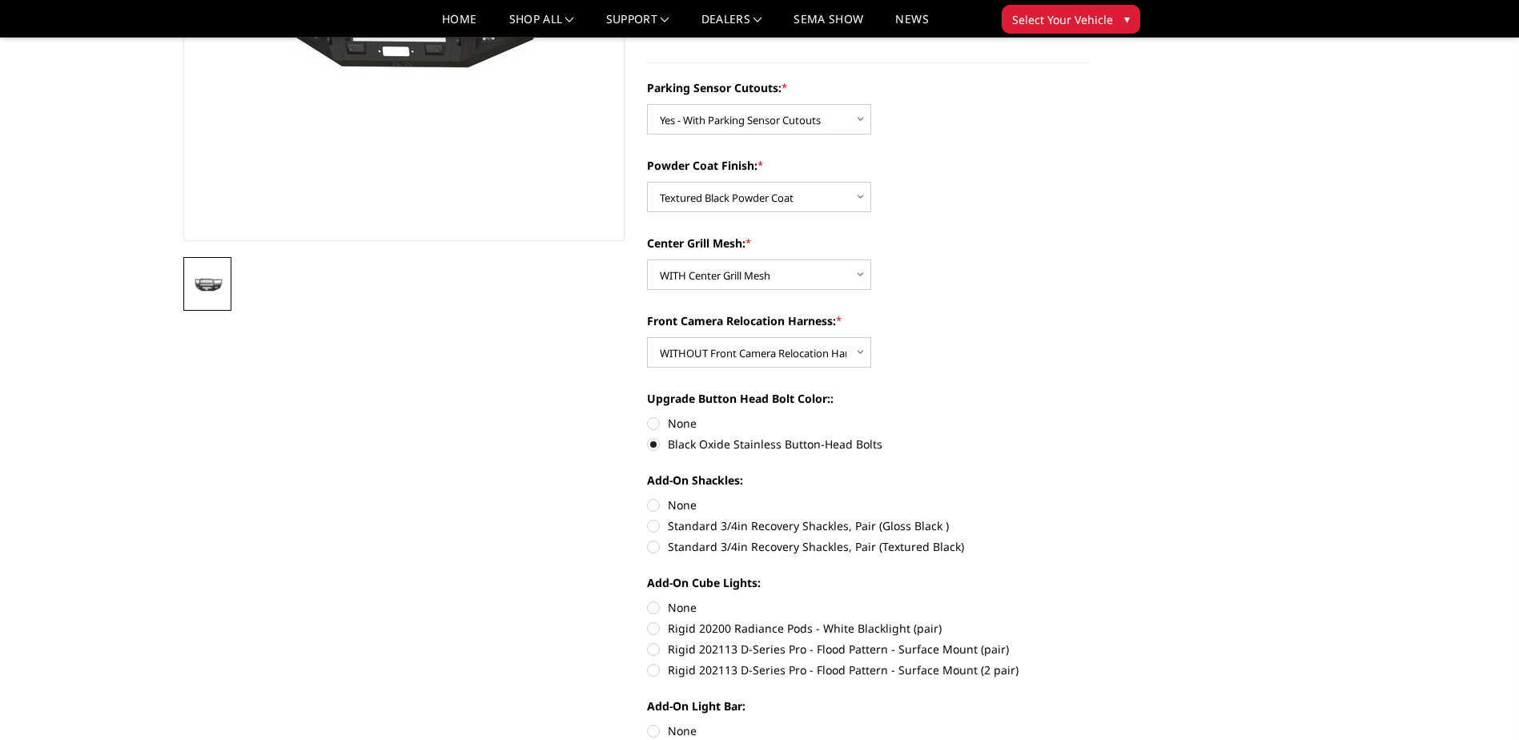
click at [657, 503] on label "None" at bounding box center [868, 504] width 442 height 17
click at [648, 497] on input "None" at bounding box center [647, 496] width 1 height 1
radio input "true"
click at [647, 676] on label "Rigid 202113 D-Series Pro - Flood Pattern - Surface Mount (2 pair)" at bounding box center [868, 669] width 442 height 17
click at [1089, 641] on input "Rigid 202113 D-Series Pro - Flood Pattern - Surface Mount (2 pair)" at bounding box center [1089, 641] width 1 height 1
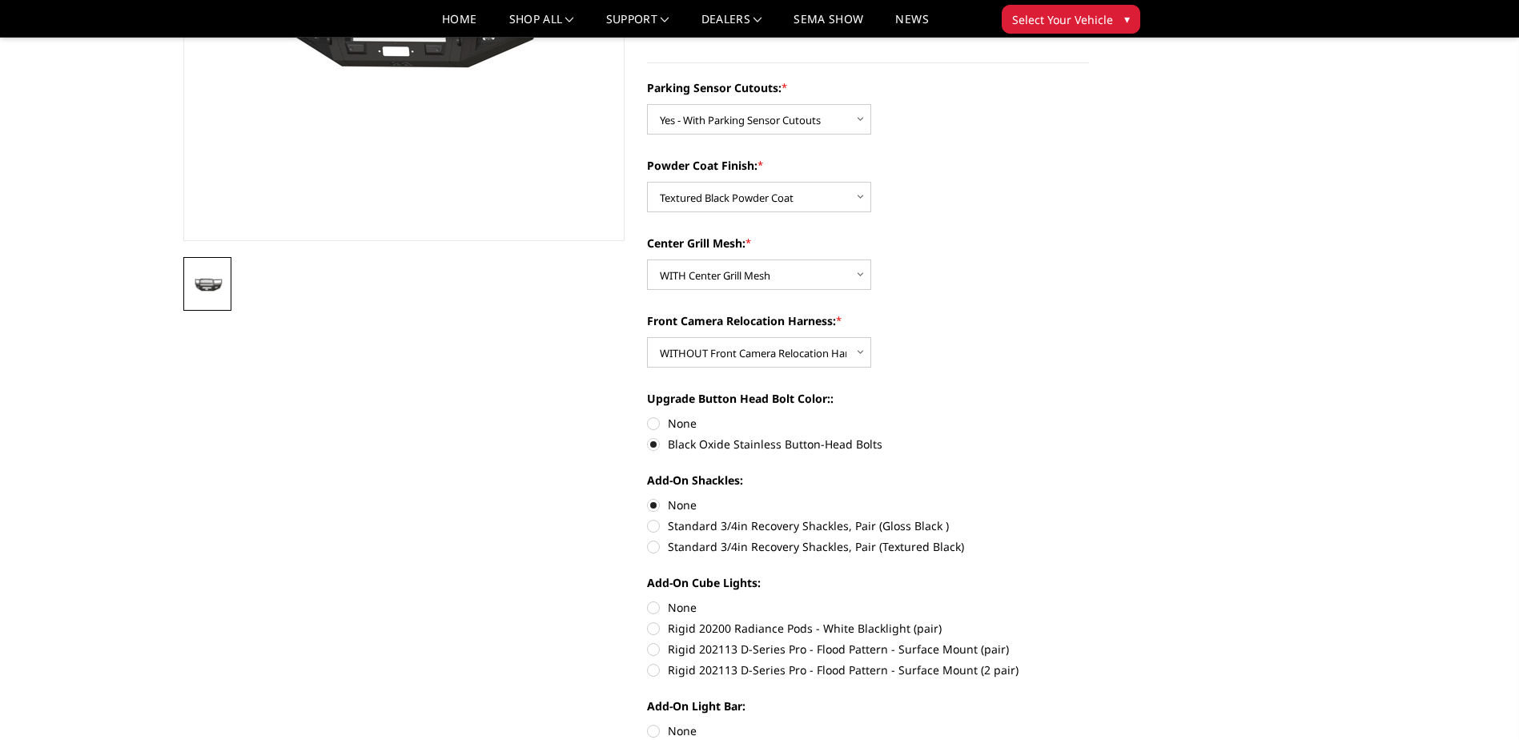
radio input "true"
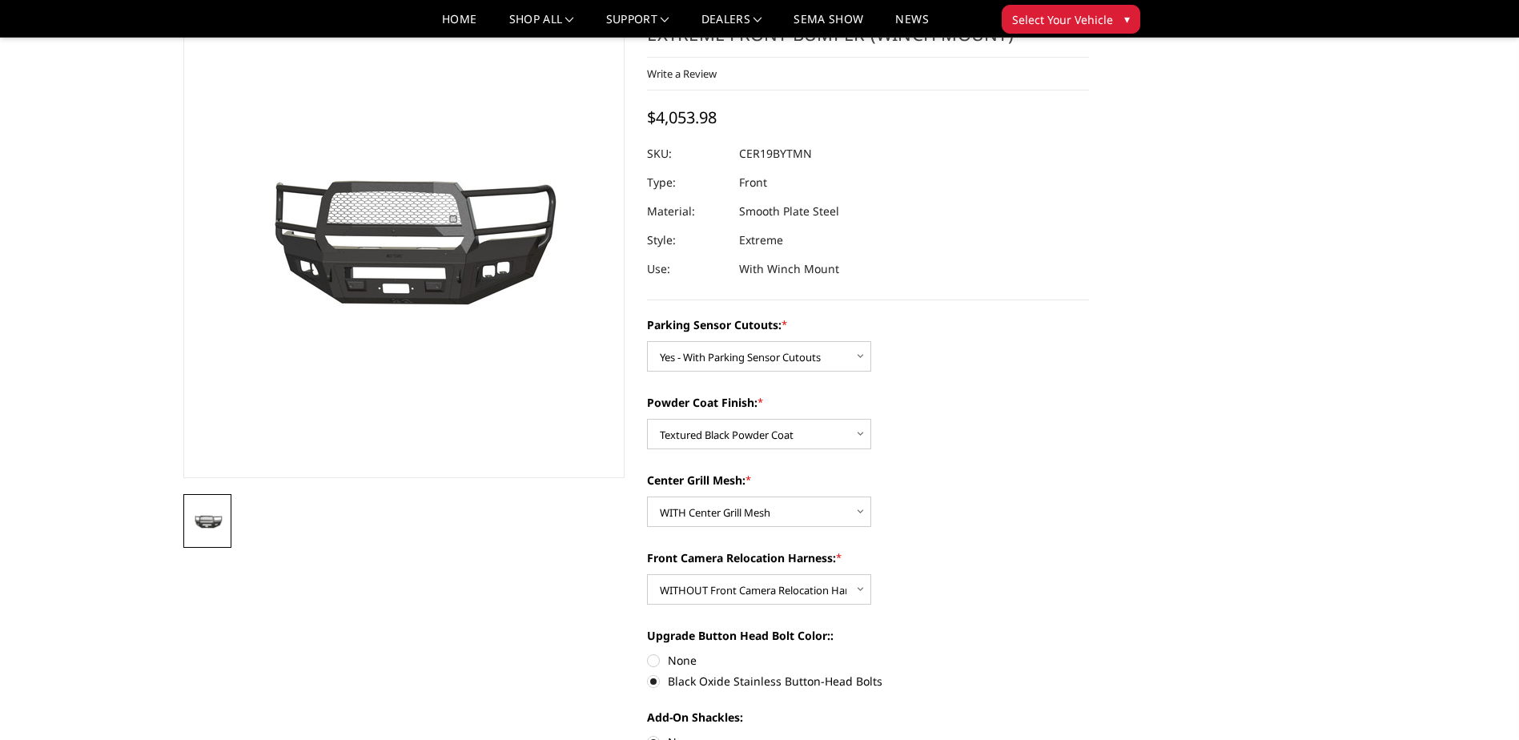
scroll to position [80, 0]
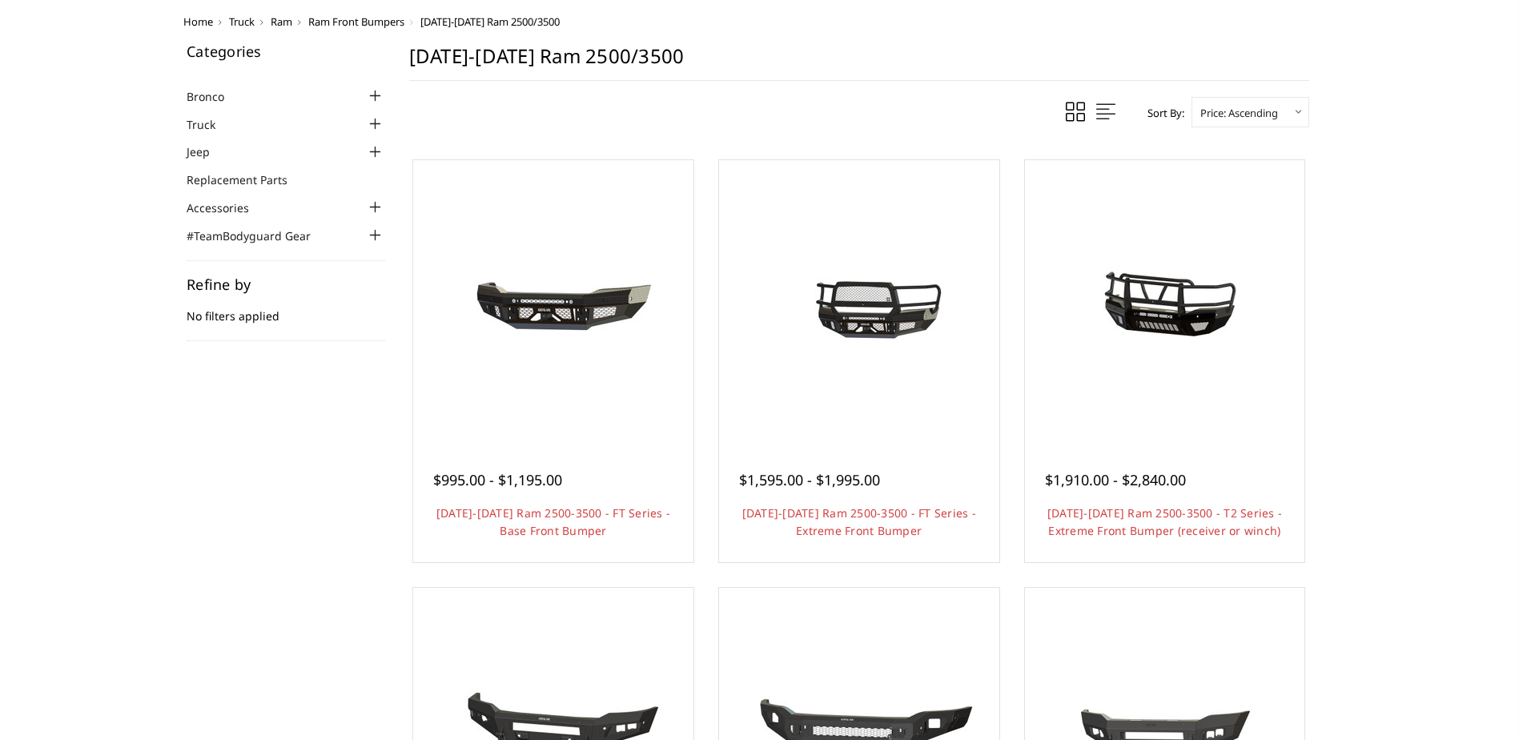
scroll to position [160, 0]
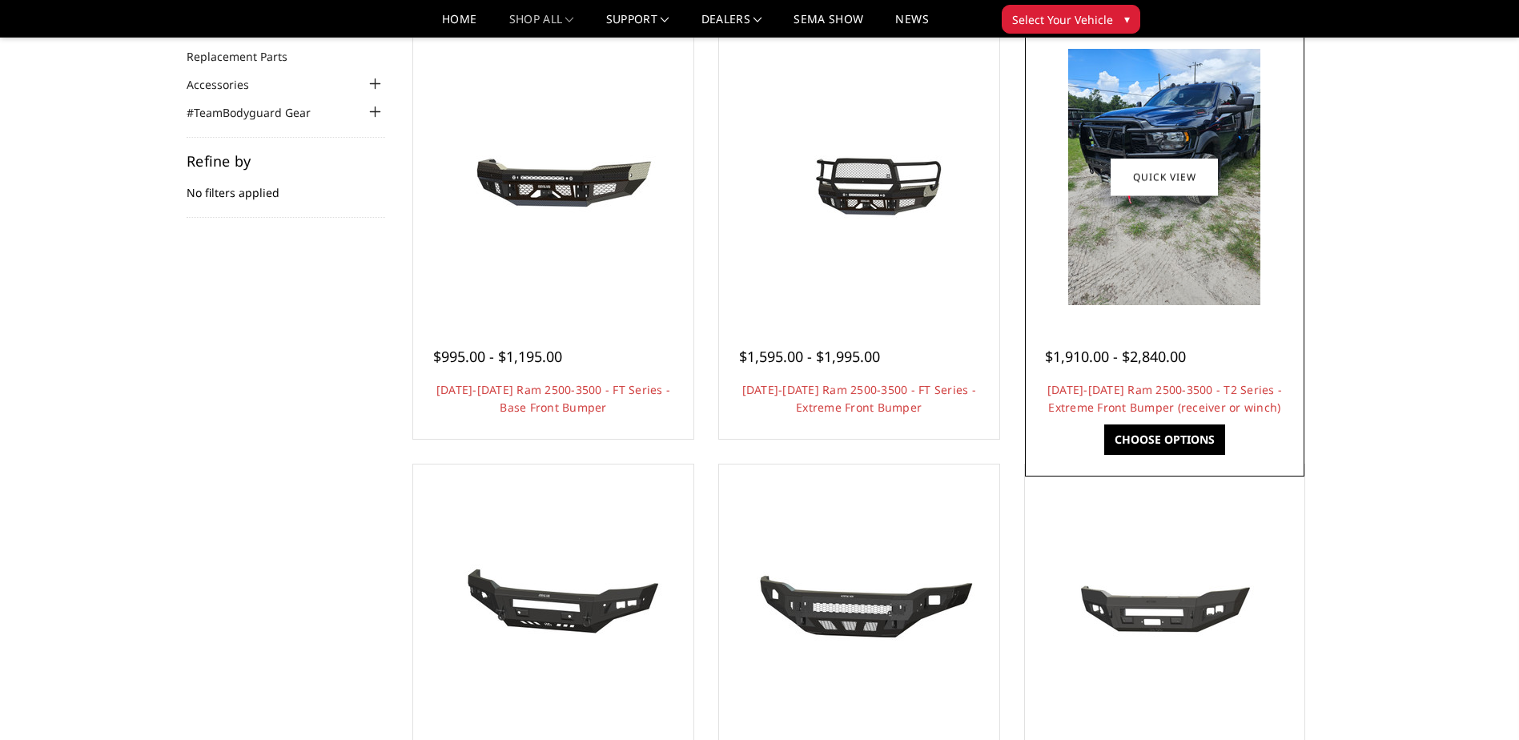
click at [1110, 266] on img at bounding box center [1164, 177] width 192 height 256
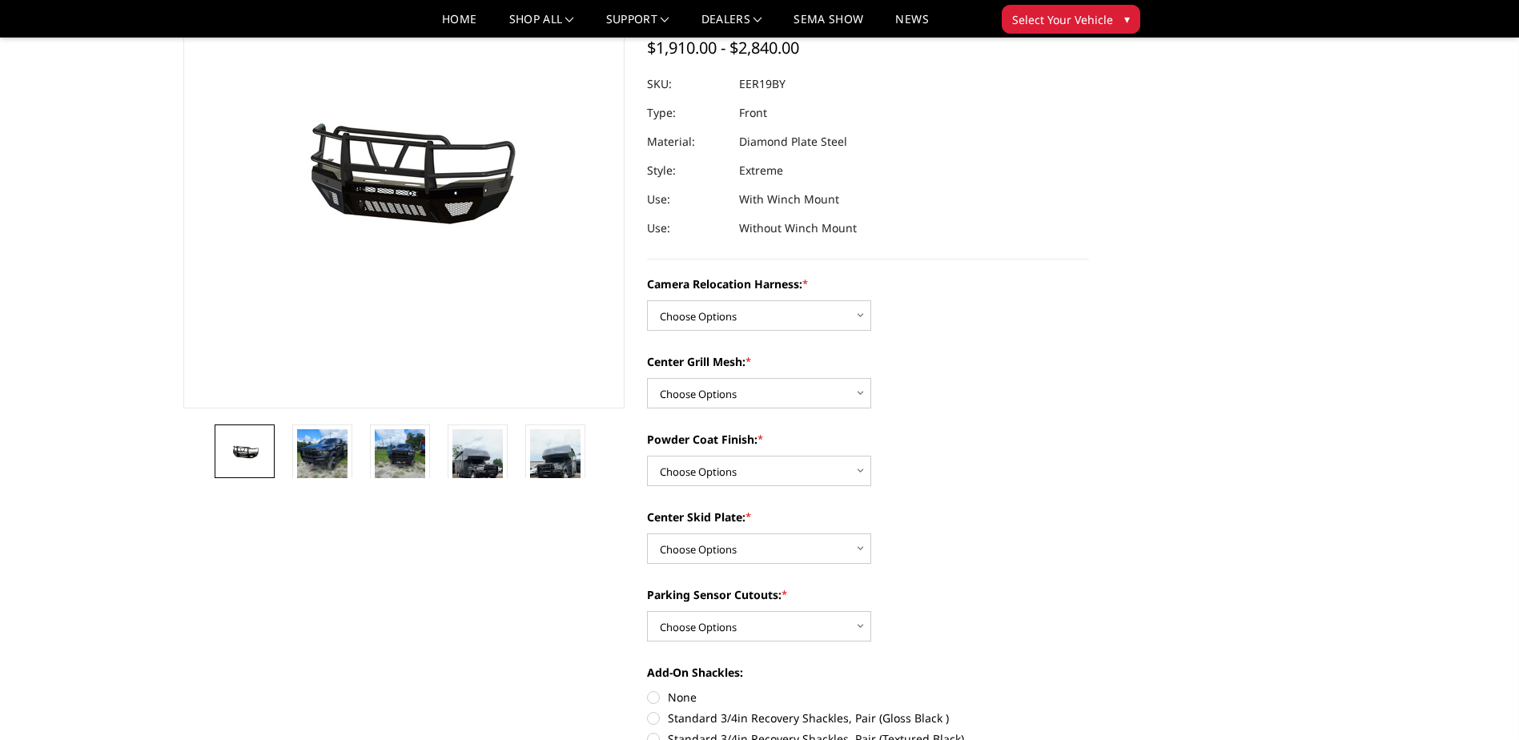
scroll to position [160, 0]
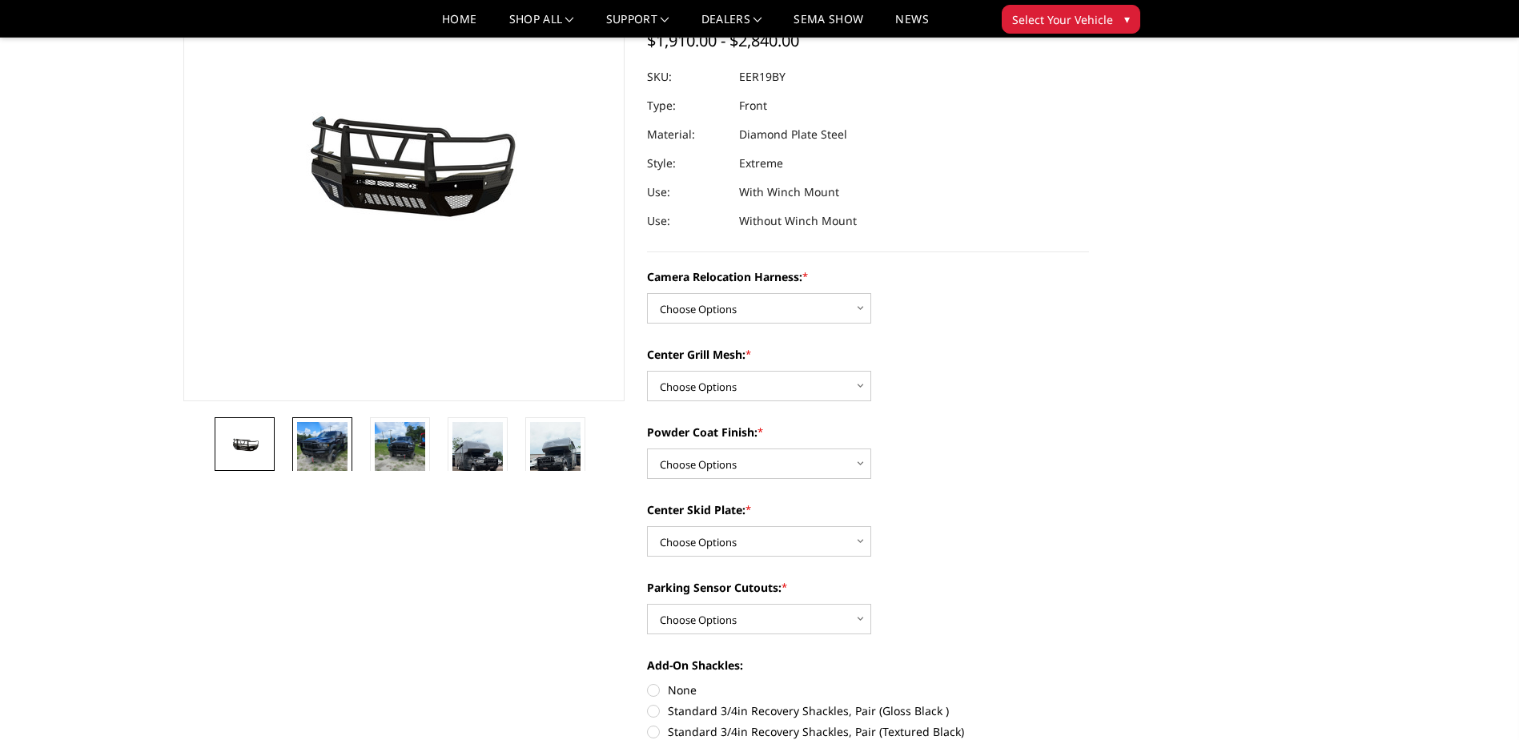
click at [310, 442] on img at bounding box center [322, 455] width 50 height 67
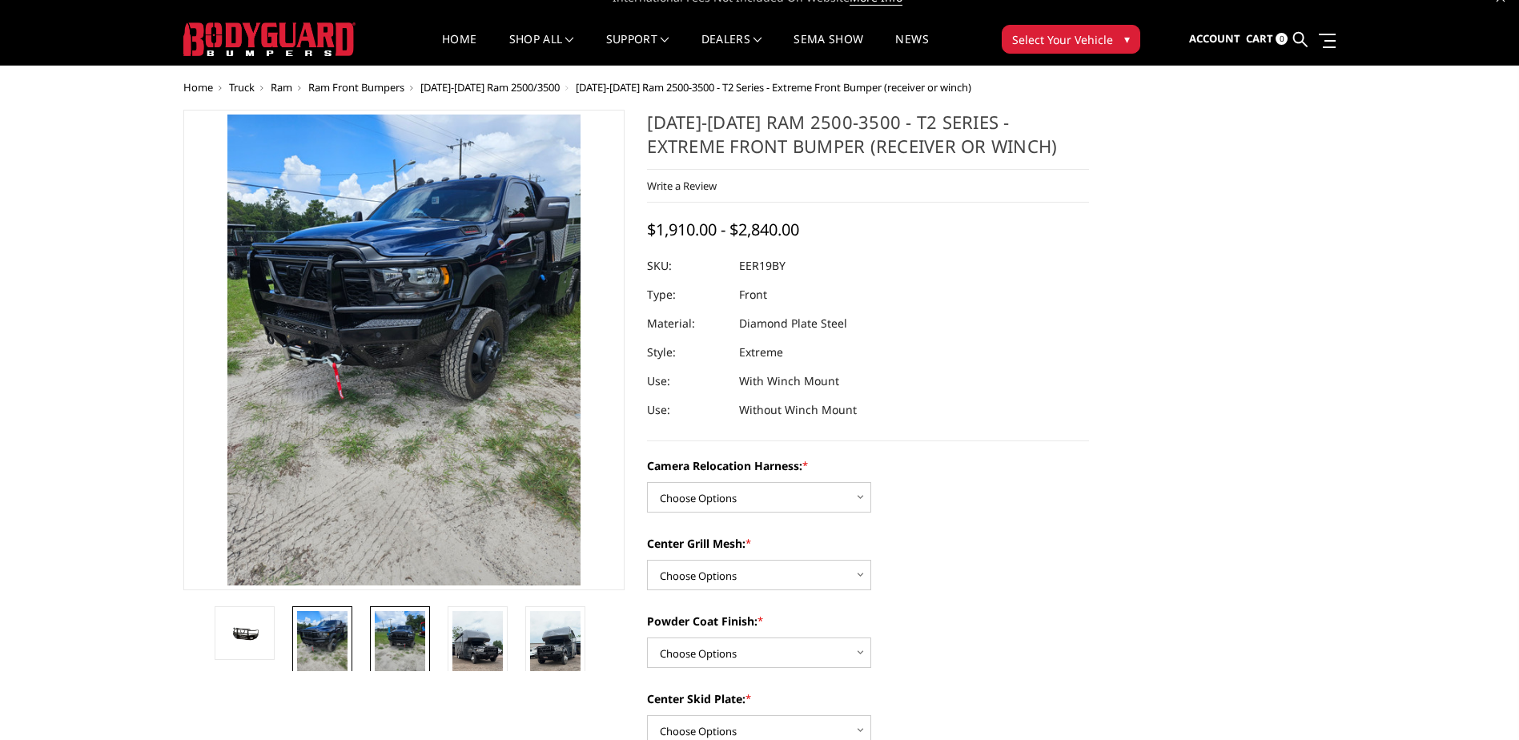
click at [403, 638] on img at bounding box center [400, 644] width 50 height 67
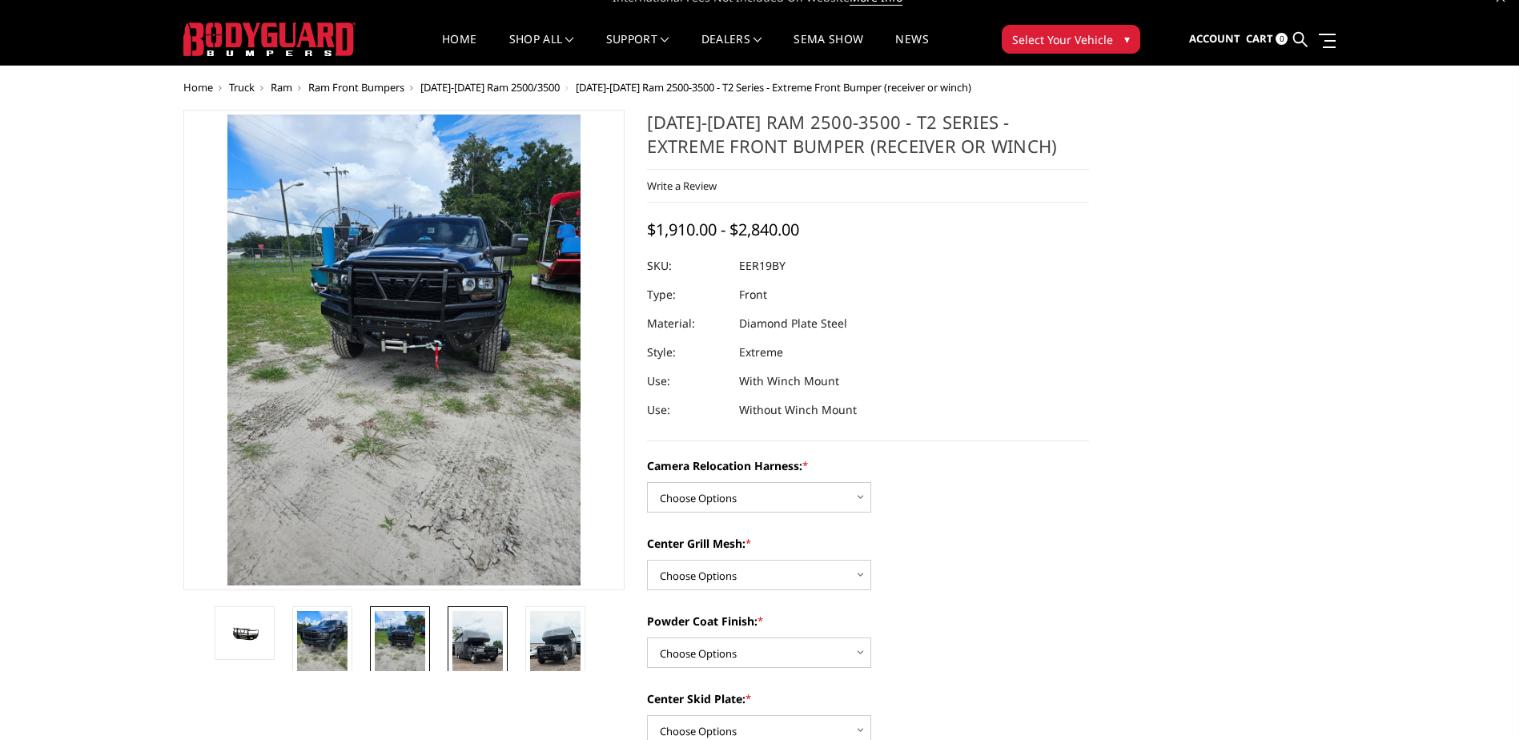
click at [480, 659] on img at bounding box center [477, 656] width 50 height 90
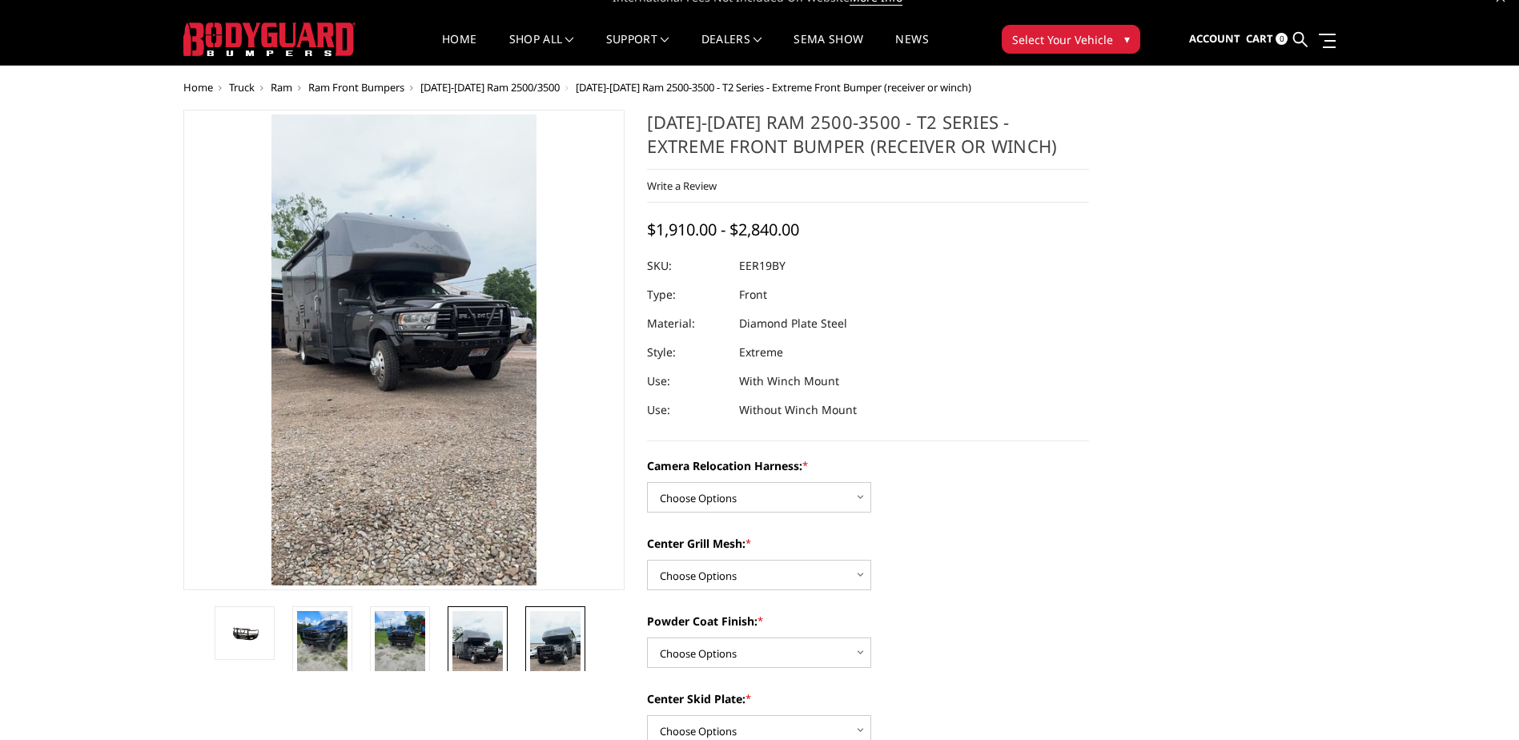
click at [546, 653] on img at bounding box center [555, 656] width 50 height 90
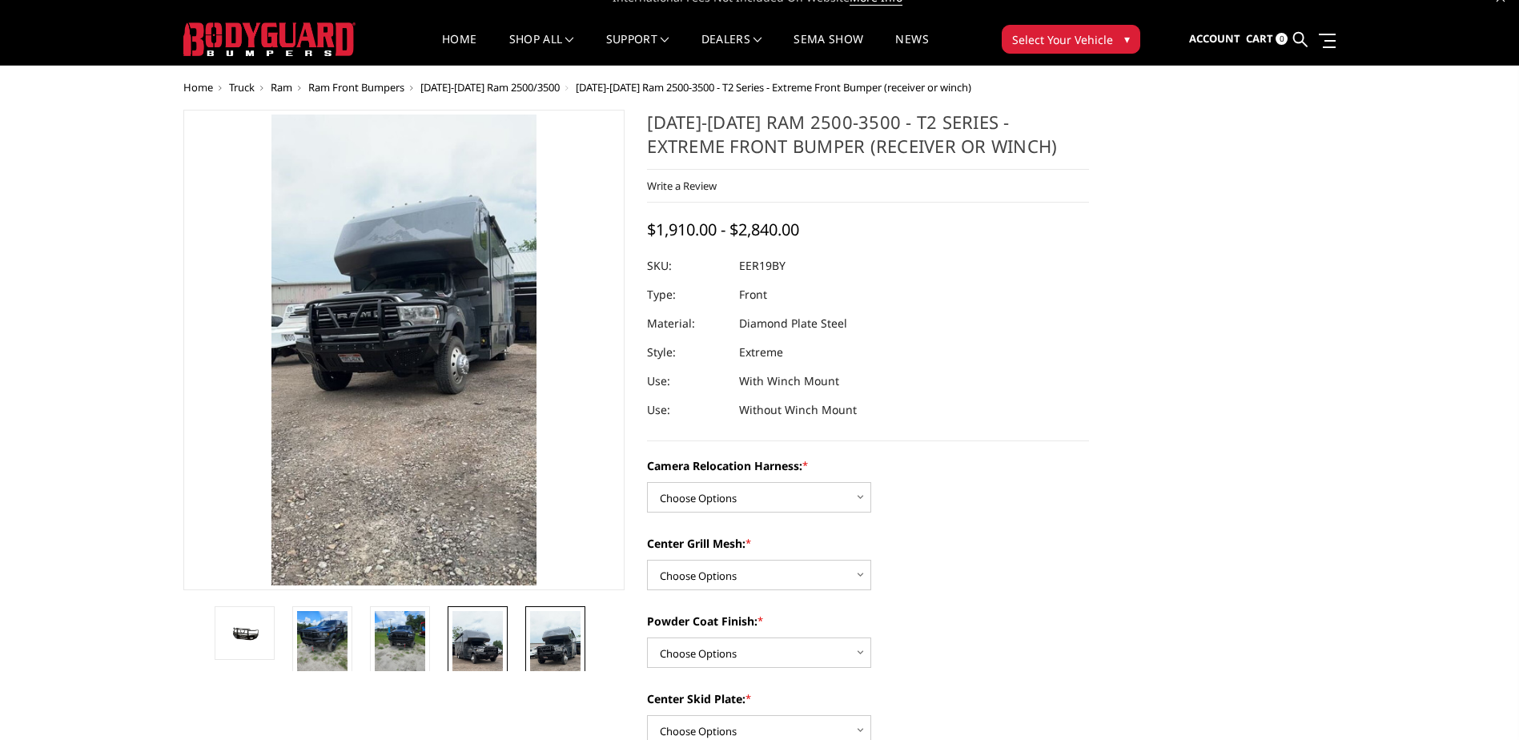
drag, startPoint x: 538, startPoint y: 633, endPoint x: 464, endPoint y: 636, distance: 74.5
click at [464, 636] on div at bounding box center [405, 638] width 388 height 65
click at [462, 637] on img at bounding box center [477, 656] width 50 height 90
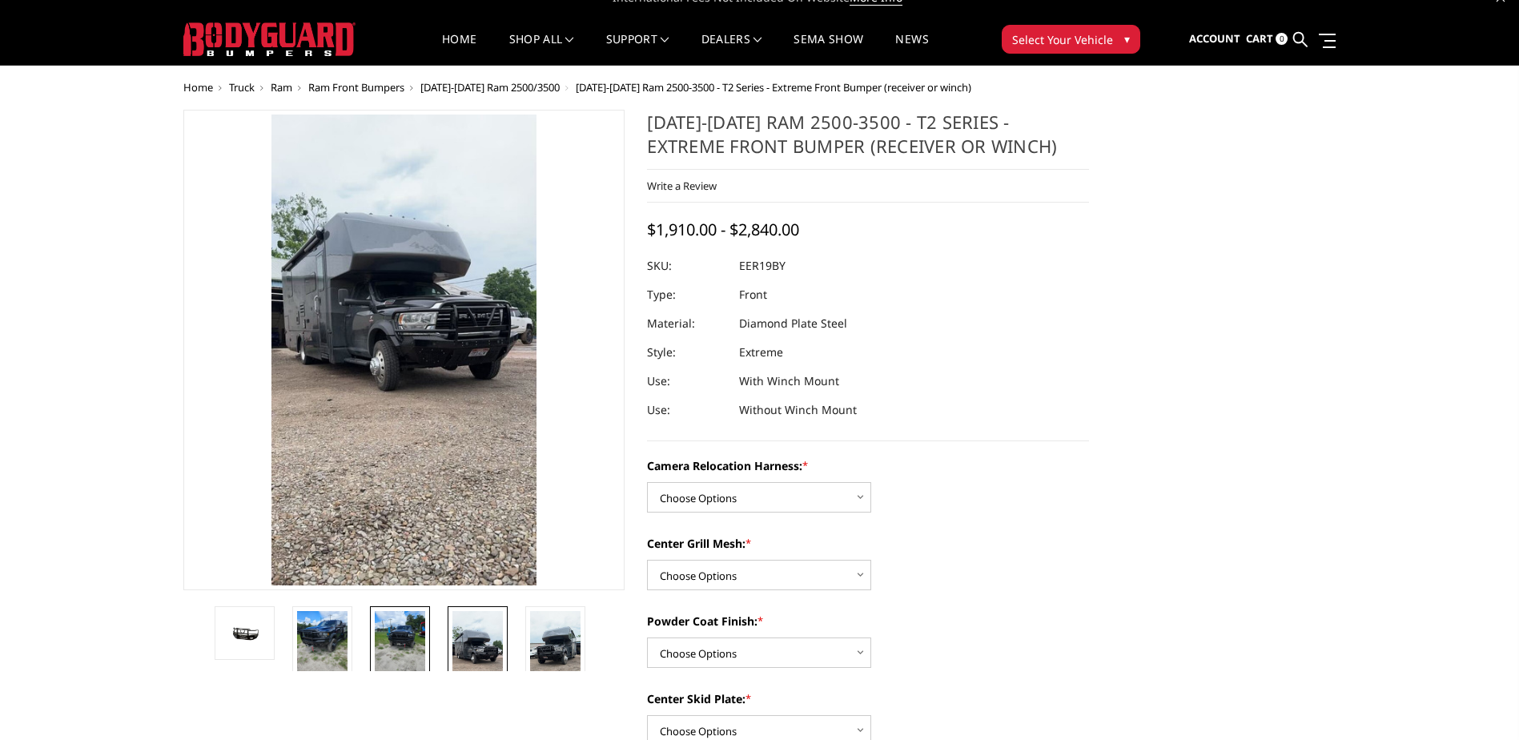
click at [411, 639] on img at bounding box center [400, 644] width 50 height 67
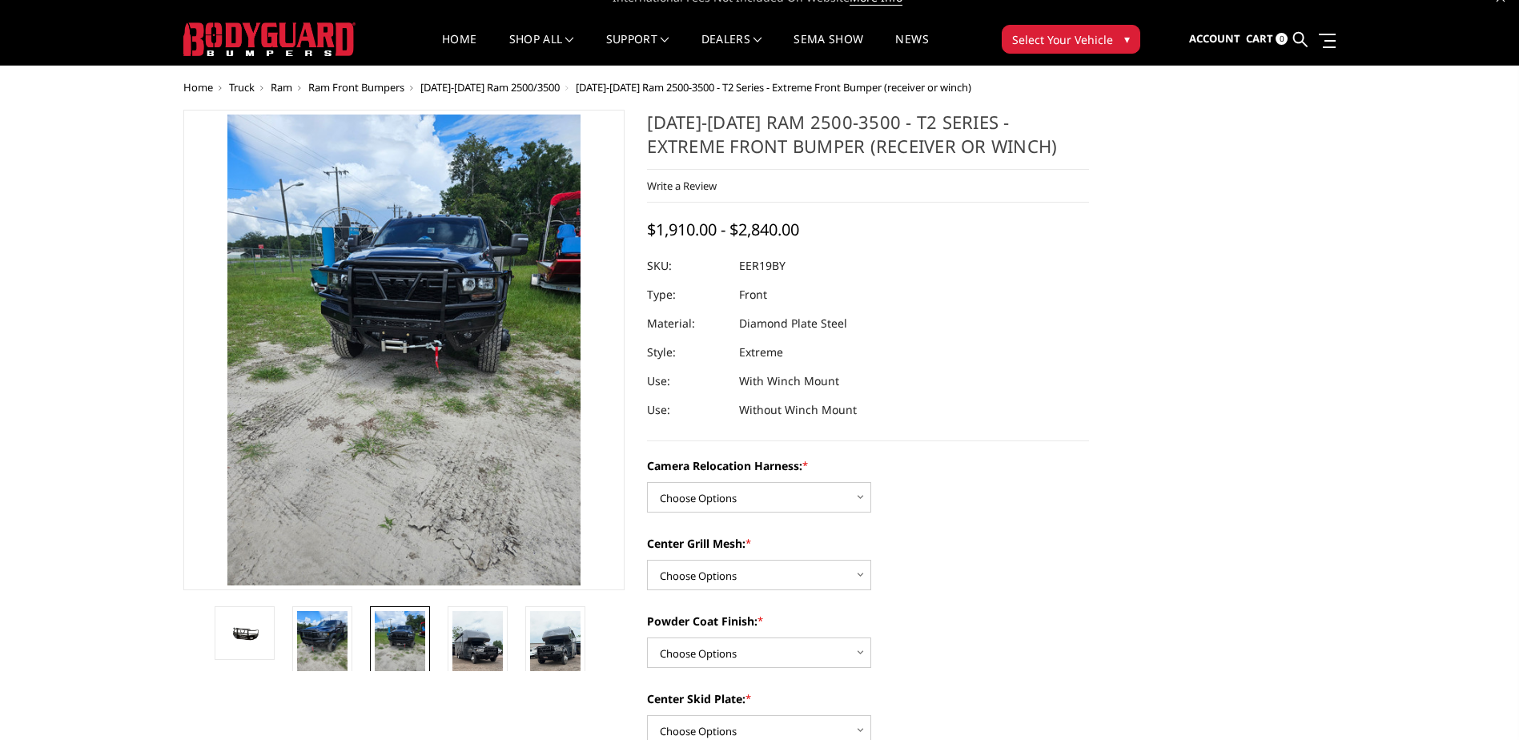
click at [360, 642] on li at bounding box center [328, 638] width 78 height 65
click at [297, 652] on img at bounding box center [322, 644] width 50 height 67
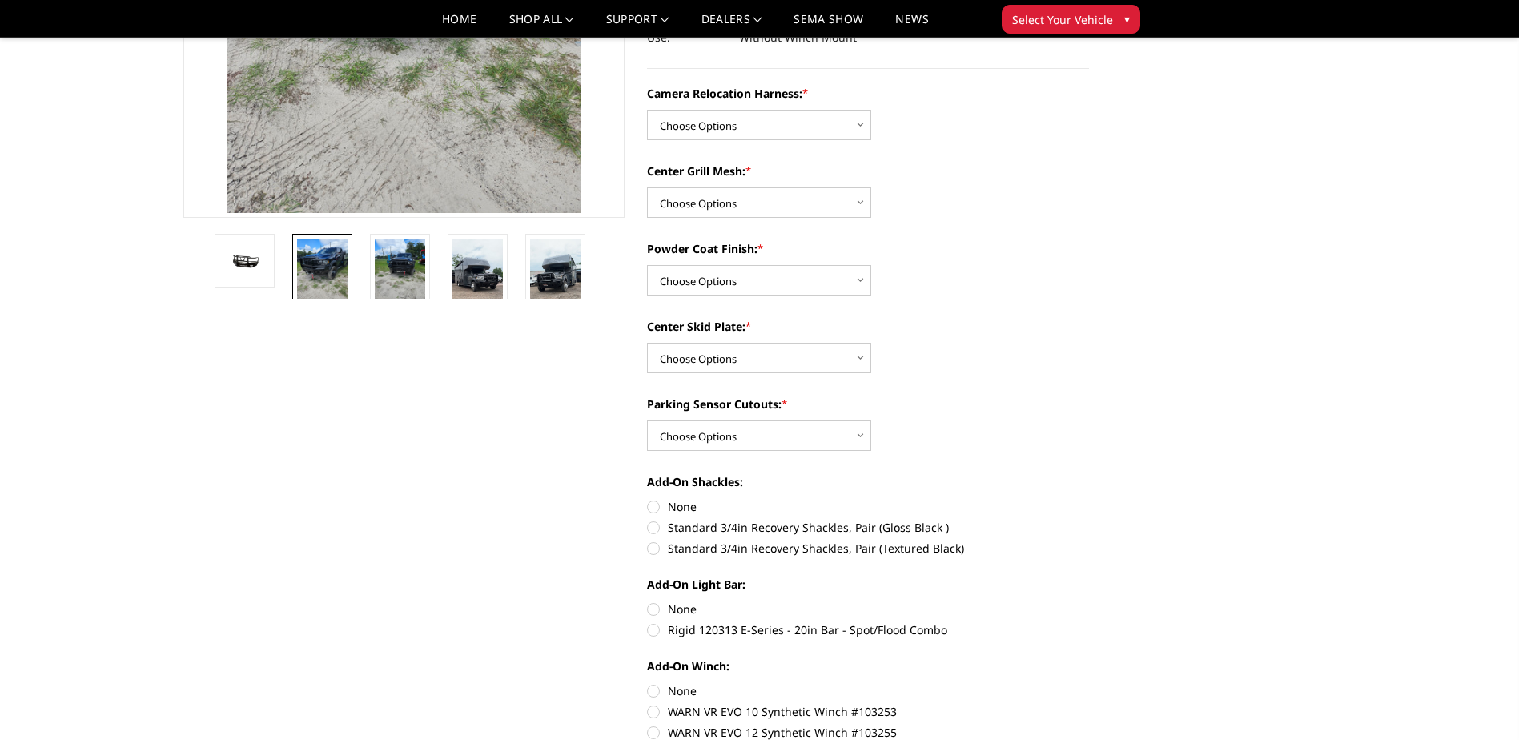
scroll to position [339, 0]
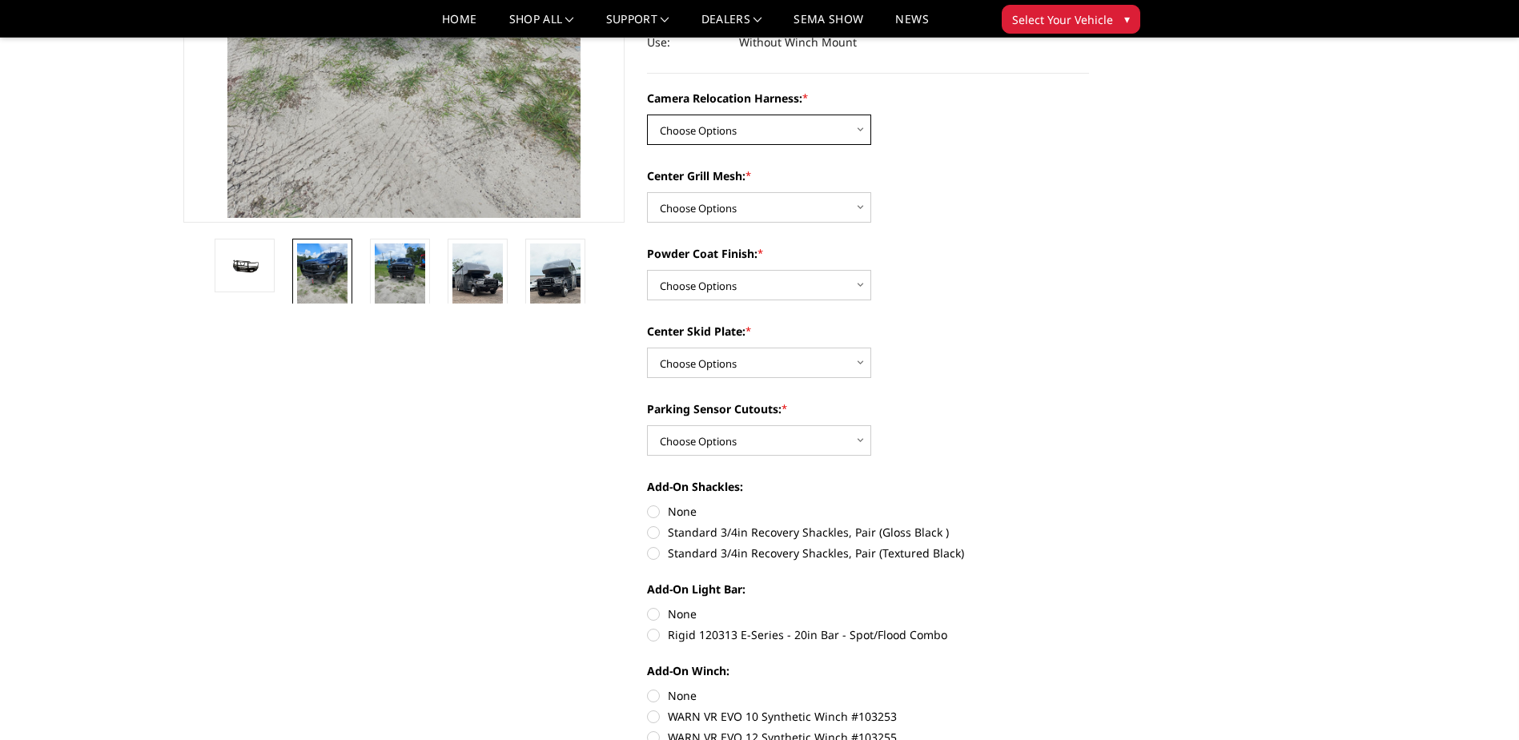
click at [838, 140] on select "Choose Options Without camera harness With camera harness" at bounding box center [759, 130] width 224 height 30
select select "3820"
click at [647, 115] on select "Choose Options Without camera harness With camera harness" at bounding box center [759, 130] width 224 height 30
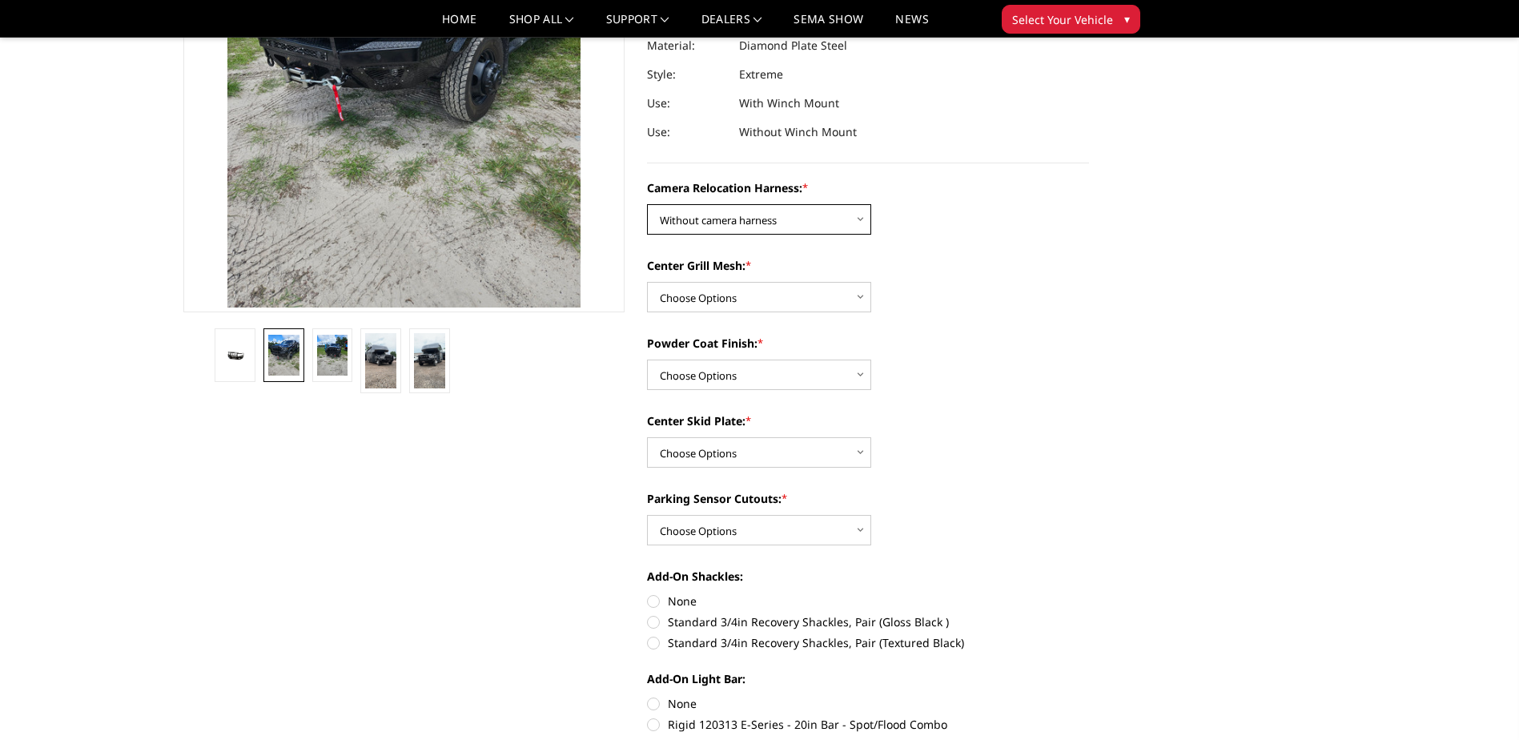
scroll to position [259, 0]
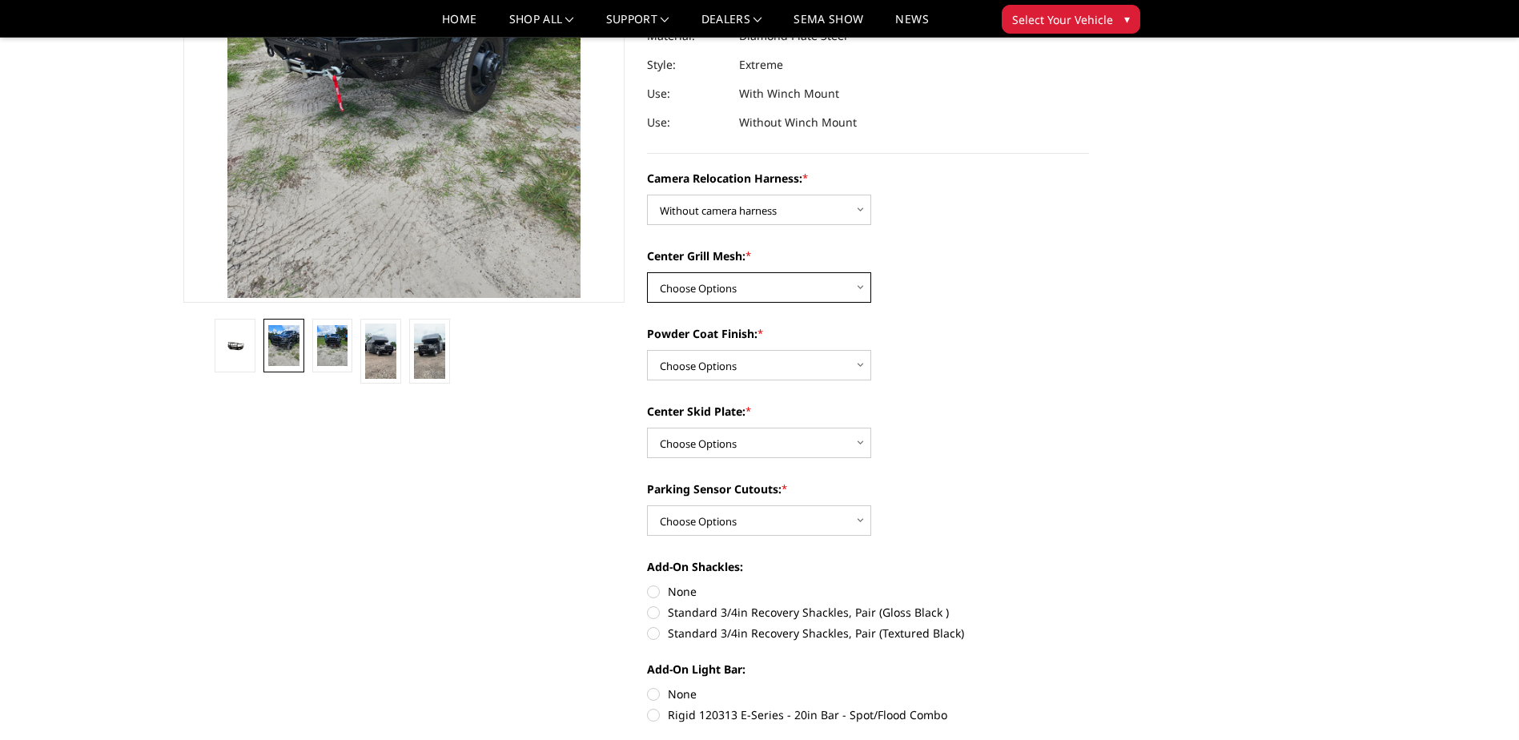
click at [806, 295] on select "Choose Options Without expanded metal With expanded metal" at bounding box center [759, 287] width 224 height 30
select select "3817"
click at [647, 272] on select "Choose Options Without expanded metal With expanded metal" at bounding box center [759, 287] width 224 height 30
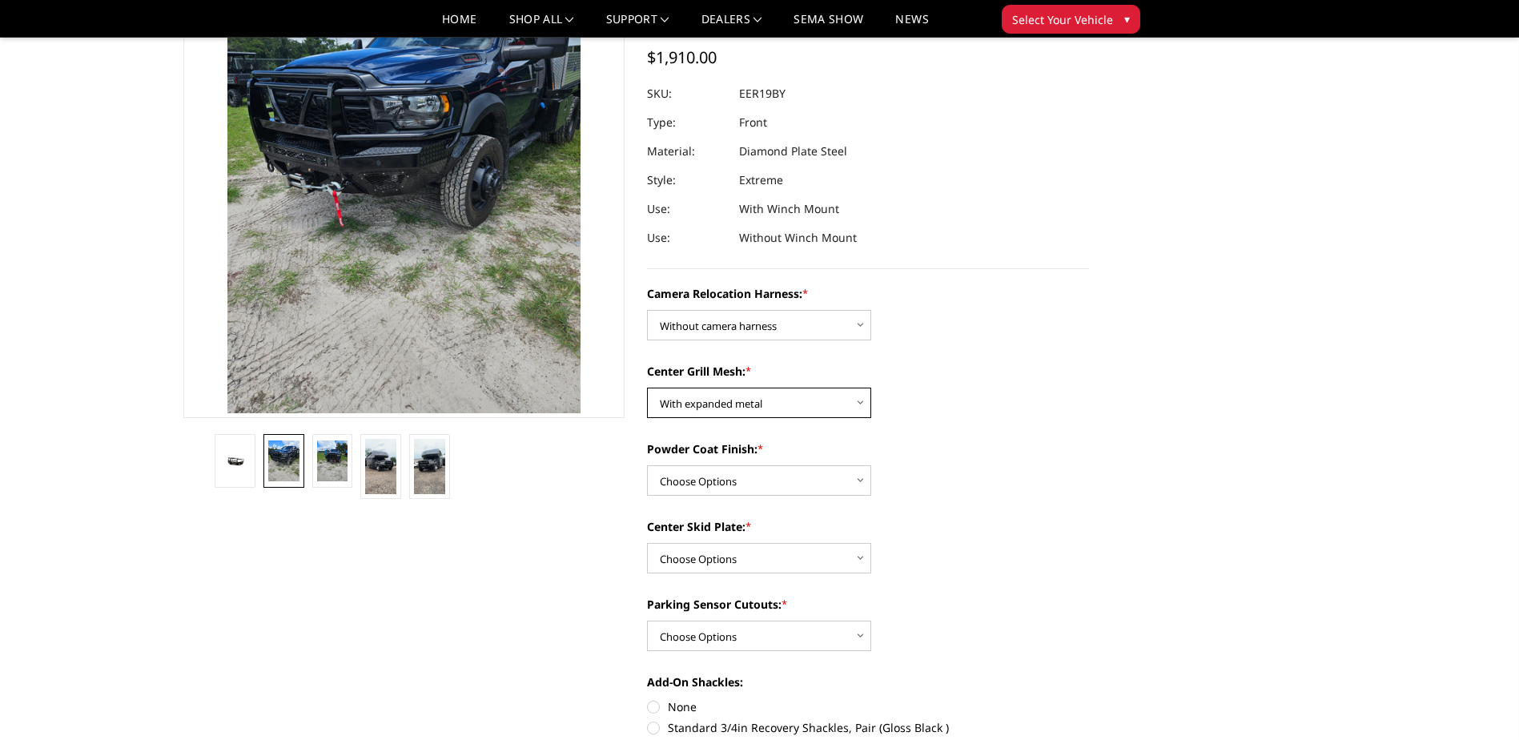
scroll to position [179, 0]
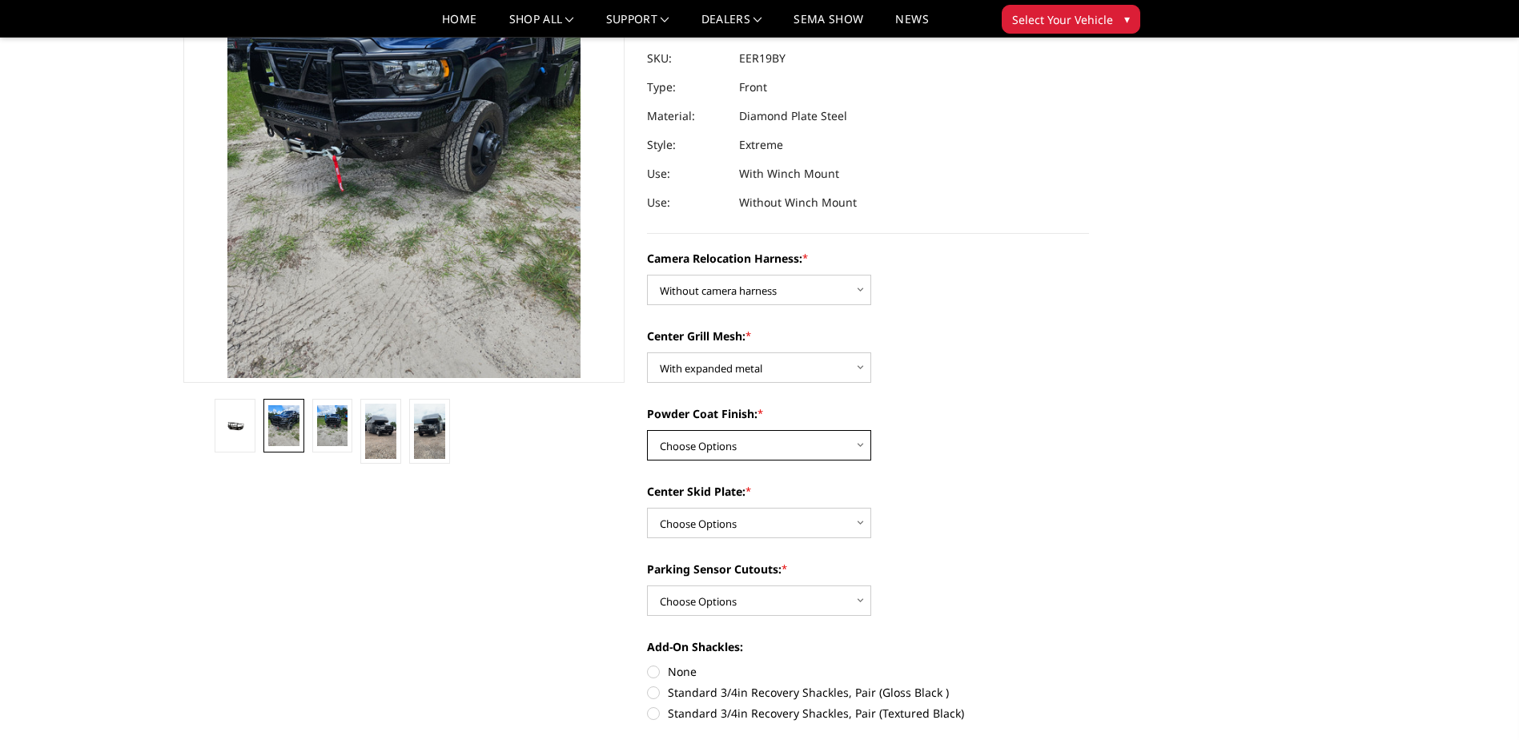
click at [780, 445] on select "Choose Options Textured Black Powder Coat Gloss Black Powder Coat Bare Metal" at bounding box center [759, 445] width 224 height 30
select select "3815"
click at [647, 430] on select "Choose Options Textured Black Powder Coat Gloss Black Powder Coat Bare Metal" at bounding box center [759, 445] width 224 height 30
click at [796, 520] on select "Choose Options Winch Mount Skid Plate Standard Skid Plate (included) 2" Receive…" at bounding box center [759, 523] width 224 height 30
select select "3813"
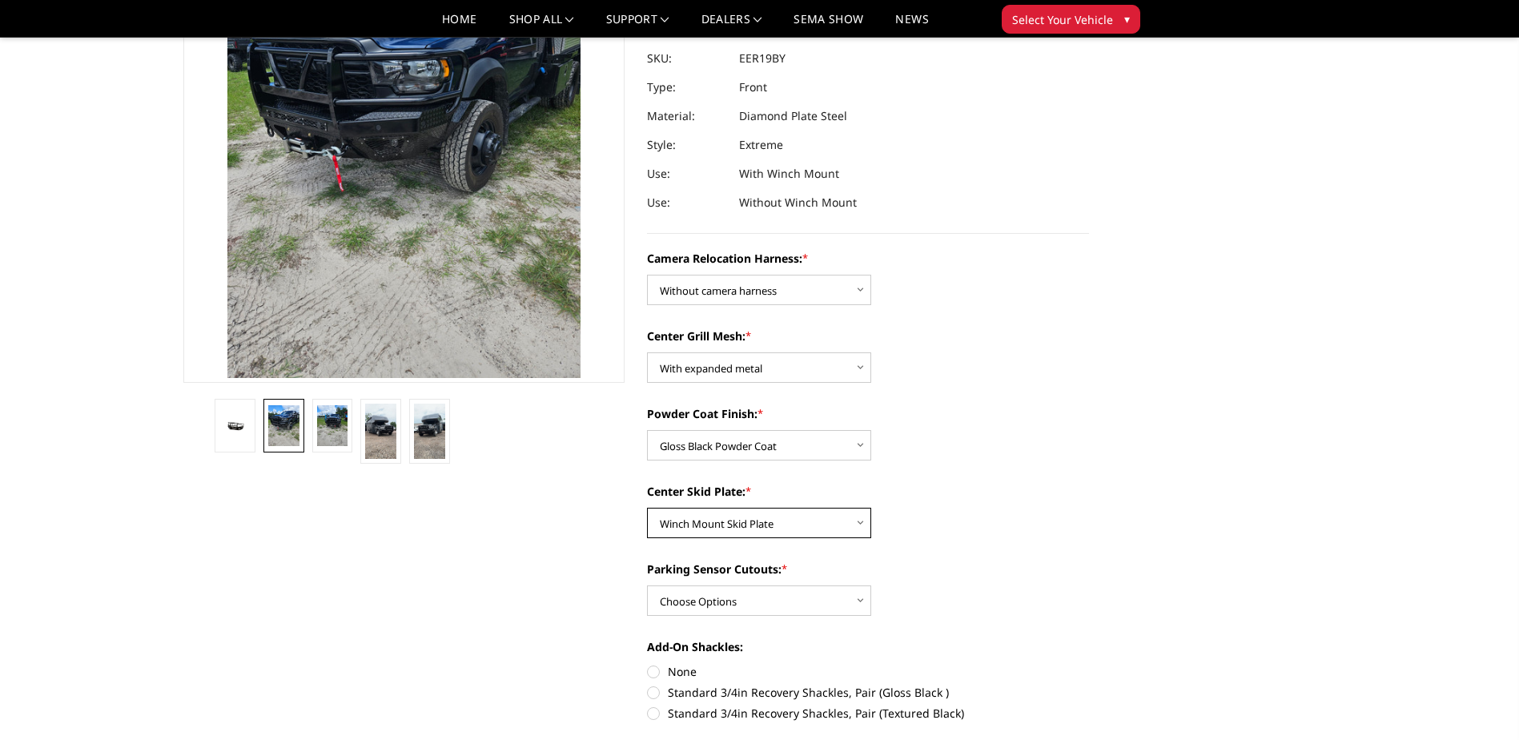
click at [647, 508] on select "Choose Options Winch Mount Skid Plate Standard Skid Plate (included) 2" Receive…" at bounding box center [759, 523] width 224 height 30
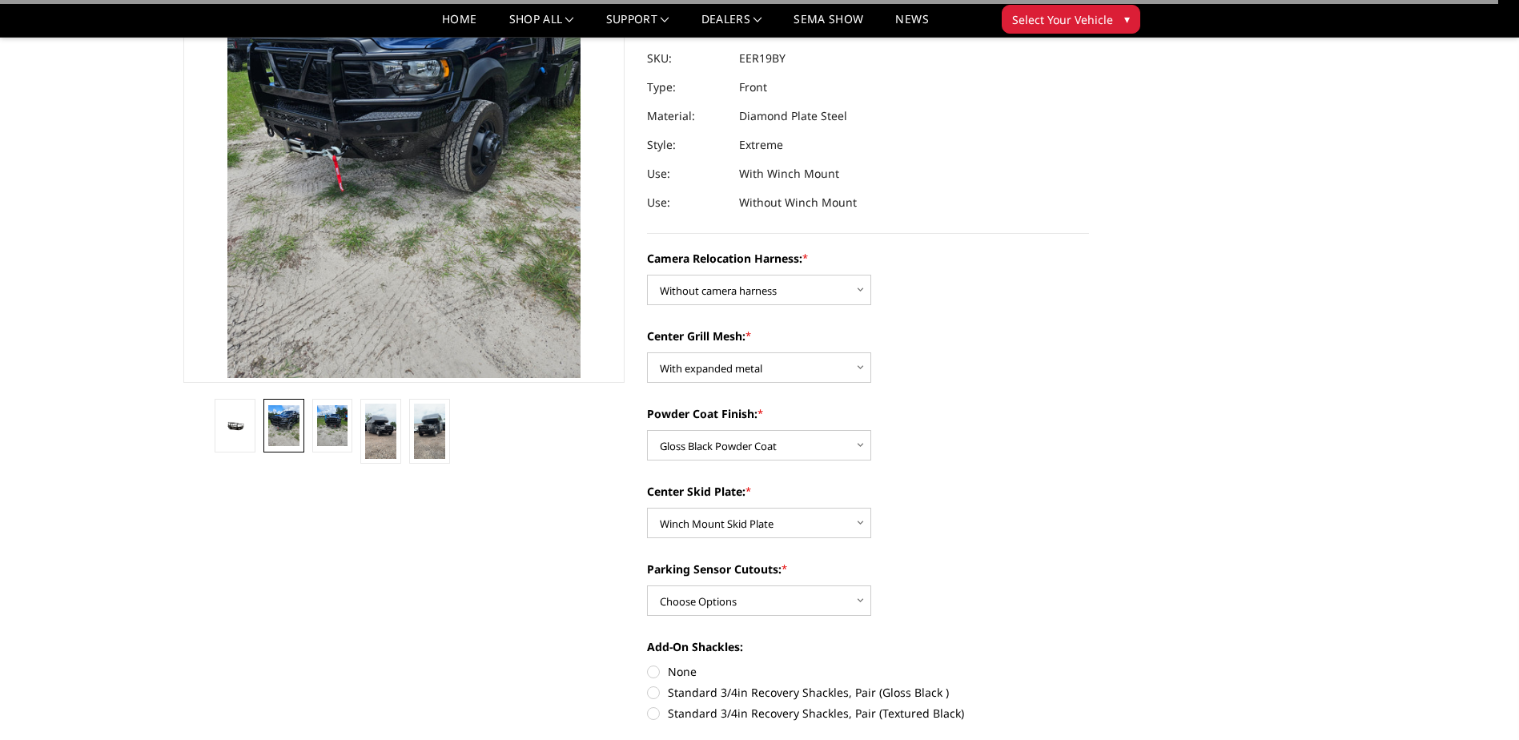
click at [1020, 508] on div "Center Skid Plate: * Choose Options Winch Mount Skid Plate Standard Skid Plate …" at bounding box center [868, 510] width 442 height 55
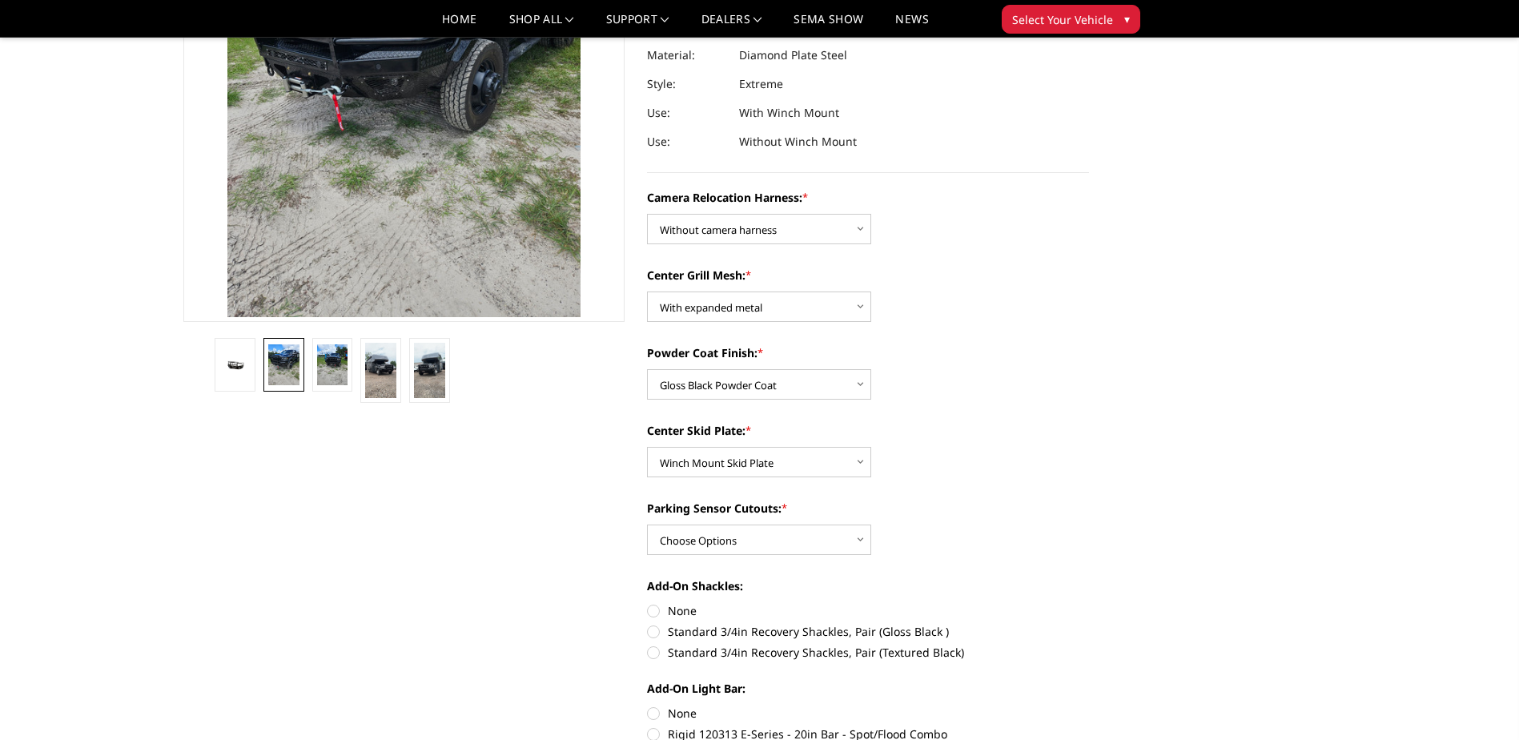
scroll to position [240, 0]
click at [760, 532] on select "Choose Options Yes - With Parking Sensor Cutouts" at bounding box center [759, 539] width 224 height 30
select select "3810"
click at [647, 524] on select "Choose Options Yes - With Parking Sensor Cutouts" at bounding box center [759, 539] width 224 height 30
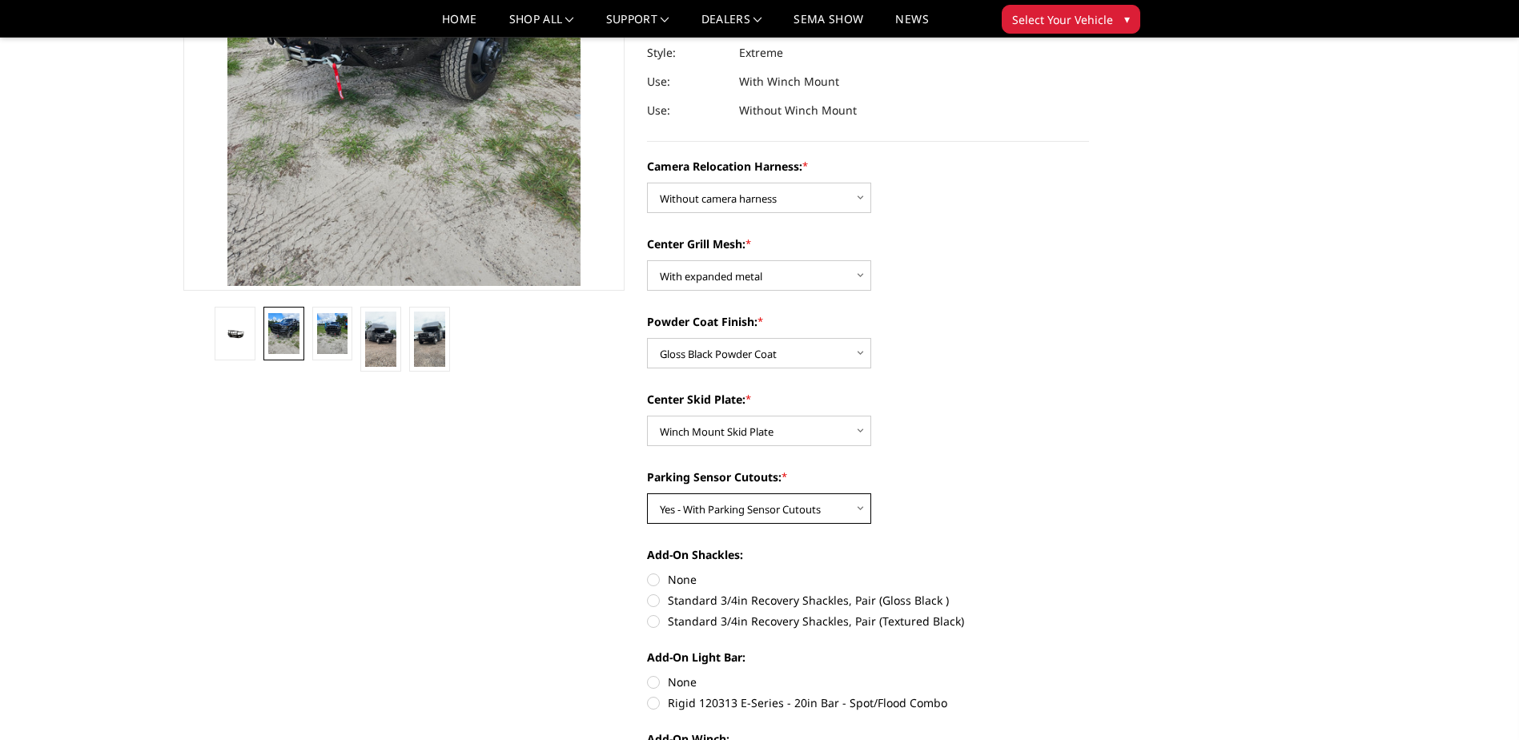
scroll to position [320, 0]
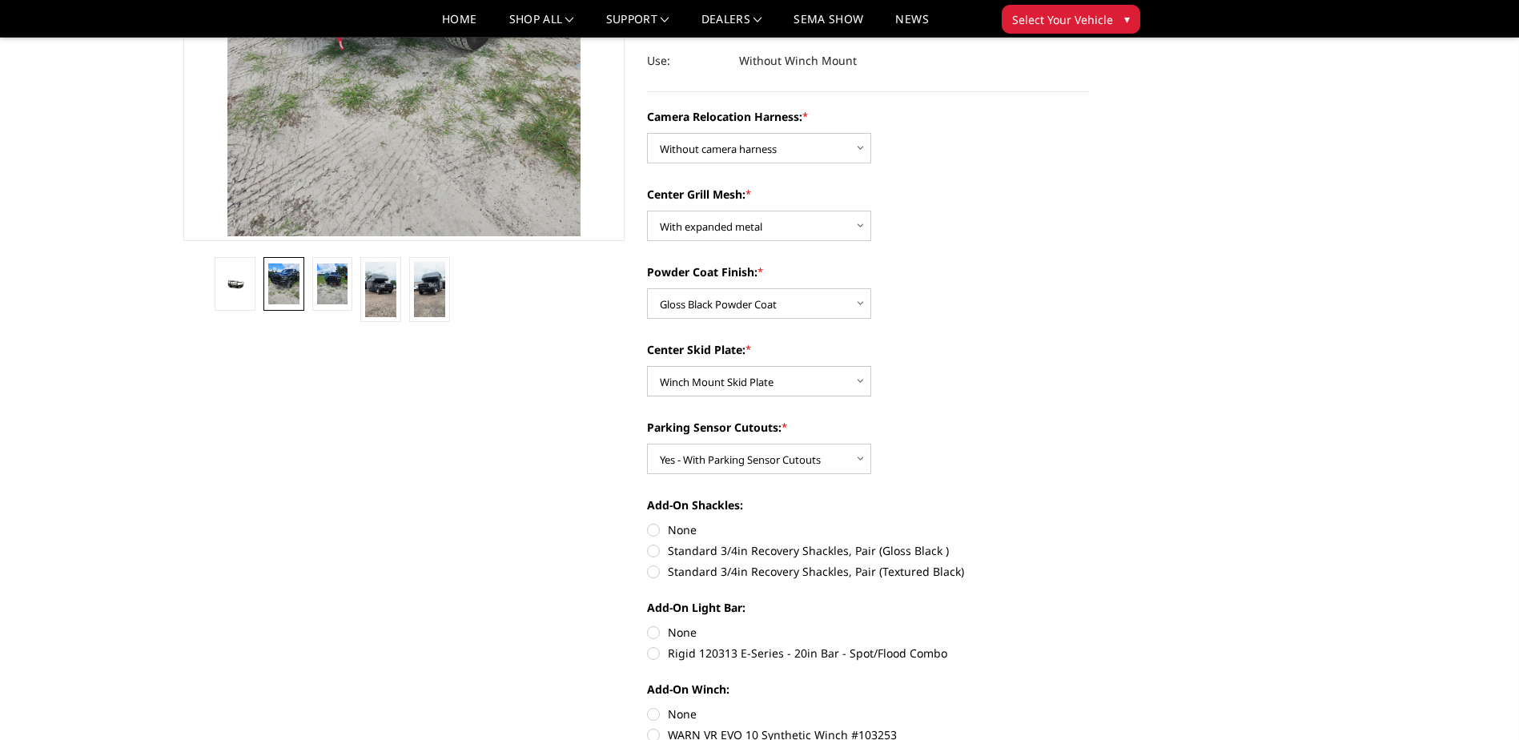
click at [658, 531] on label "None" at bounding box center [868, 529] width 442 height 17
click at [648, 522] on input "None" at bounding box center [647, 521] width 1 height 1
radio input "true"
click at [652, 625] on label "None" at bounding box center [868, 632] width 442 height 17
click at [648, 625] on input "None" at bounding box center [647, 624] width 1 height 1
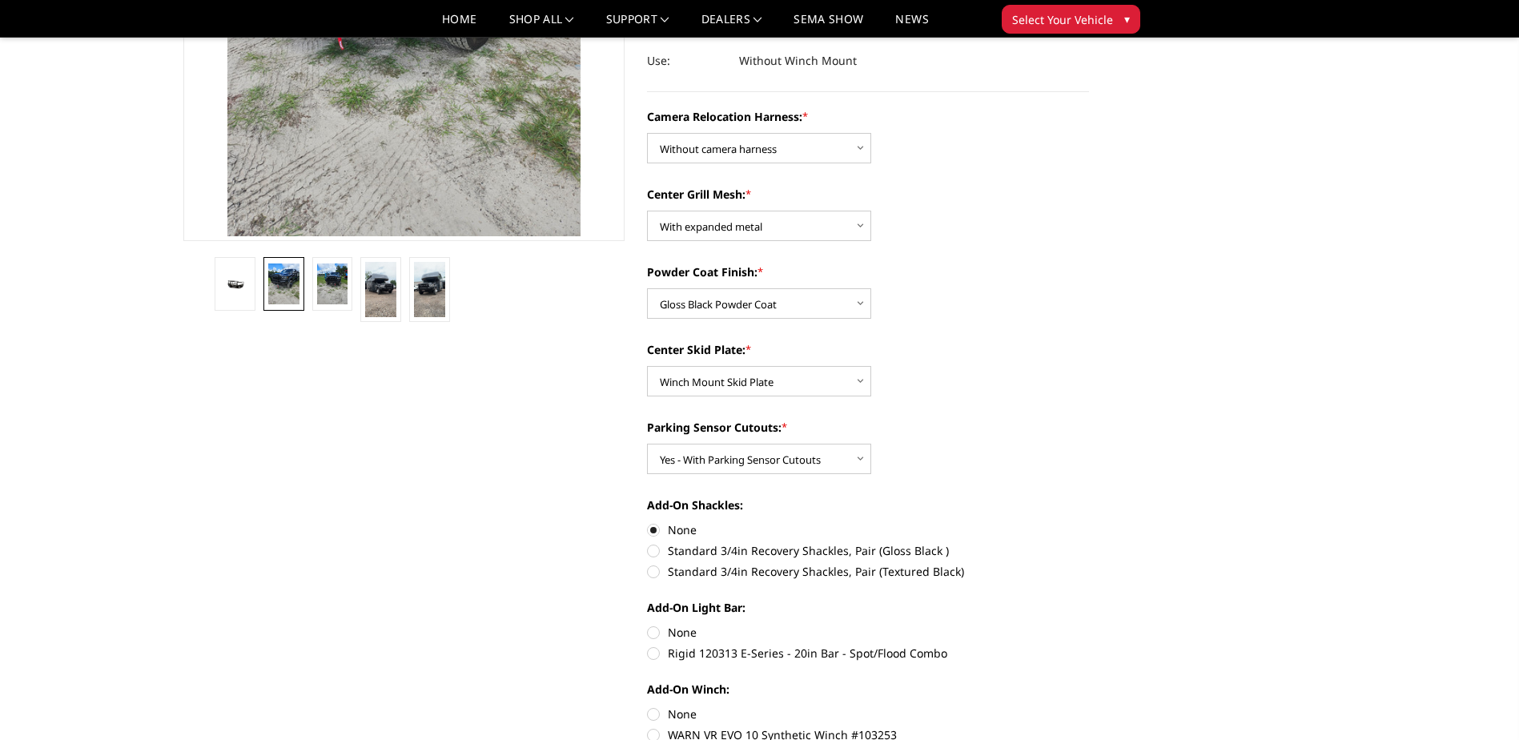
radio input "true"
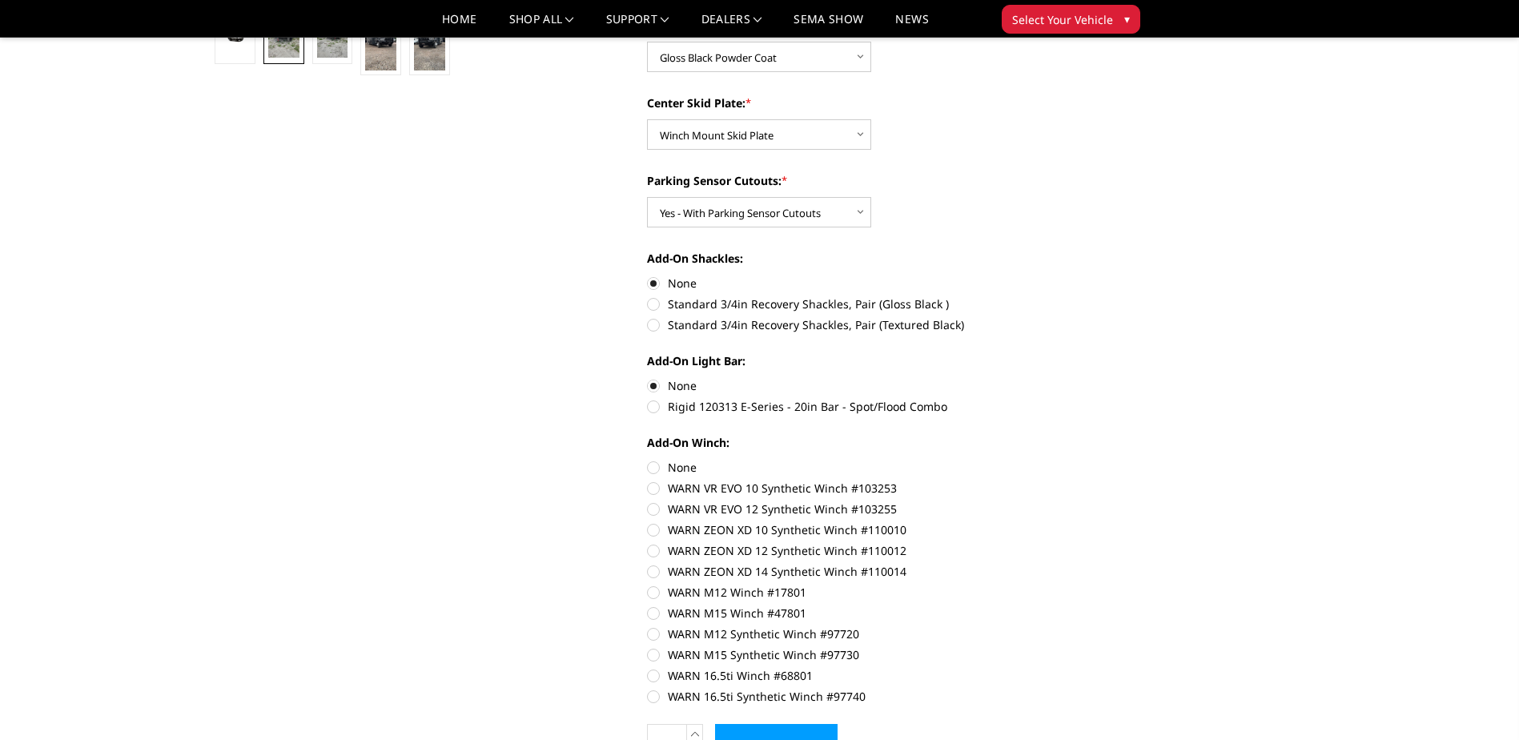
scroll to position [641, 0]
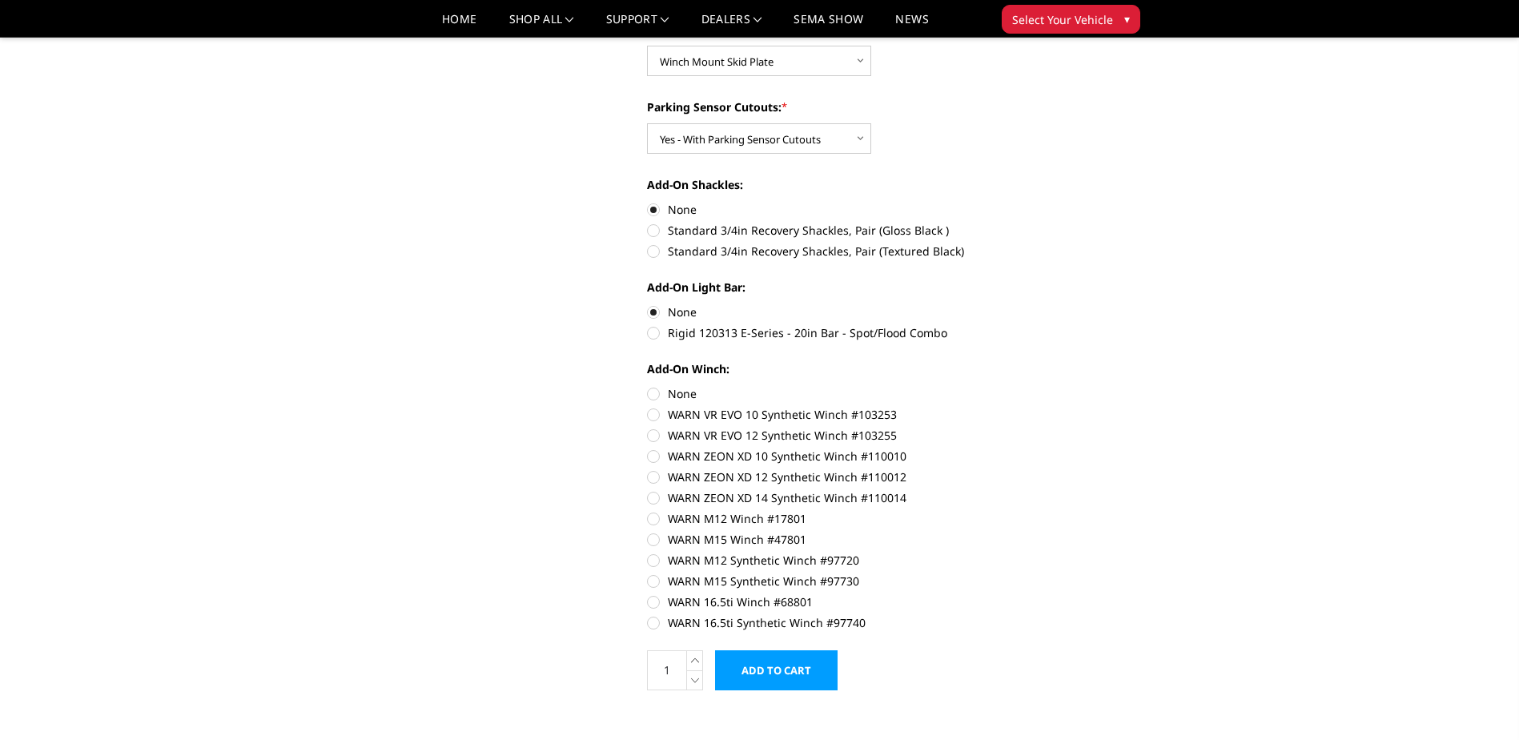
click at [655, 472] on label "WARN ZEON XD 12 Synthetic Winch #110012" at bounding box center [868, 476] width 442 height 17
click at [1089, 448] on input "WARN ZEON XD 12 Synthetic Winch #110012" at bounding box center [1089, 448] width 1 height 1
radio input "true"
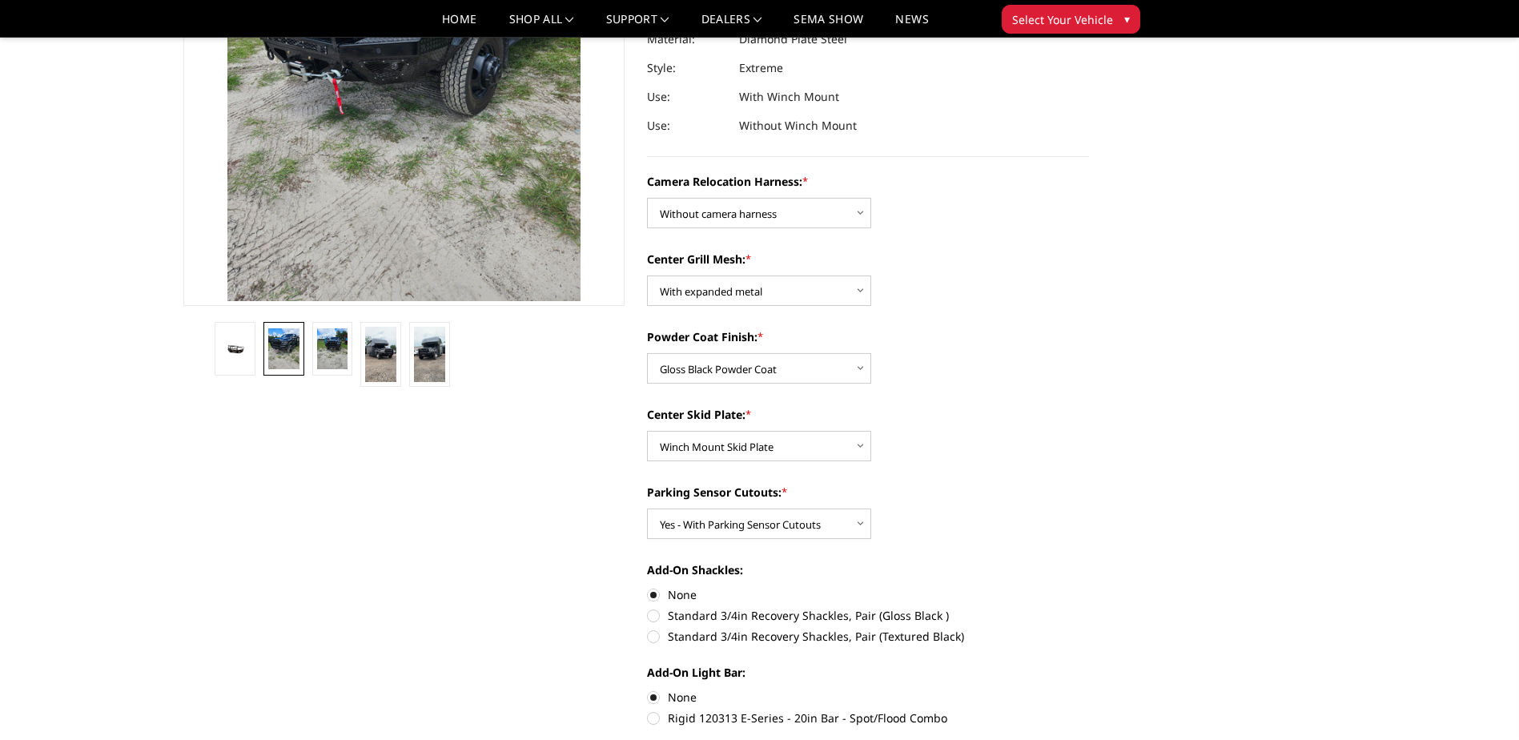
scroll to position [480, 0]
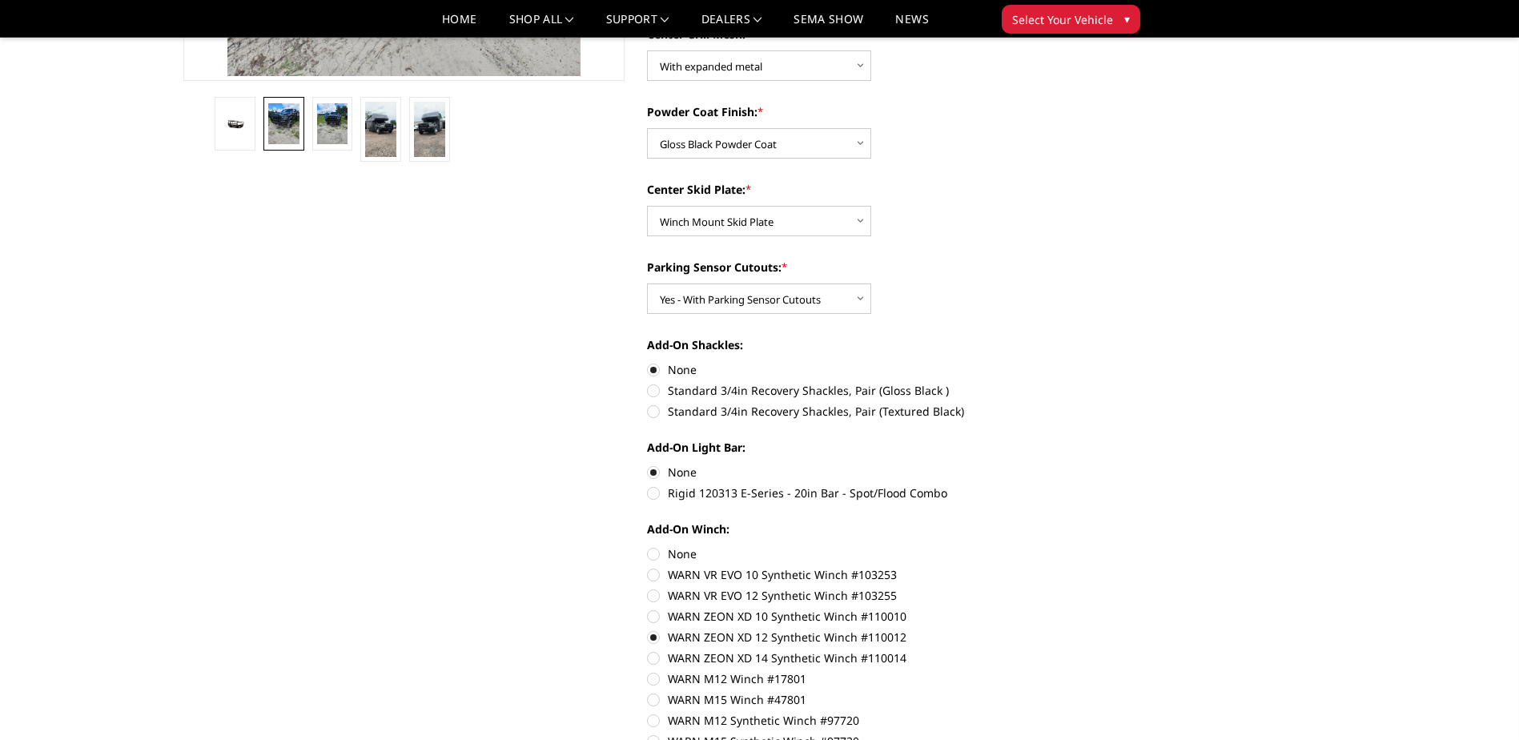
click at [655, 661] on label "WARN ZEON XD 14 Synthetic Winch #110014" at bounding box center [868, 657] width 442 height 17
click at [1089, 629] on input "WARN ZEON XD 14 Synthetic Winch #110014" at bounding box center [1089, 629] width 1 height 1
radio input "true"
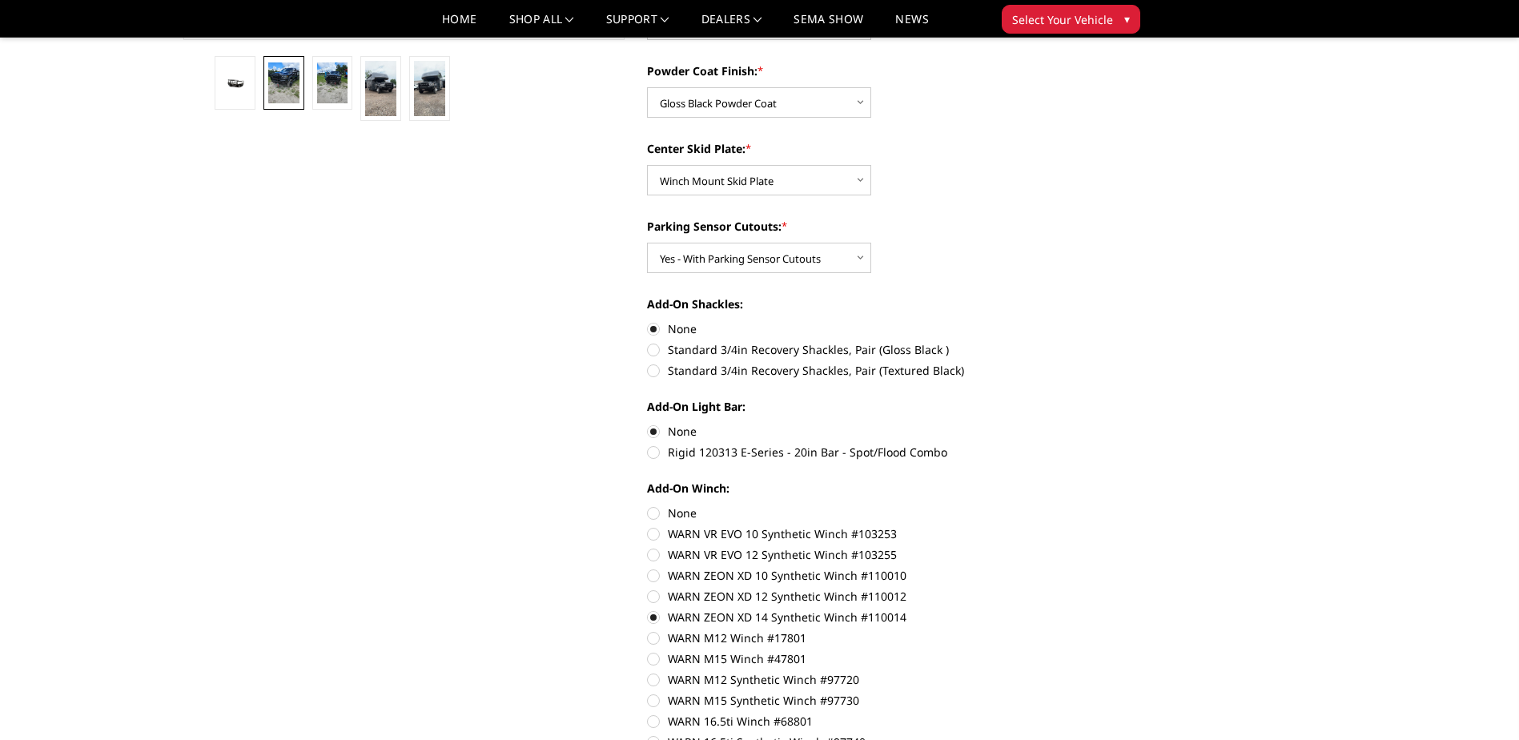
scroll to position [560, 0]
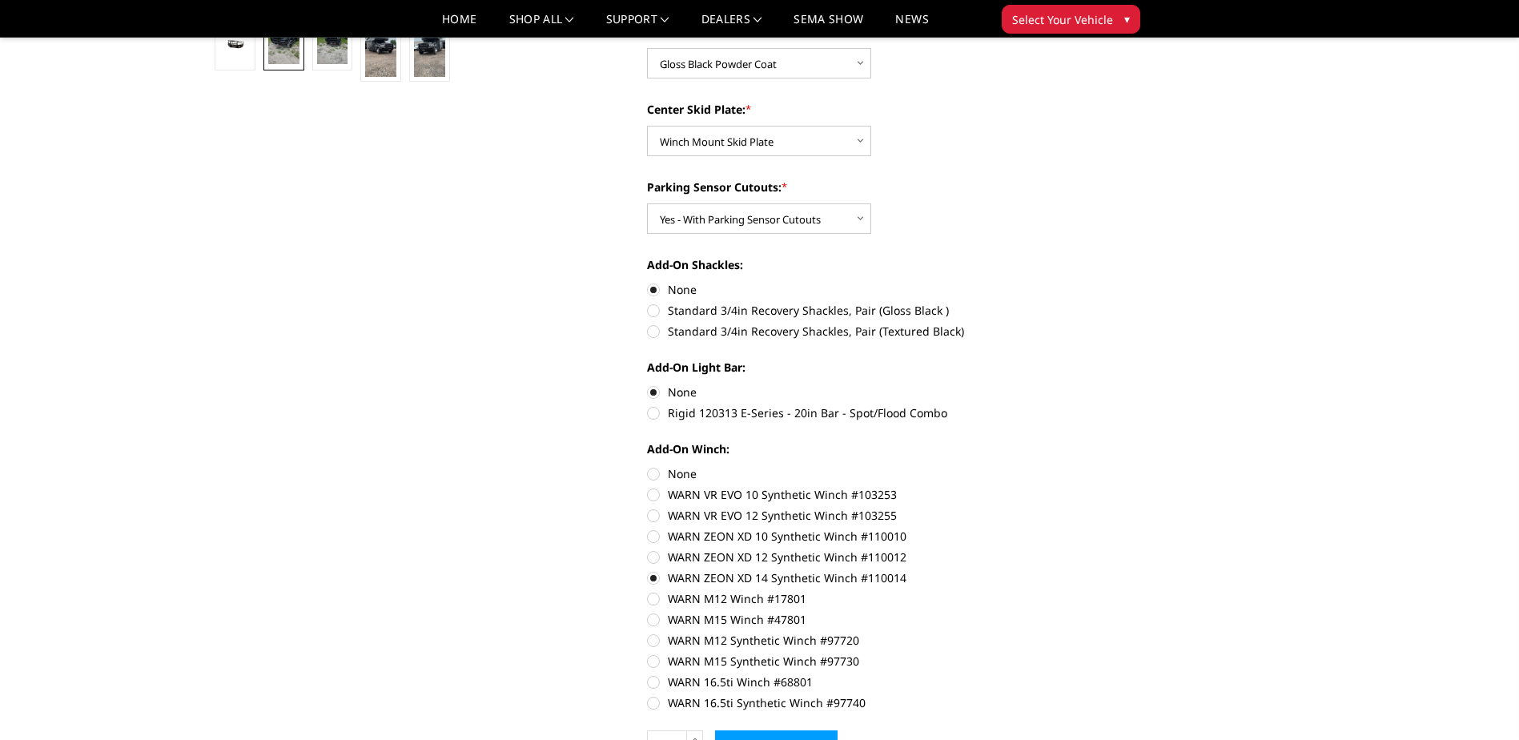
click at [658, 472] on label "None" at bounding box center [868, 473] width 442 height 17
click at [648, 466] on input "None" at bounding box center [647, 465] width 1 height 1
radio input "true"
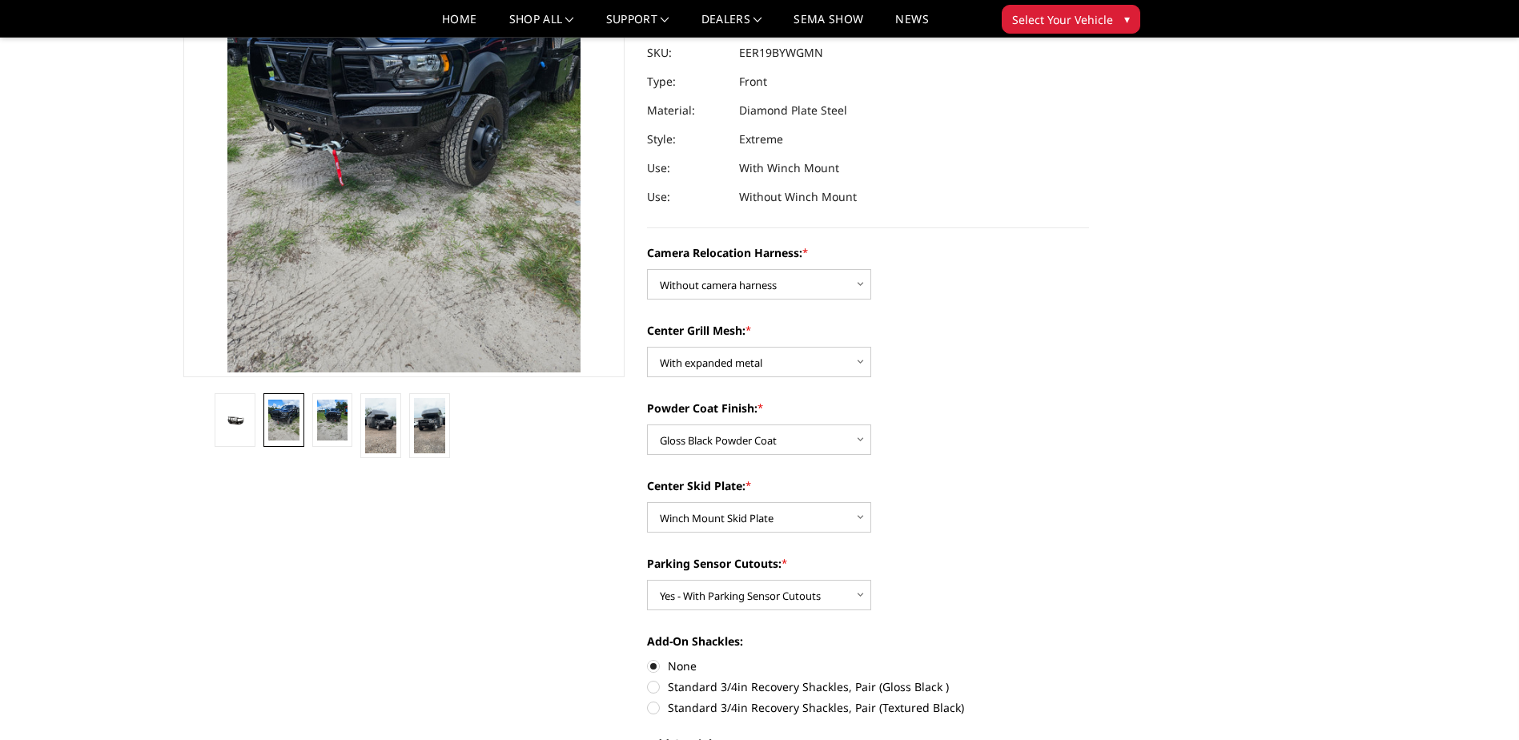
scroll to position [80, 0]
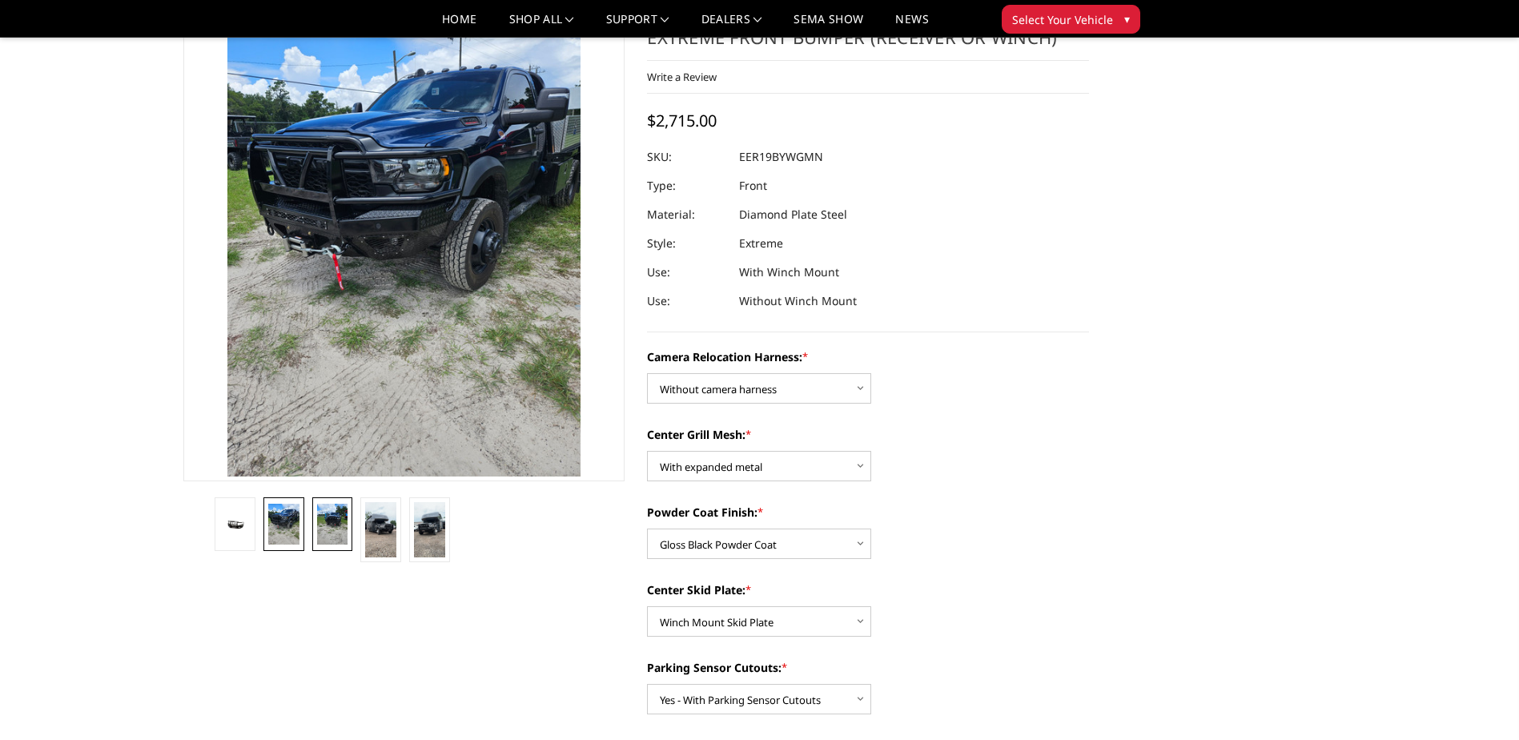
click at [332, 524] on img at bounding box center [332, 525] width 31 height 42
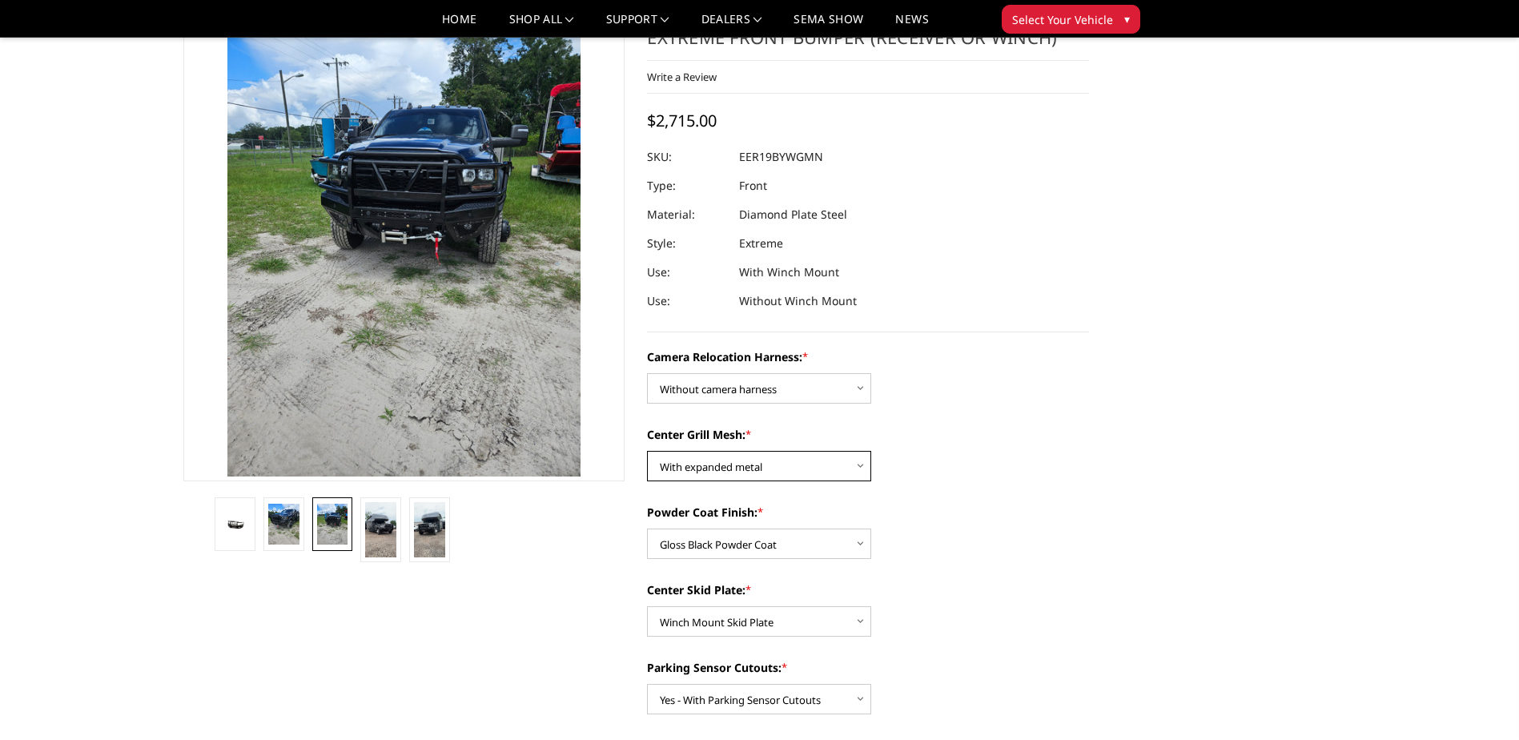
click at [845, 466] on select "Choose Options Without expanded metal With expanded metal" at bounding box center [759, 466] width 224 height 30
click at [647, 451] on select "Choose Options Without expanded metal With expanded metal" at bounding box center [759, 466] width 224 height 30
click at [834, 468] on select "Choose Options Without expanded metal With expanded metal" at bounding box center [759, 466] width 224 height 30
select select "3817"
click at [647, 451] on select "Choose Options Without expanded metal With expanded metal" at bounding box center [759, 466] width 224 height 30
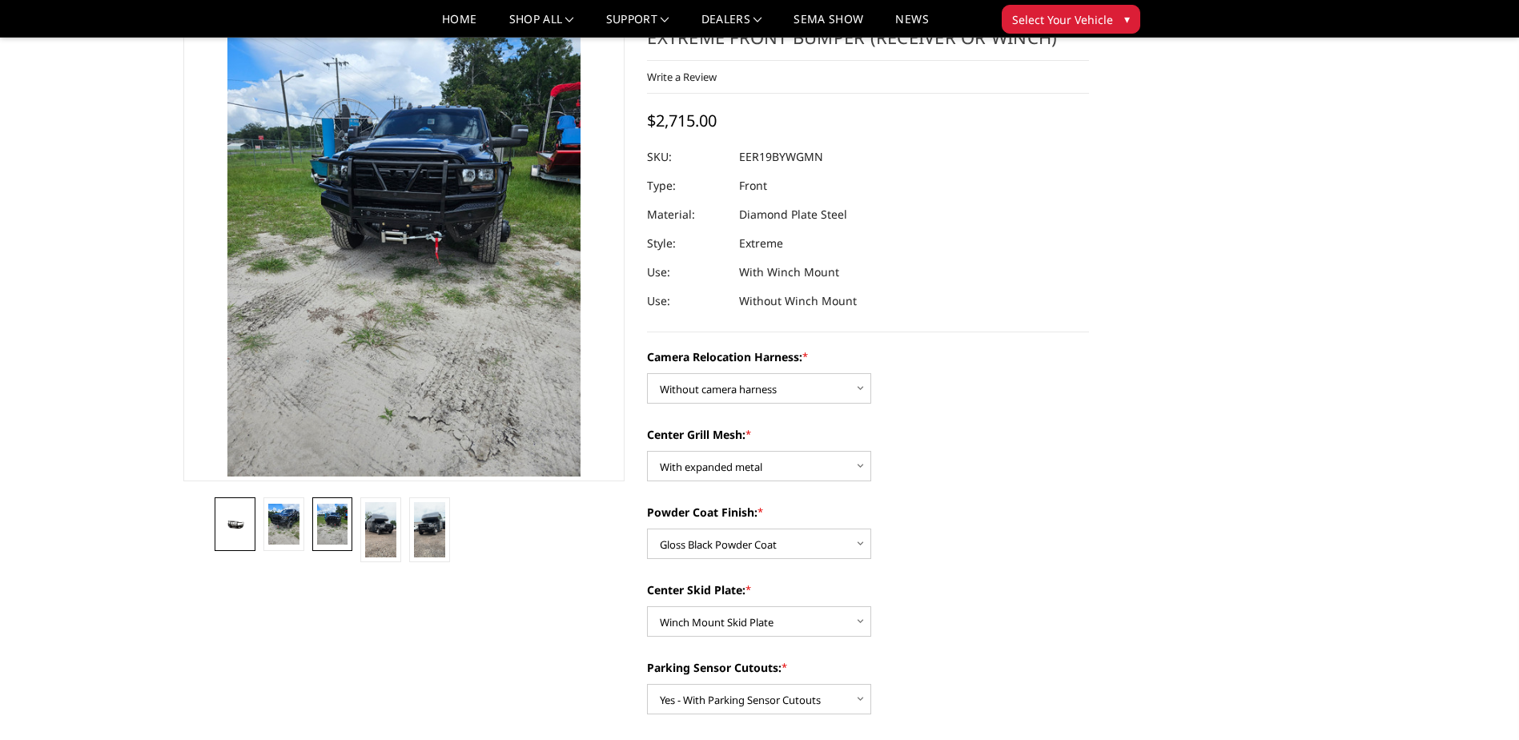
click at [252, 523] on link at bounding box center [235, 524] width 41 height 54
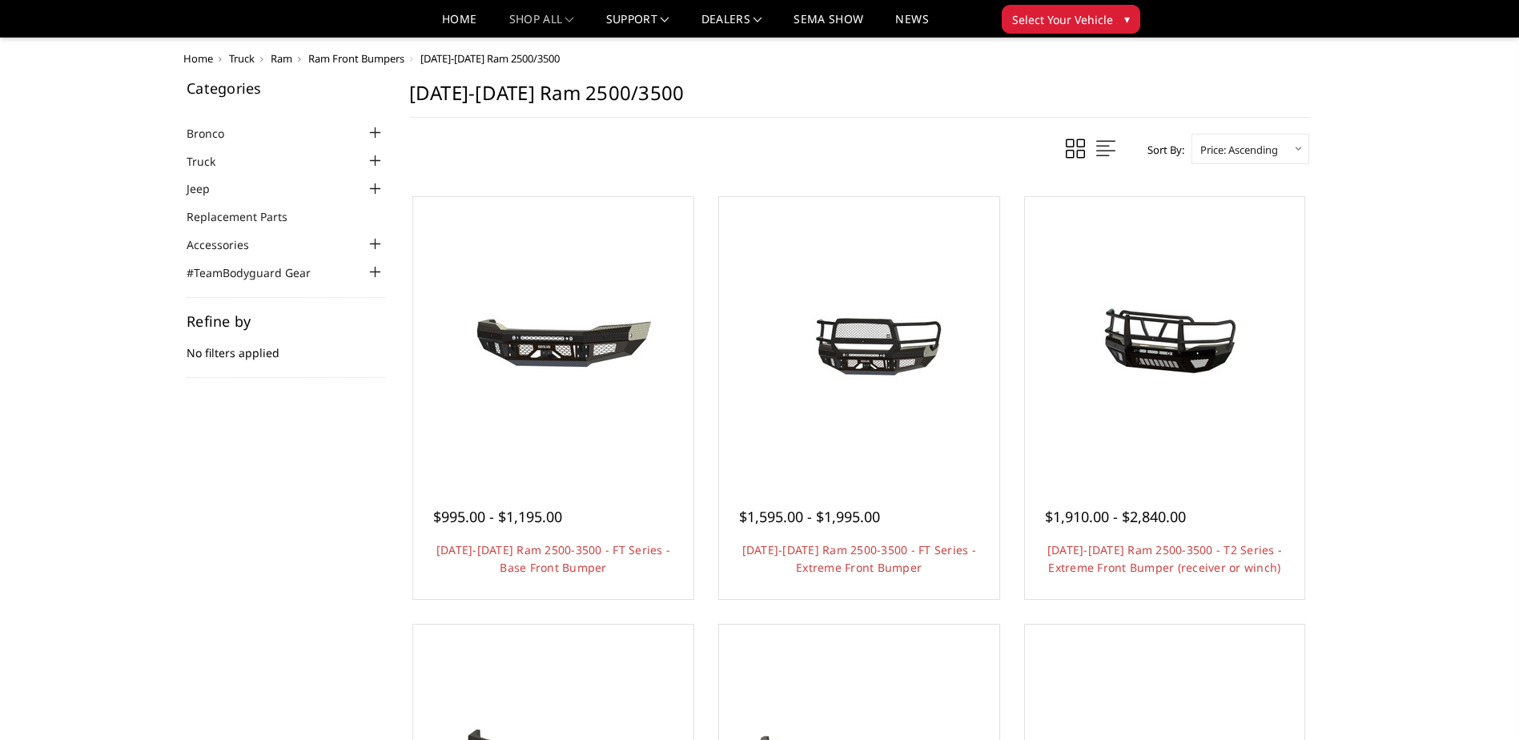
click at [849, 209] on img at bounding box center [859, 337] width 256 height 256
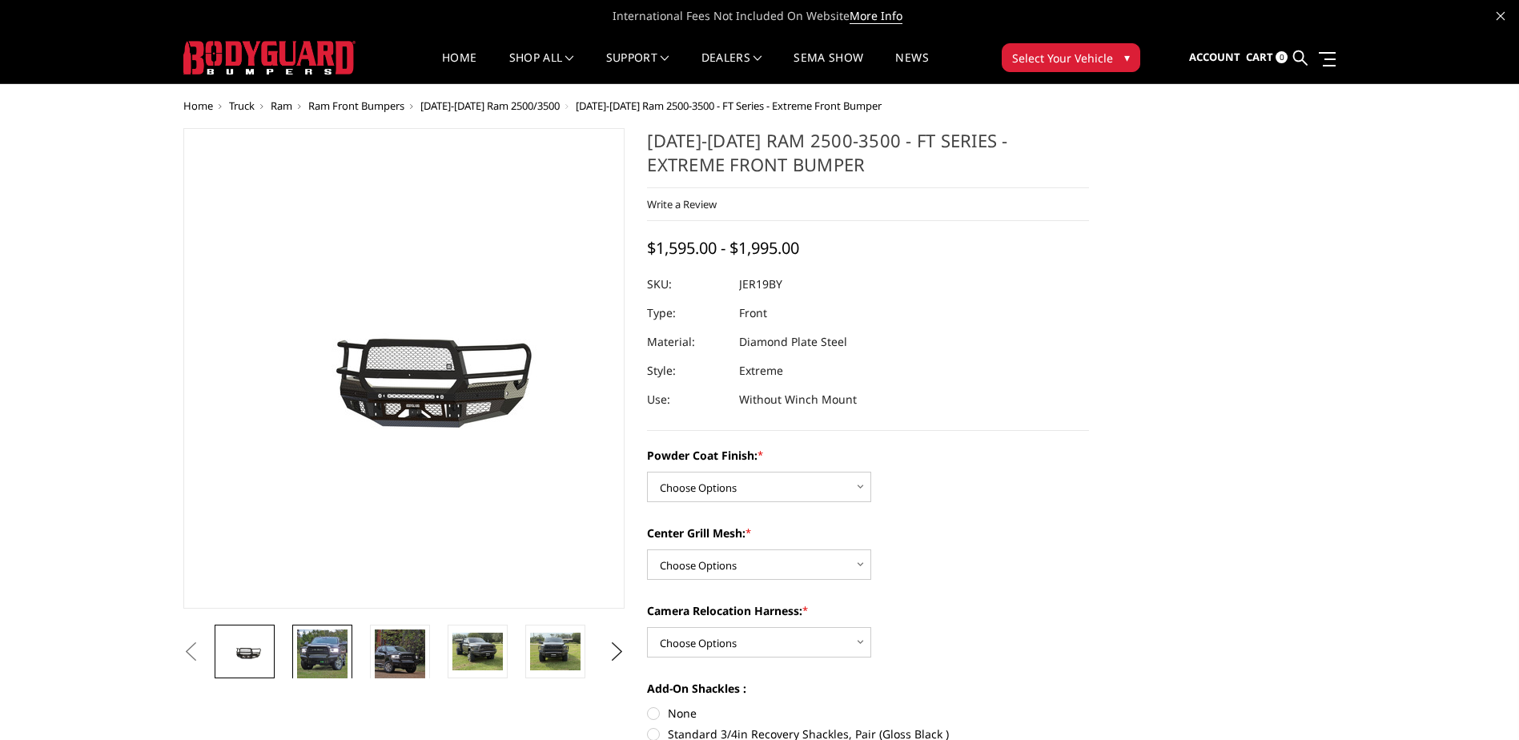
click at [315, 653] on img at bounding box center [322, 654] width 50 height 50
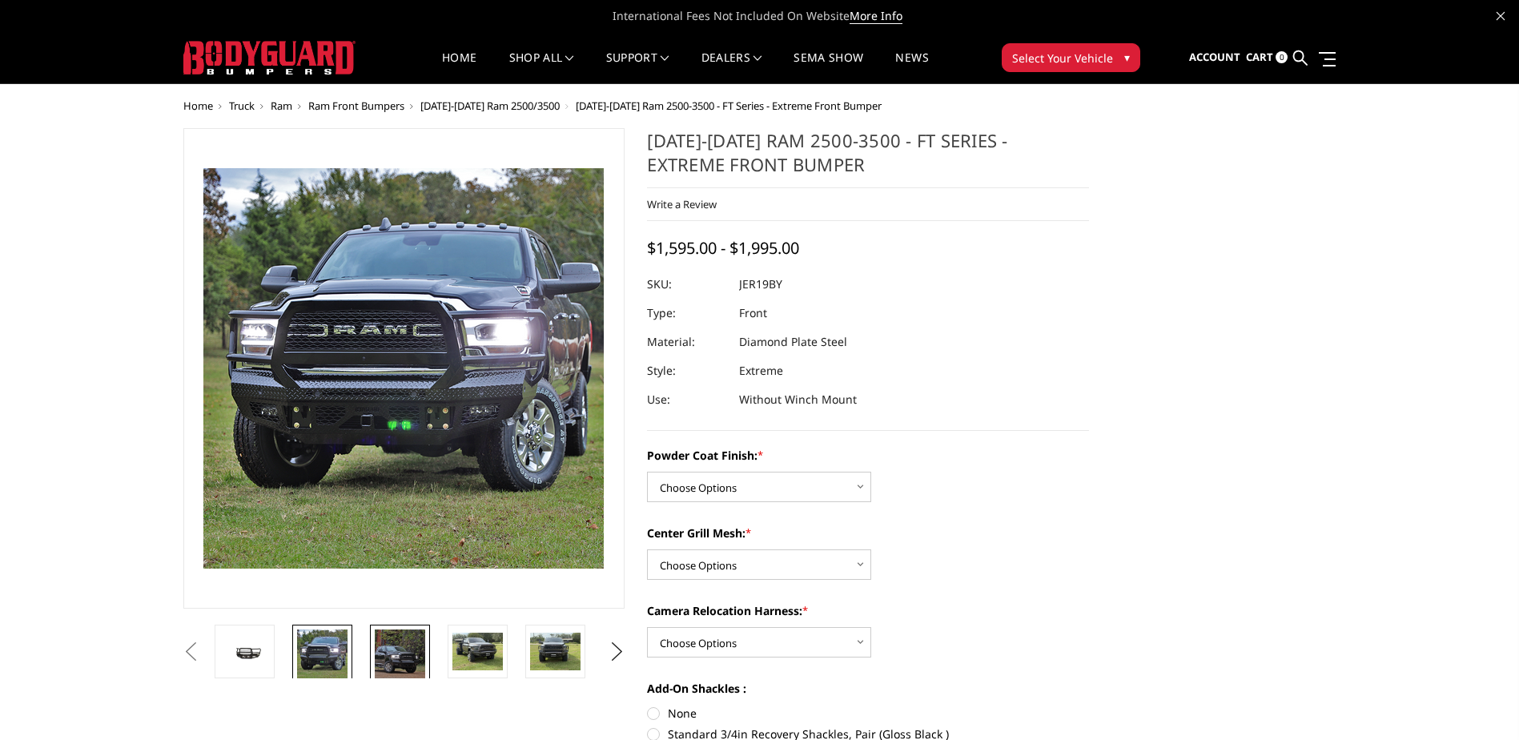
click at [406, 658] on img at bounding box center [400, 654] width 50 height 50
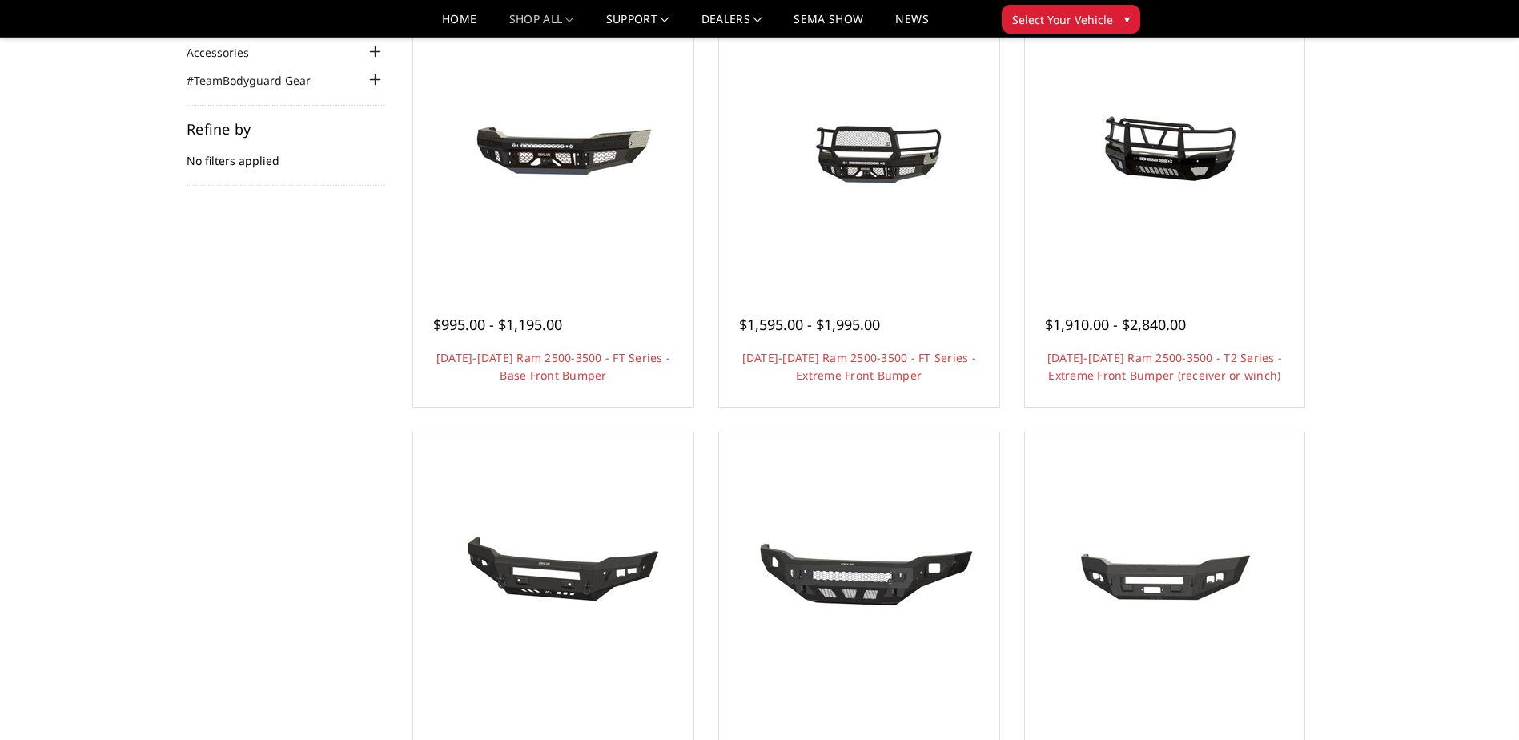
scroll to position [160, 0]
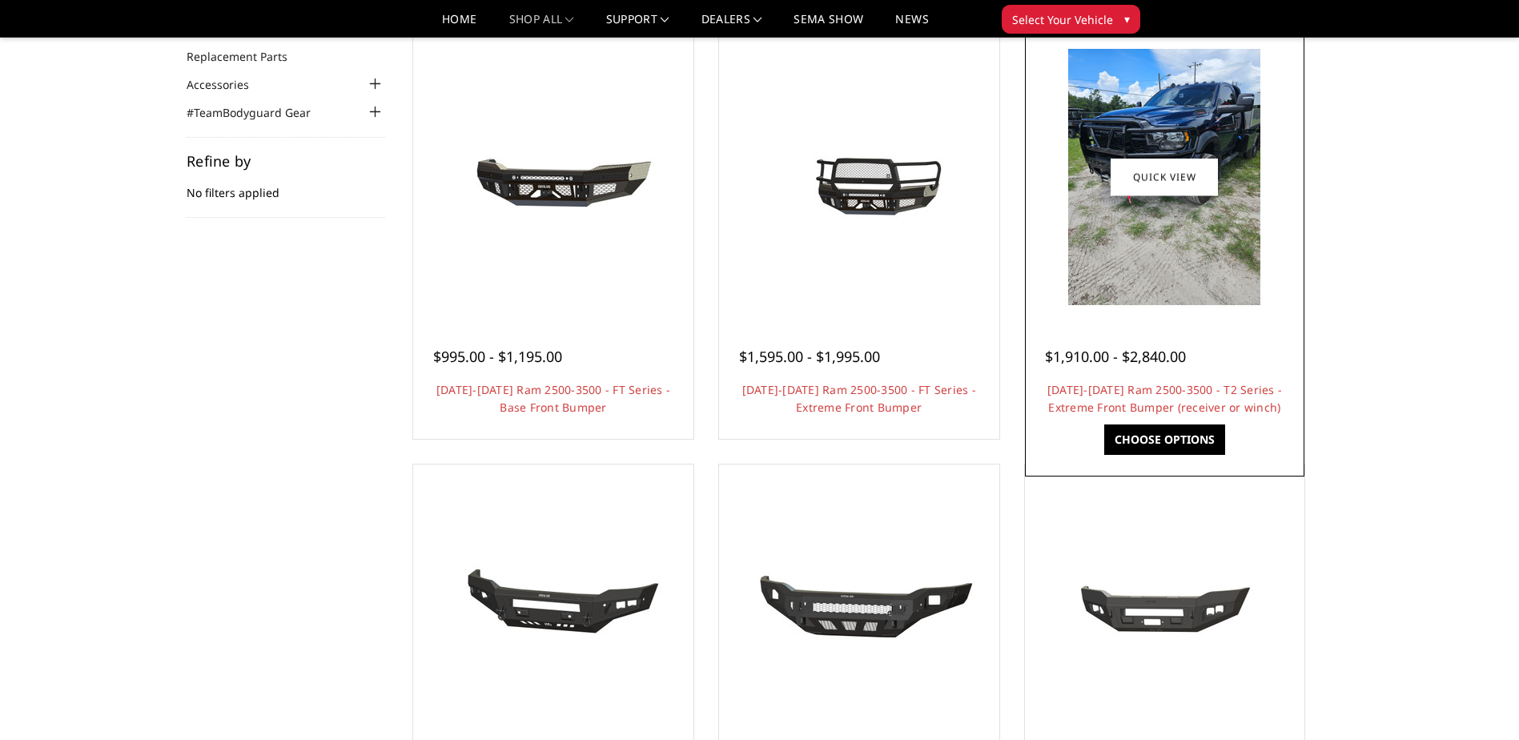
click at [1095, 220] on img at bounding box center [1164, 177] width 192 height 256
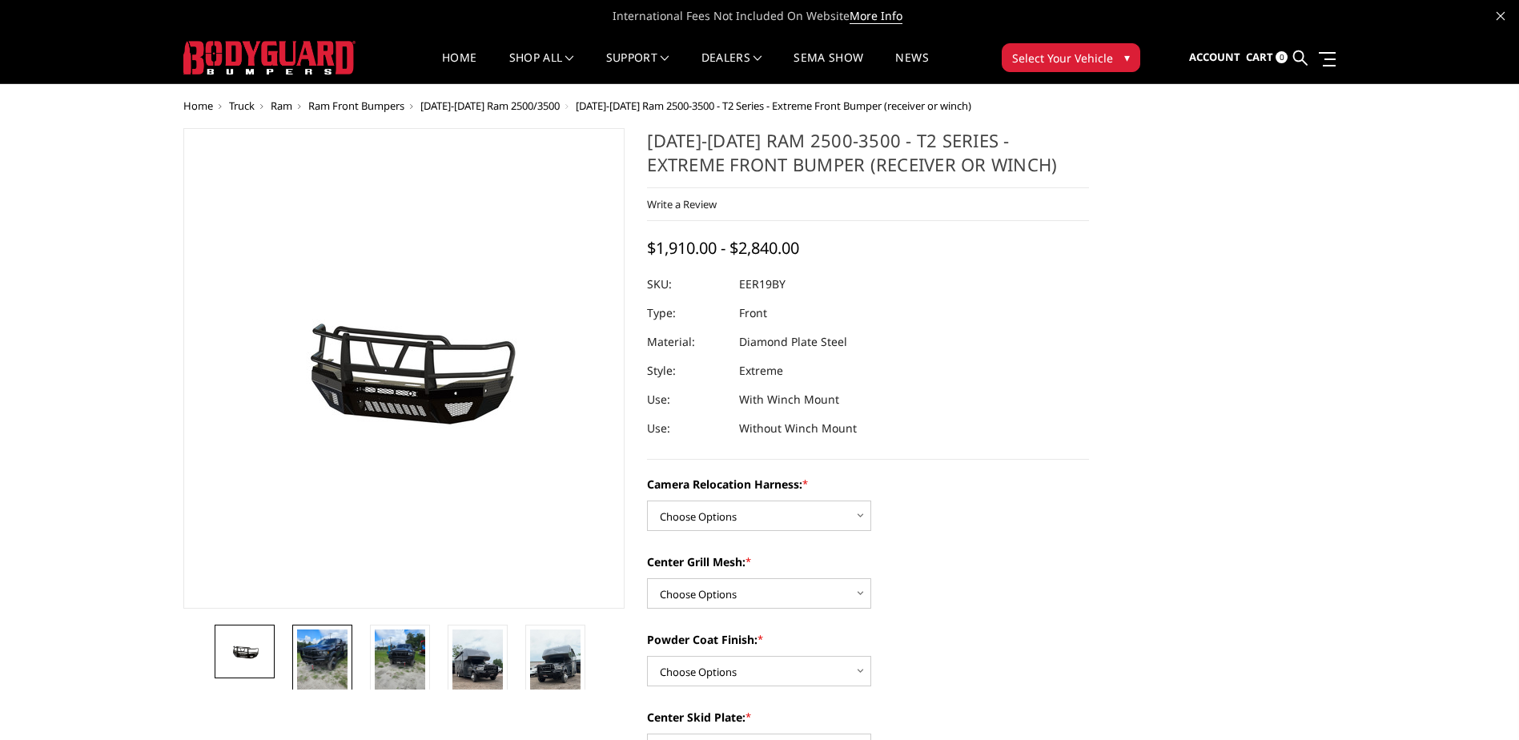
click at [325, 663] on img at bounding box center [322, 662] width 50 height 67
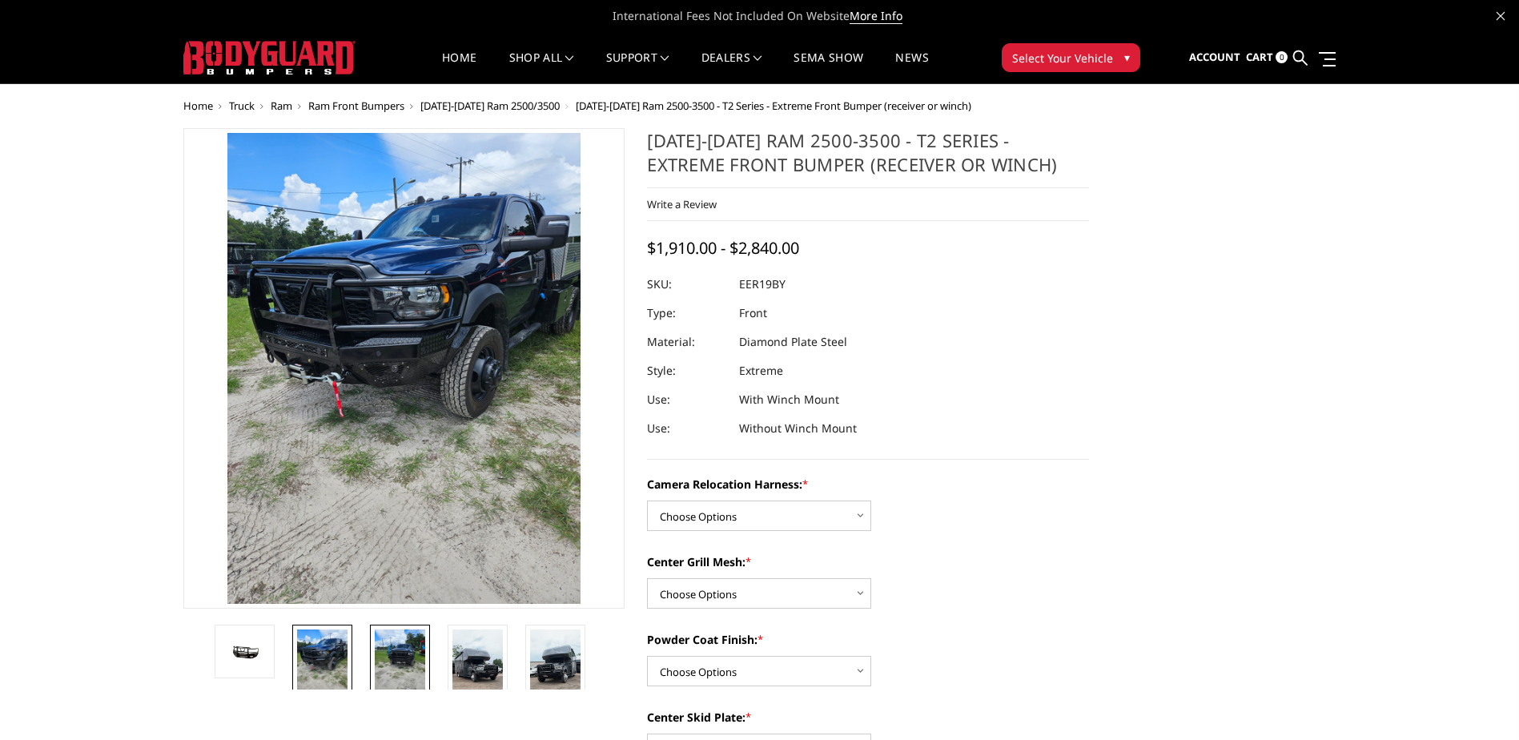
click at [390, 657] on img at bounding box center [400, 662] width 50 height 67
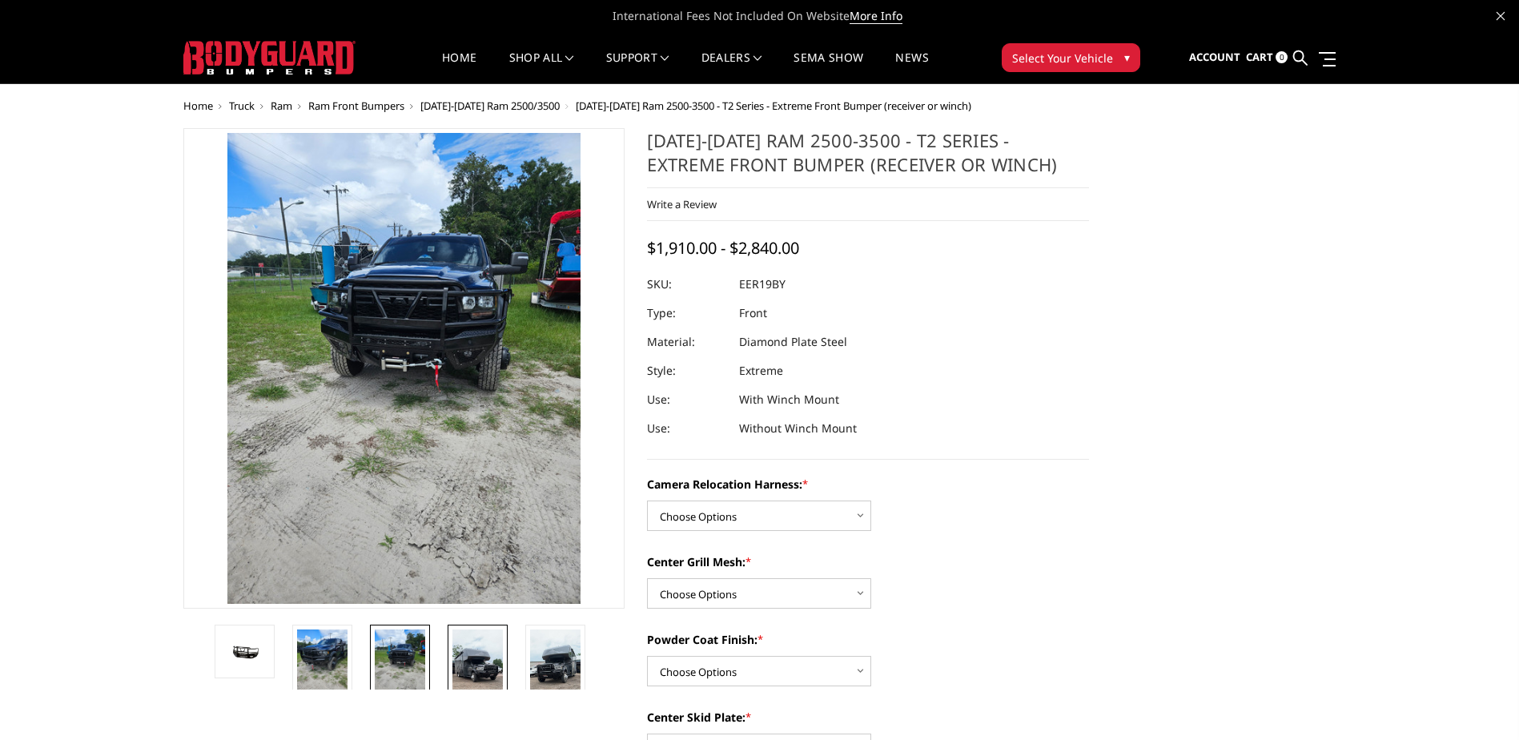
click at [466, 654] on img at bounding box center [477, 674] width 50 height 90
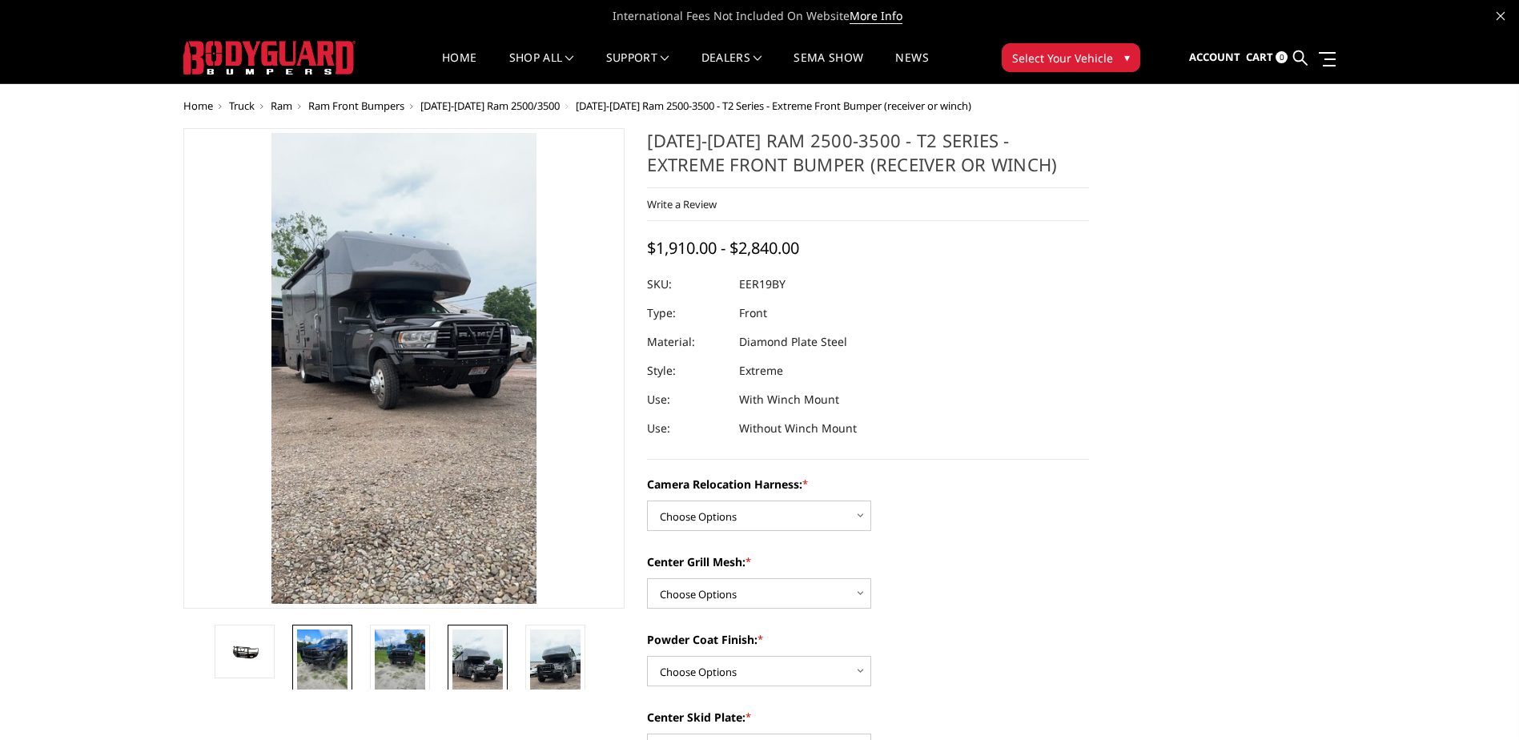
click at [309, 656] on img at bounding box center [322, 662] width 50 height 67
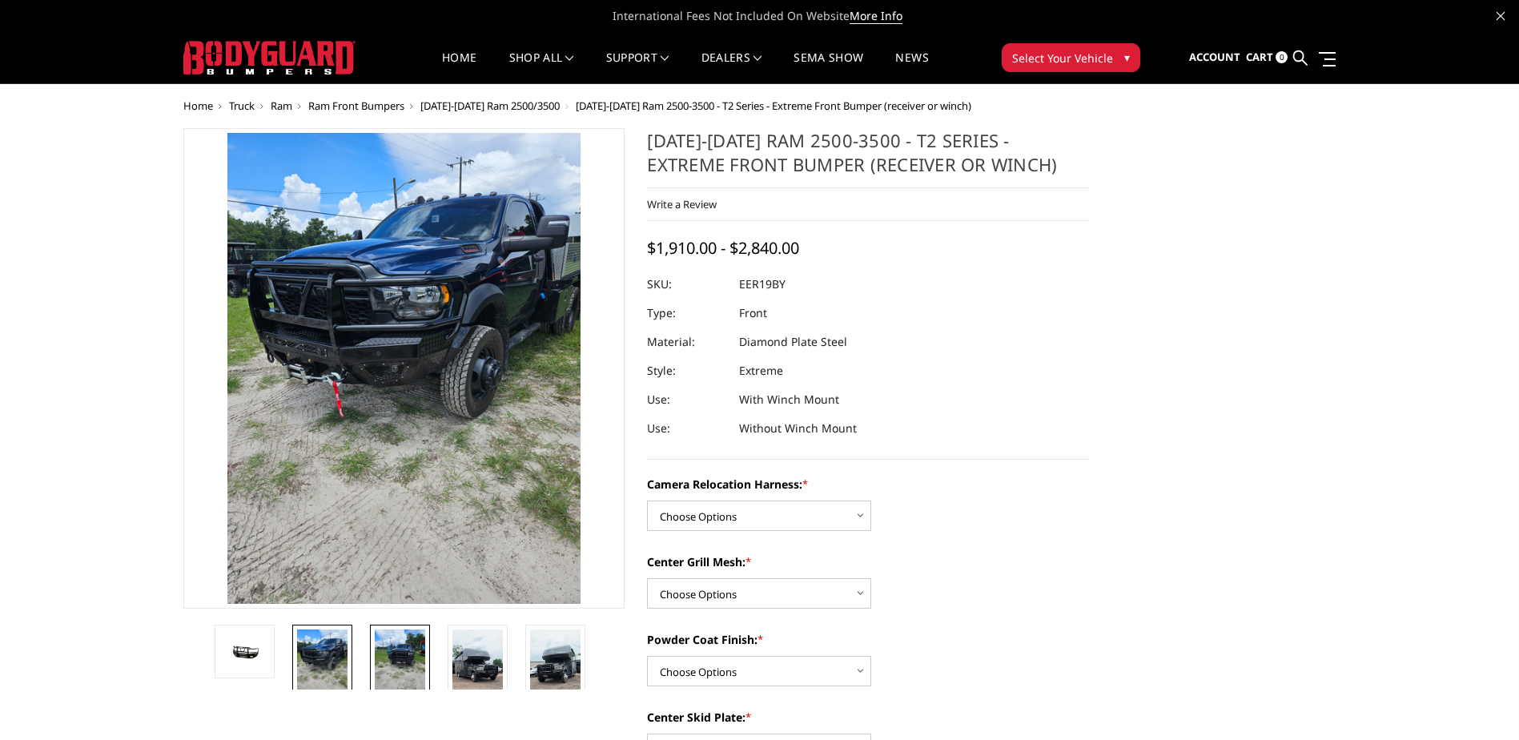
click at [416, 652] on img at bounding box center [400, 662] width 50 height 67
